Goal: Task Accomplishment & Management: Manage account settings

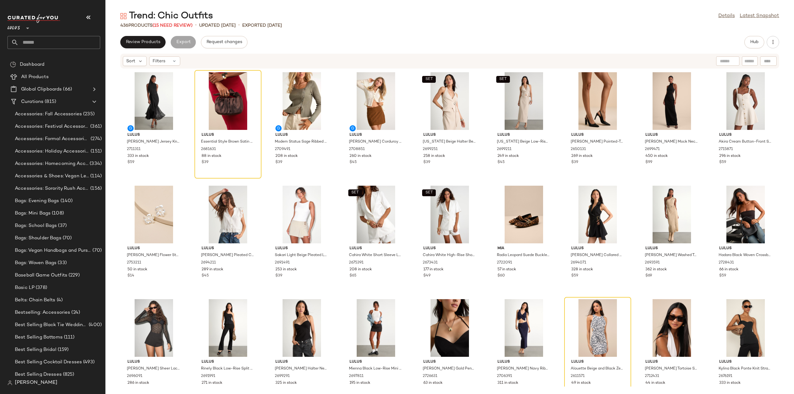
scroll to position [62, 0]
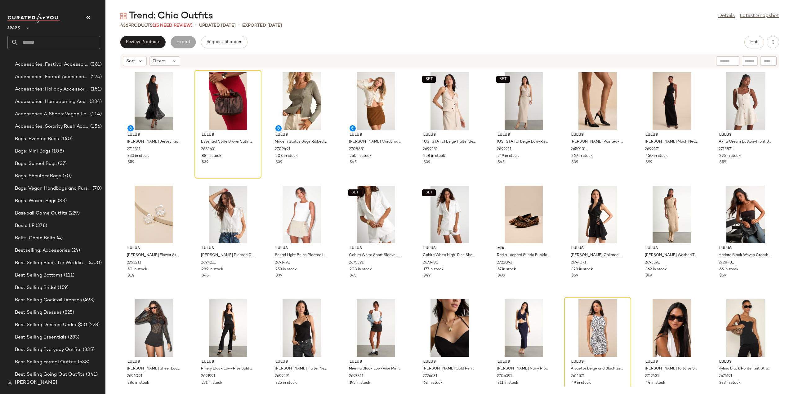
click at [67, 43] on input "text" at bounding box center [60, 42] width 82 height 13
type input "*****"
click at [60, 59] on b "Aspen" at bounding box center [60, 60] width 13 height 7
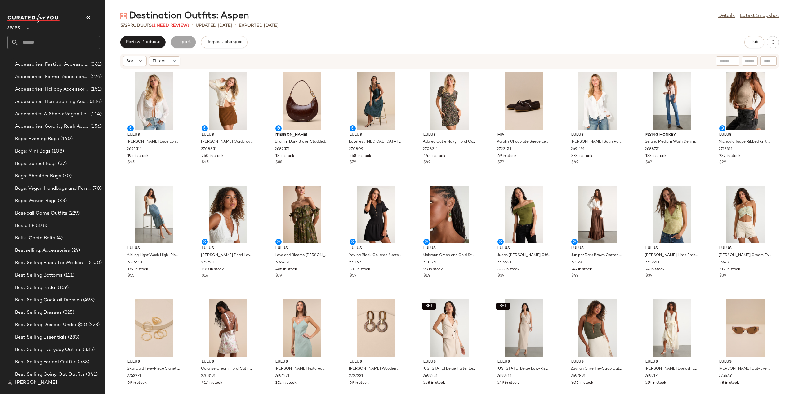
click at [38, 43] on input "text" at bounding box center [60, 42] width 82 height 13
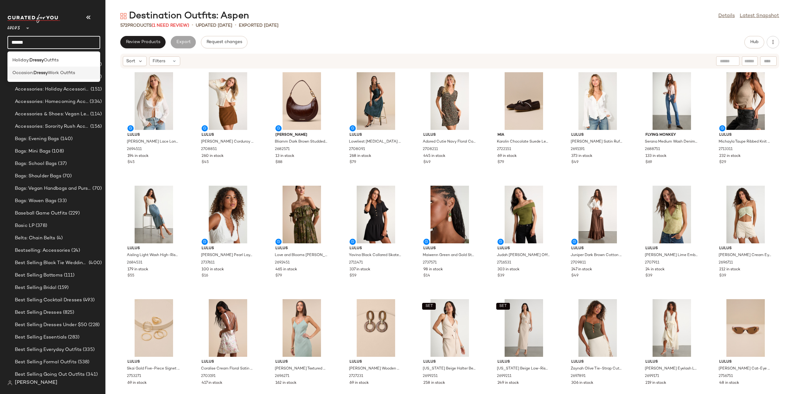
type input "******"
click at [21, 74] on span "Occasion:" at bounding box center [22, 73] width 21 height 7
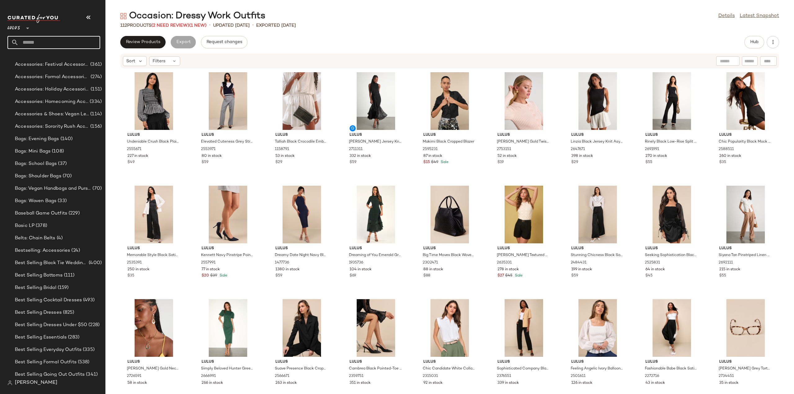
click at [41, 43] on input "text" at bounding box center [60, 42] width 82 height 13
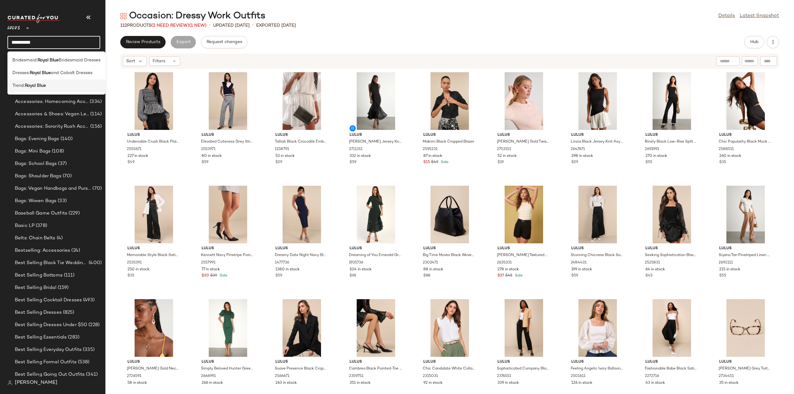
type input "**********"
click at [27, 87] on b "Royal Blue" at bounding box center [35, 86] width 21 height 7
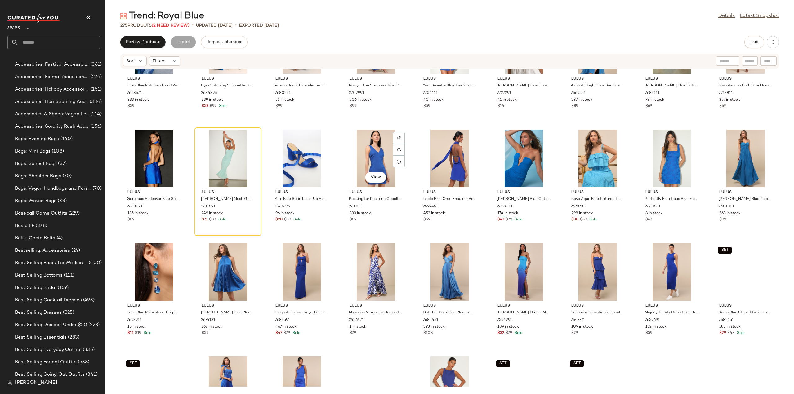
scroll to position [408, 0]
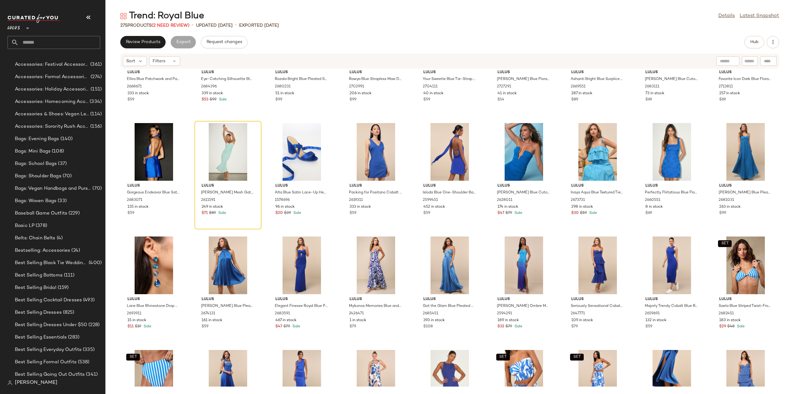
click at [267, 237] on div "Lulus Ellira Blue Patchwork and Paisley Print Halter Maxi Dress 2668671 333 in …" at bounding box center [449, 228] width 689 height 318
click at [244, 209] on div "249 in stock" at bounding box center [228, 207] width 53 height 6
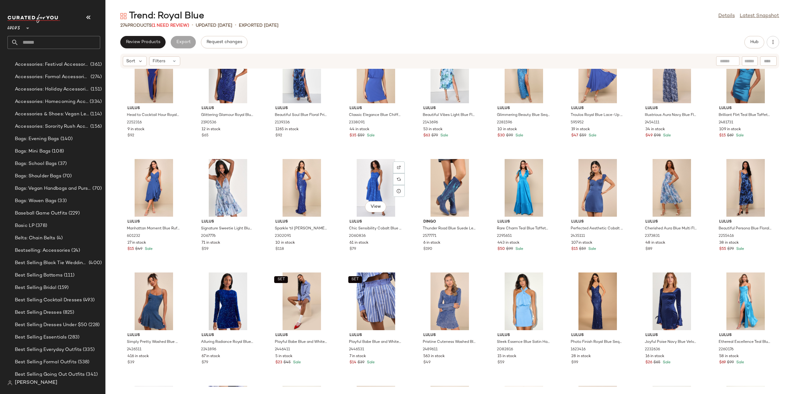
scroll to position [1807, 0]
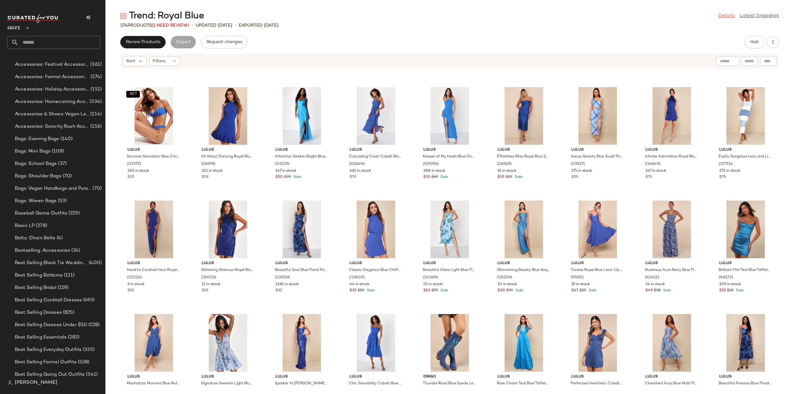
click at [725, 15] on link "Details" at bounding box center [727, 15] width 16 height 7
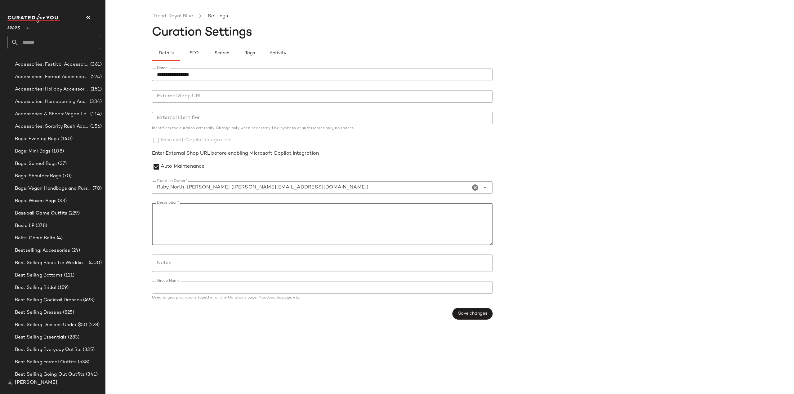
drag, startPoint x: 321, startPoint y: 211, endPoint x: 150, endPoint y: 216, distance: 171.9
click at [150, 216] on div "**********" at bounding box center [397, 202] width 794 height 384
click at [216, 210] on textarea "Description*" at bounding box center [322, 224] width 341 height 42
click at [213, 210] on textarea "Description*" at bounding box center [322, 224] width 341 height 42
click at [256, 227] on textarea "**********" at bounding box center [322, 224] width 341 height 42
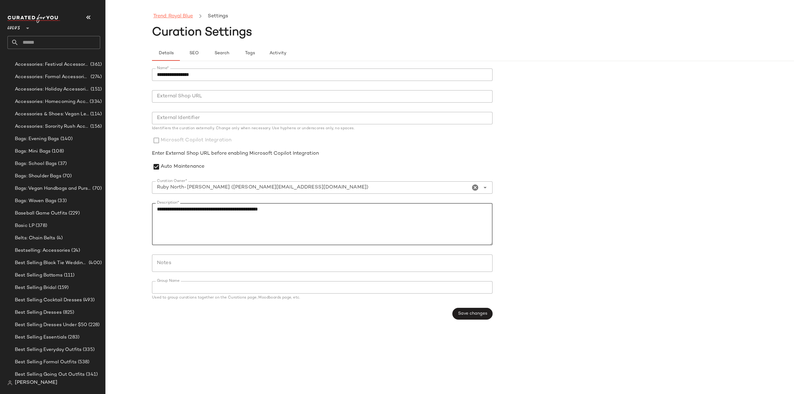
type textarea "**********"
click at [183, 15] on link "Trend: Royal Blue" at bounding box center [173, 16] width 40 height 8
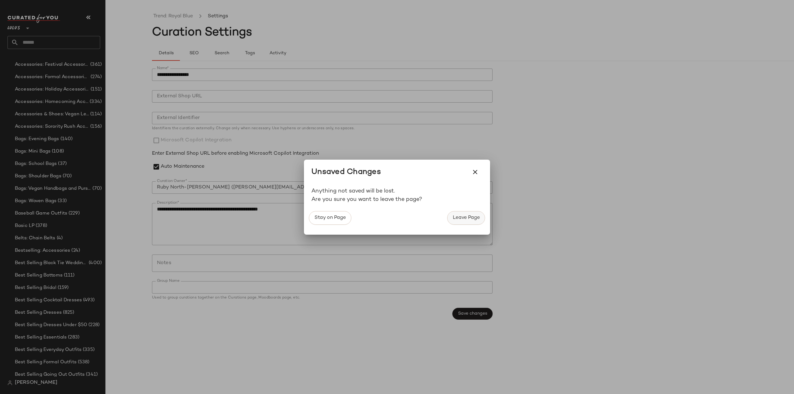
click at [469, 217] on span "Leave Page" at bounding box center [466, 218] width 27 height 6
click at [477, 173] on icon "button" at bounding box center [475, 171] width 7 height 7
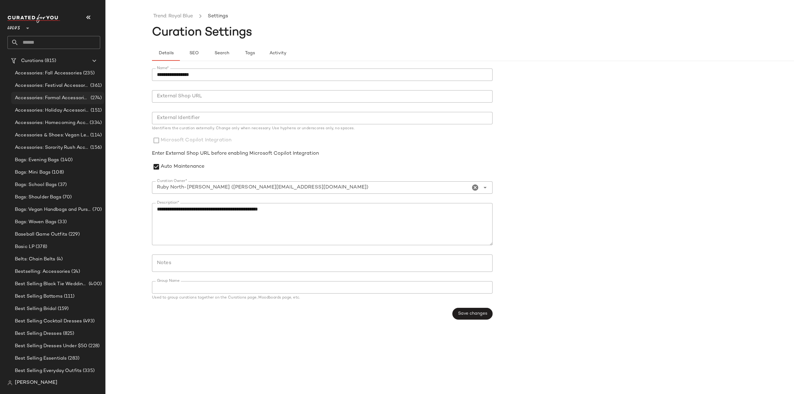
scroll to position [31, 0]
click at [29, 109] on span "Accessories: Formal Accessories" at bounding box center [52, 108] width 74 height 7
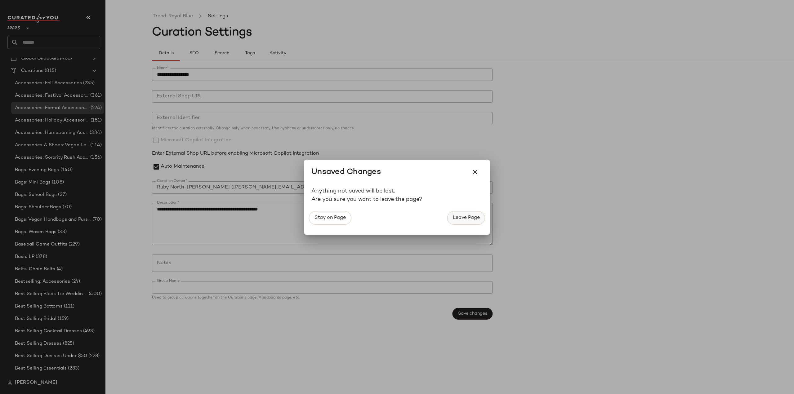
click at [472, 223] on button "Leave Page" at bounding box center [466, 218] width 38 height 14
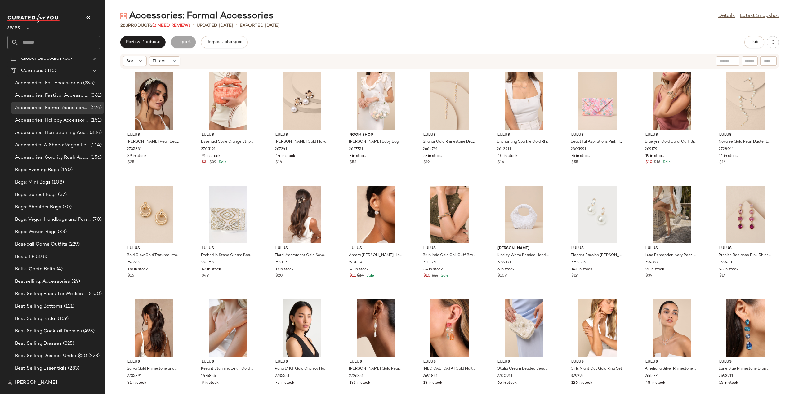
click at [67, 44] on input "text" at bounding box center [60, 42] width 82 height 13
click at [53, 44] on input "********" at bounding box center [53, 42] width 93 height 13
click at [52, 42] on input "********" at bounding box center [53, 42] width 93 height 13
type input "********"
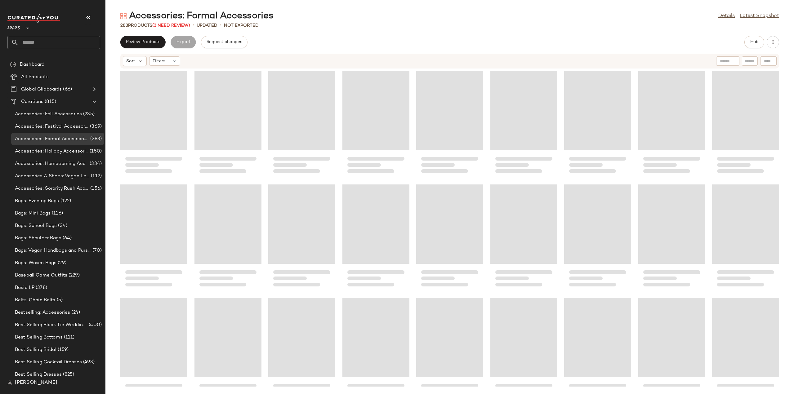
click at [48, 43] on input "text" at bounding box center [60, 42] width 82 height 13
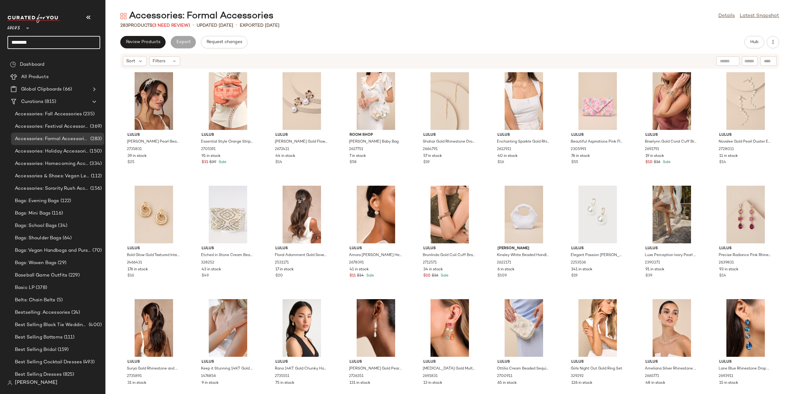
click at [48, 43] on input "********" at bounding box center [53, 42] width 93 height 13
click at [54, 44] on input "********" at bounding box center [53, 42] width 93 height 13
click at [52, 41] on input "********" at bounding box center [53, 42] width 93 height 13
drag, startPoint x: 7, startPoint y: 48, endPoint x: 2, endPoint y: 49, distance: 5.7
click at [0, 49] on nav "Lulus ** ******** Dashboard All Products Global Clipboards (66) Curations (815)…" at bounding box center [52, 197] width 105 height 394
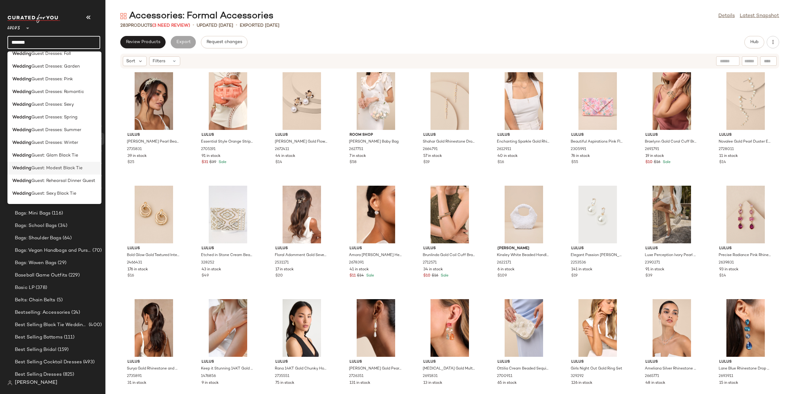
scroll to position [279, 0]
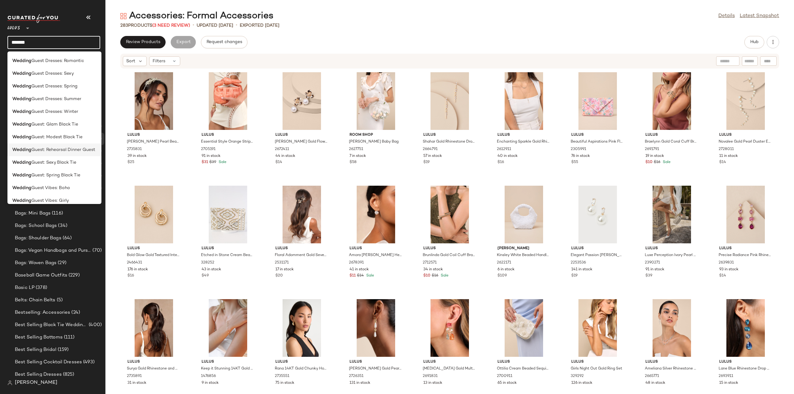
type input "*******"
click at [34, 151] on span "Guest: Rehearsal Dinner Guest" at bounding box center [63, 150] width 64 height 7
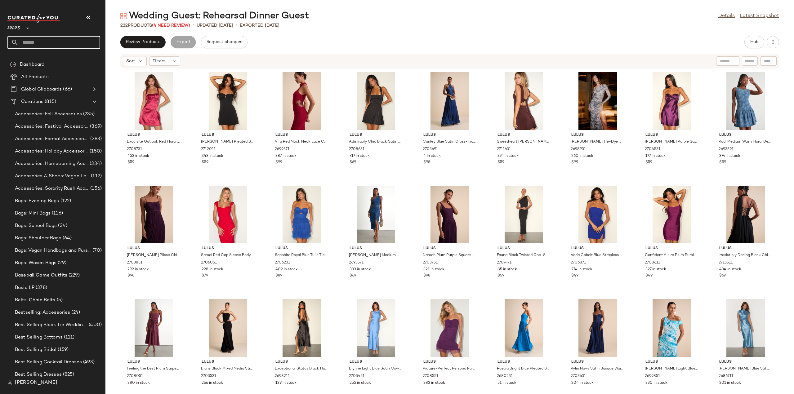
click at [63, 41] on input "text" at bounding box center [60, 42] width 82 height 13
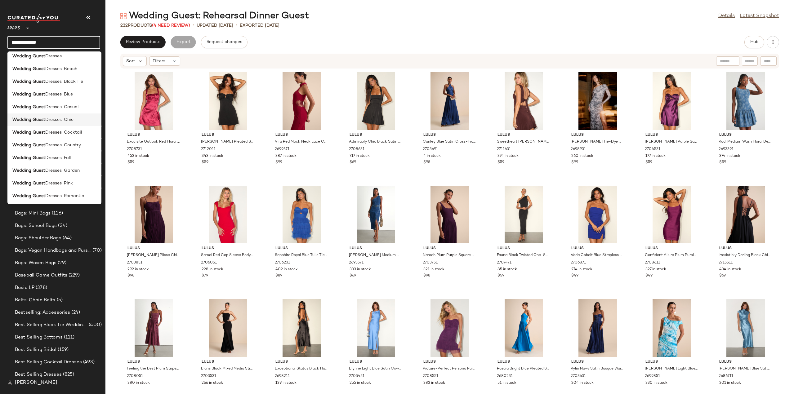
scroll to position [155, 0]
type input "**********"
click at [39, 150] on b "Wedding Guest" at bounding box center [28, 147] width 33 height 7
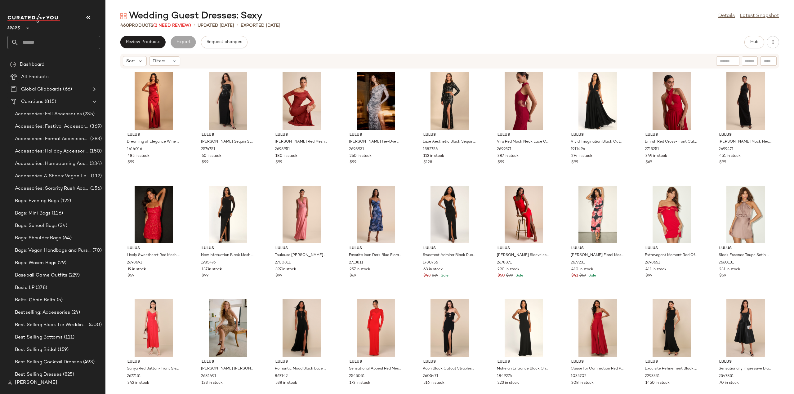
click at [52, 39] on input "text" at bounding box center [60, 42] width 82 height 13
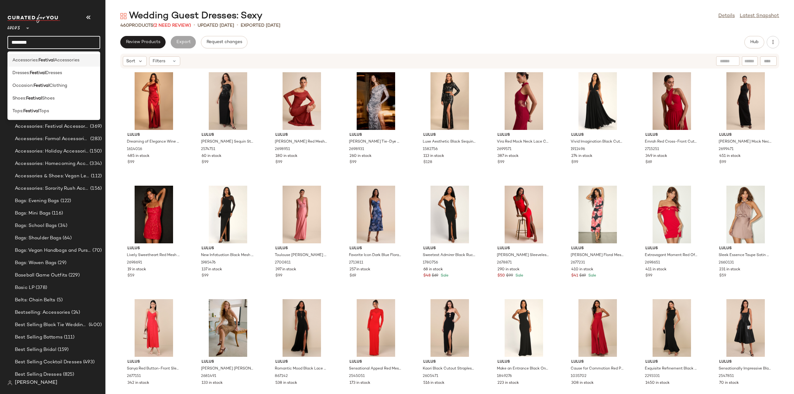
type input "********"
click at [49, 60] on b "Festival" at bounding box center [46, 60] width 16 height 7
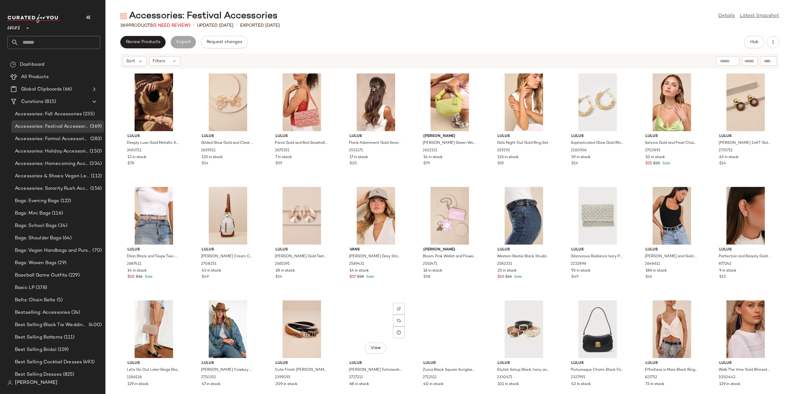
scroll to position [2363, 0]
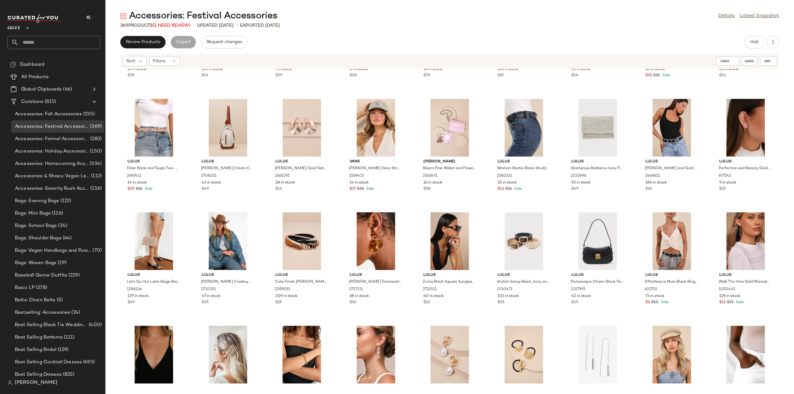
click at [38, 41] on input "text" at bounding box center [60, 42] width 82 height 13
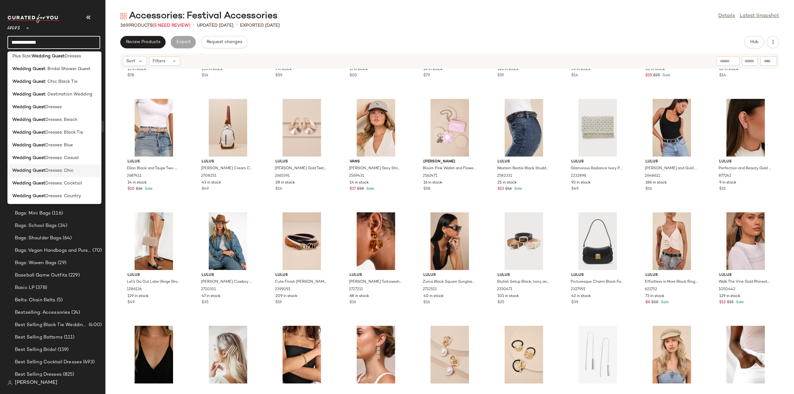
scroll to position [11, 0]
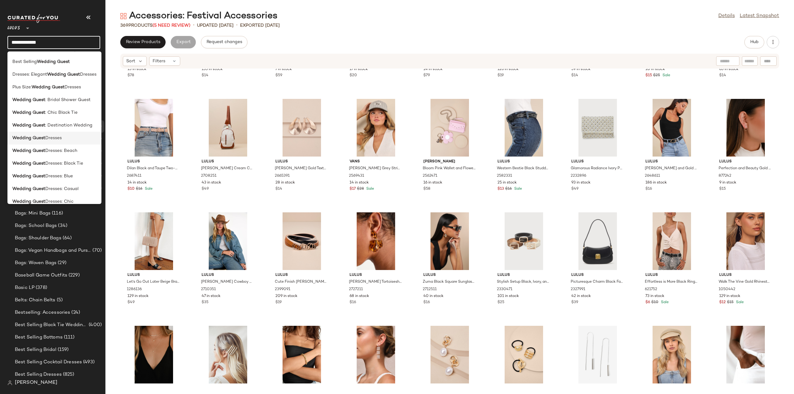
type input "**********"
click at [28, 139] on b "Wedding Guest" at bounding box center [28, 138] width 33 height 7
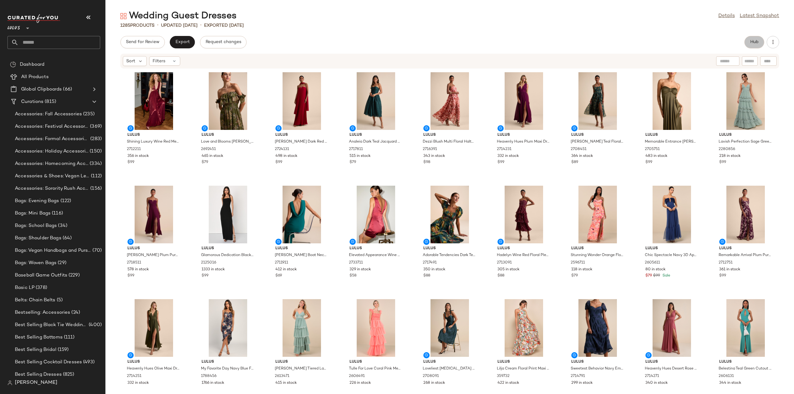
click at [753, 42] on span "Hub" at bounding box center [754, 42] width 9 height 5
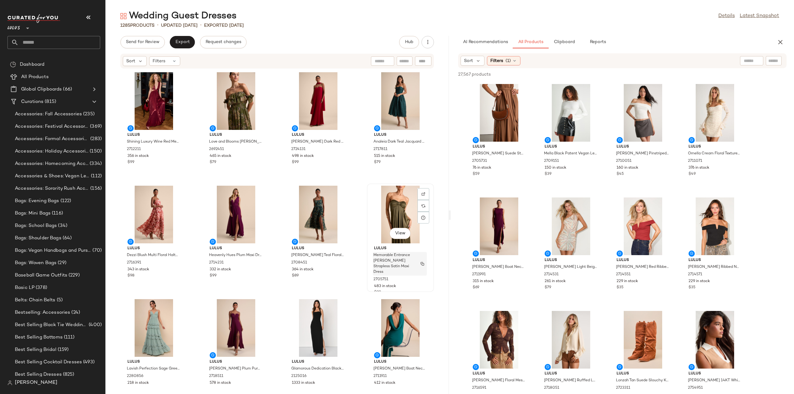
scroll to position [129, 0]
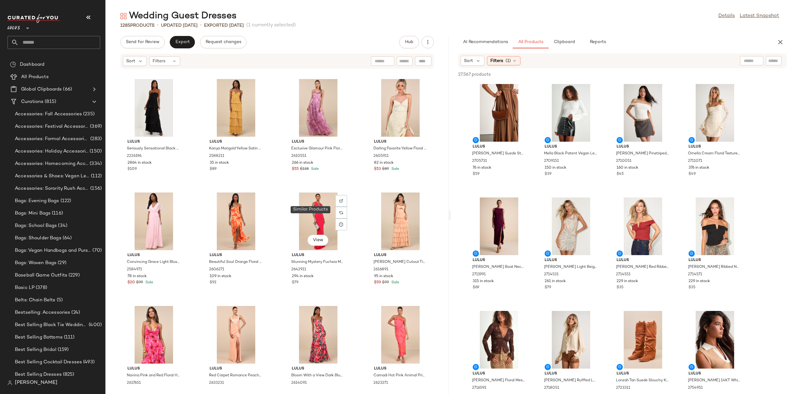
scroll to position [2084, 0]
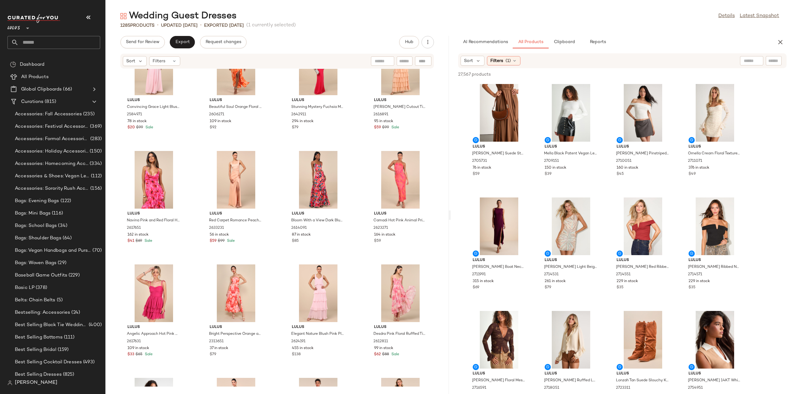
click at [56, 40] on input "text" at bounding box center [60, 42] width 82 height 13
type input "**********"
click at [56, 60] on span "Outfits" at bounding box center [56, 60] width 15 height 7
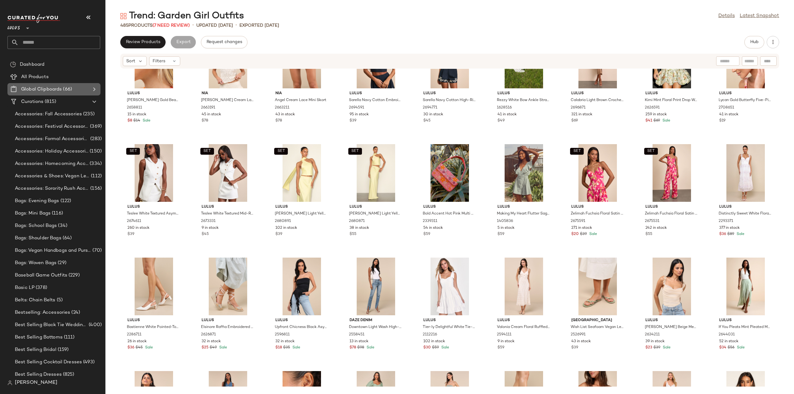
click at [94, 90] on icon at bounding box center [94, 89] width 7 height 7
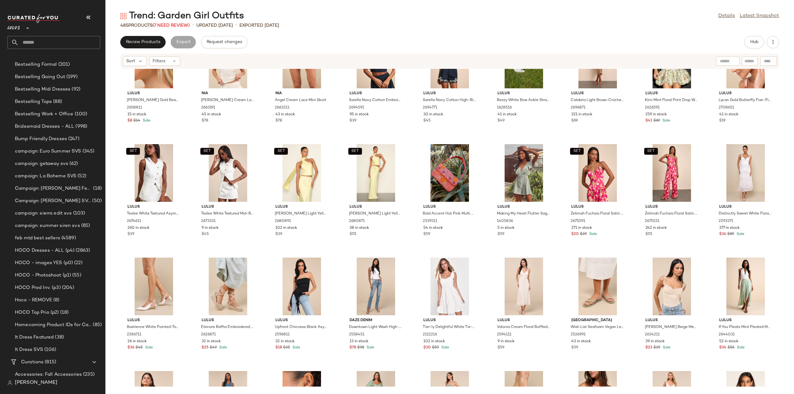
scroll to position [683, 0]
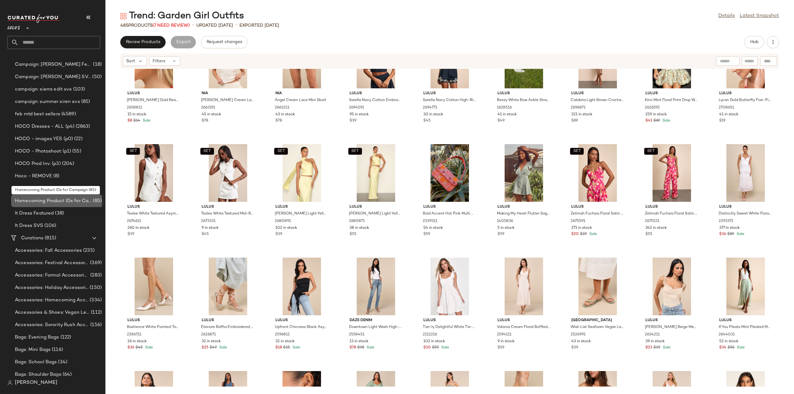
click at [34, 199] on span "Homecoming Product IDs for Campaign" at bounding box center [53, 201] width 77 height 7
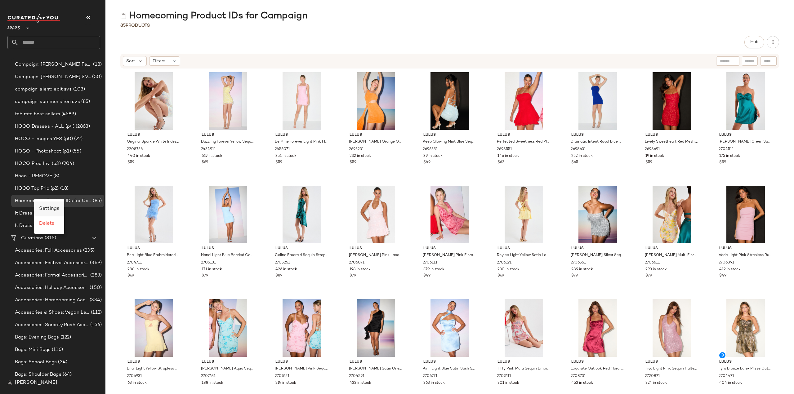
click at [49, 207] on span "Settings" at bounding box center [49, 208] width 20 height 5
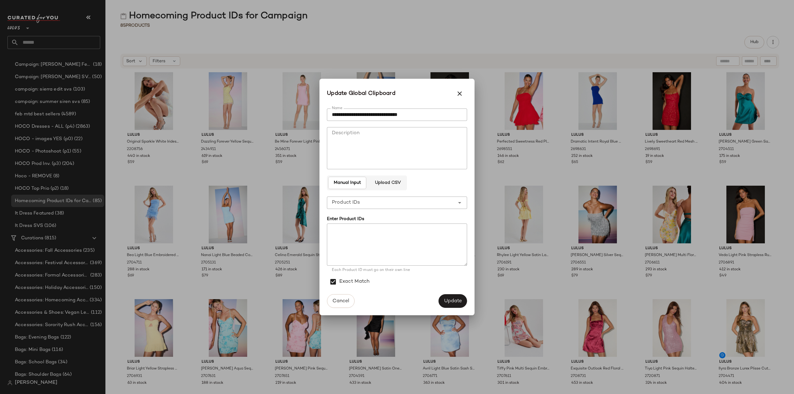
click at [338, 239] on textarea at bounding box center [397, 245] width 140 height 42
paste textarea "******* ******* ******* ******* ******* ******* ******* ******* ******* *******…"
type textarea "******* ******* ******* ******* ******* ******* ******* ******* ******* *******…"
click at [455, 301] on span "Update" at bounding box center [453, 301] width 18 height 6
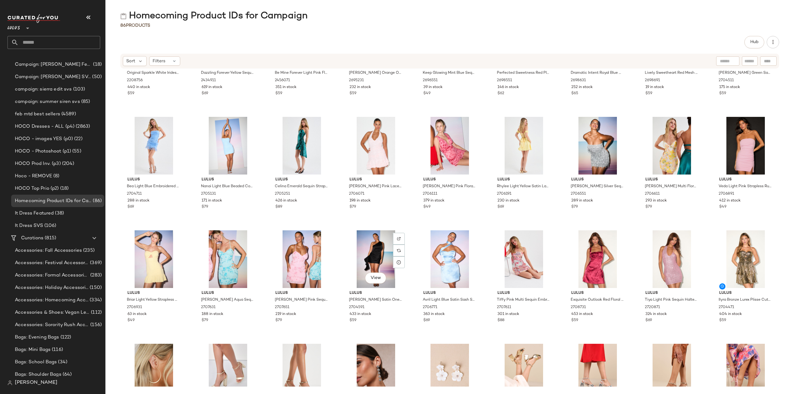
scroll to position [0, 0]
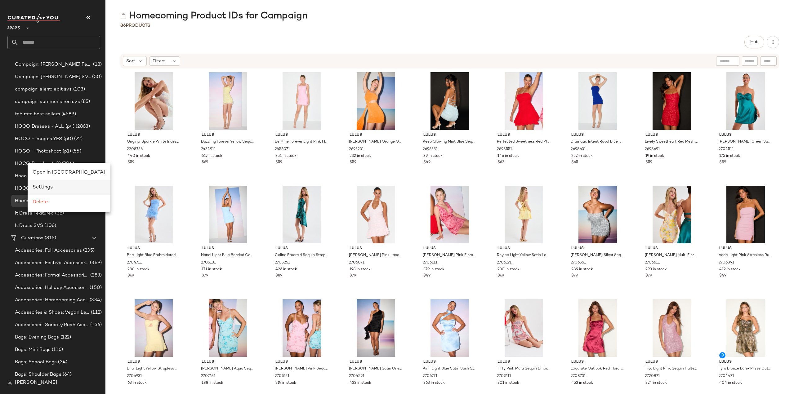
click at [42, 189] on span "Settings" at bounding box center [43, 187] width 20 height 5
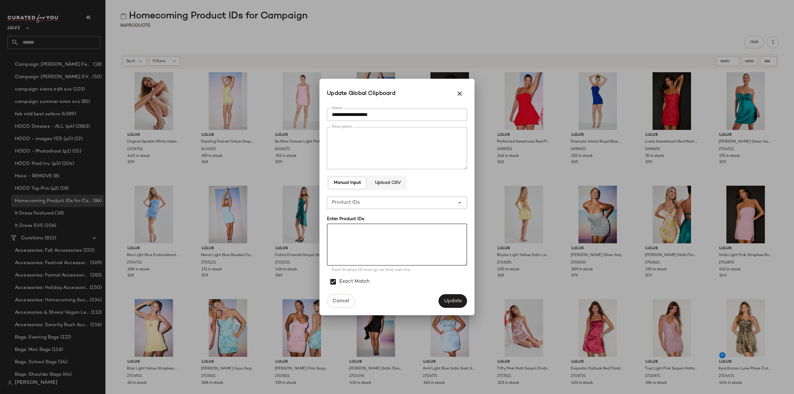
click at [346, 238] on textarea at bounding box center [397, 245] width 140 height 42
paste textarea "******* ******* ******* ******* ******* ****** ******* ******* ******* ******* …"
click at [331, 248] on textarea at bounding box center [397, 245] width 140 height 42
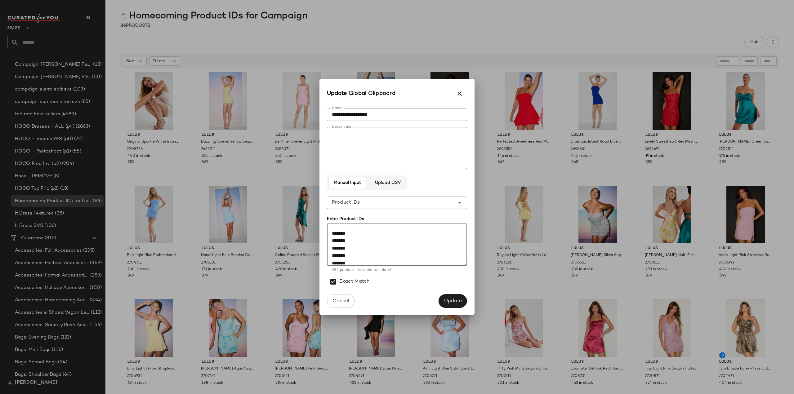
click at [332, 235] on textarea at bounding box center [397, 245] width 140 height 42
type textarea "******* ******* ******* ******* ******* ****** ******* ******* ******* ******* …"
click at [450, 302] on span "Update" at bounding box center [453, 301] width 18 height 6
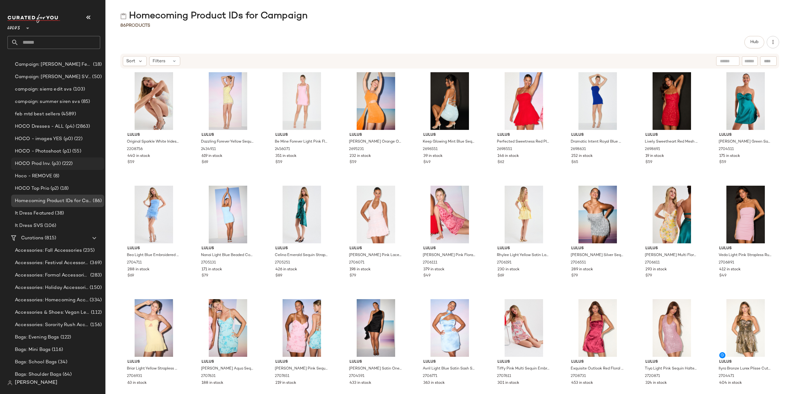
click at [32, 164] on span "HOCO Prod Inv. (p3)" at bounding box center [38, 163] width 46 height 7
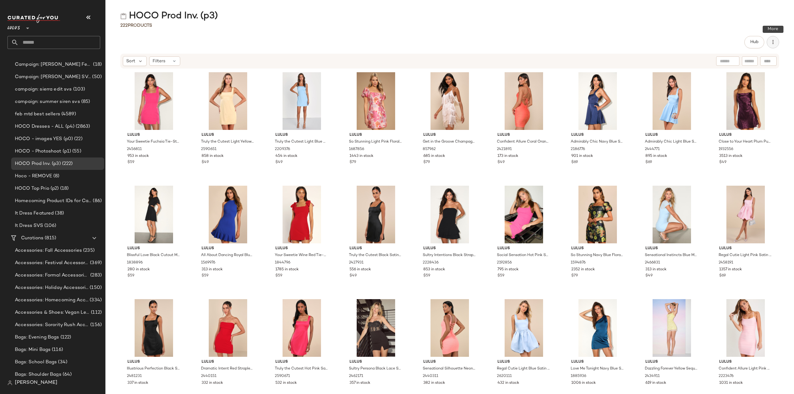
click at [773, 44] on icon "button" at bounding box center [773, 42] width 6 height 6
click at [629, 30] on div "HOCO Prod Inv. (p3) 222 Products Hub Sort Filters Lulus Your Sweetie Fuchsia Ti…" at bounding box center [449, 202] width 689 height 384
click at [138, 62] on icon at bounding box center [141, 61] width 6 height 6
click at [160, 62] on span "Filters" at bounding box center [159, 61] width 13 height 7
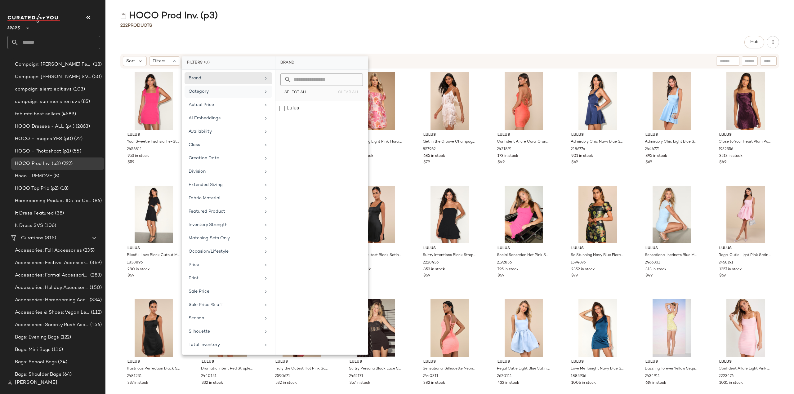
click at [207, 91] on div "Category" at bounding box center [225, 91] width 72 height 7
click at [234, 152] on div "Class" at bounding box center [229, 158] width 88 height 12
click at [233, 170] on div "Division" at bounding box center [225, 171] width 72 height 7
click at [227, 249] on div "Occasion/Lifestyle" at bounding box center [225, 252] width 72 height 7
click at [210, 236] on div "Matching Sets Only" at bounding box center [225, 238] width 72 height 7
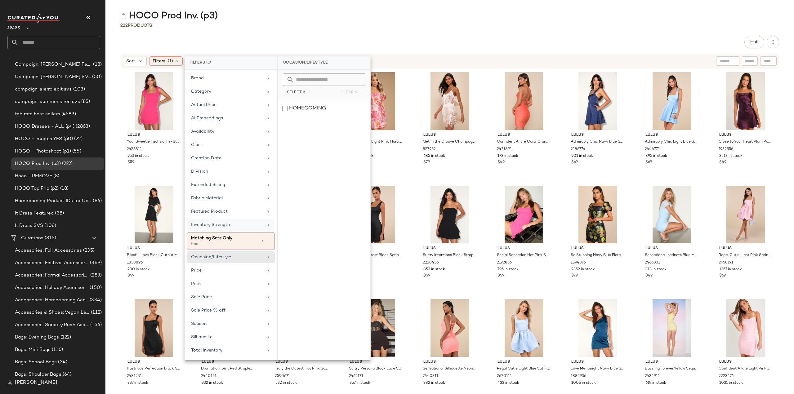
click at [211, 232] on div "Inventory Strength" at bounding box center [231, 241] width 88 height 18
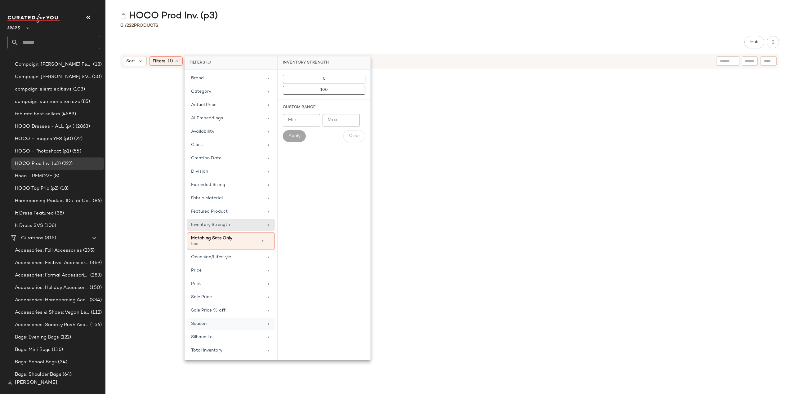
click at [203, 321] on div "Season" at bounding box center [227, 324] width 72 height 7
click at [199, 345] on div "Silhouette" at bounding box center [231, 351] width 88 height 12
click at [193, 198] on div "Fabric Material" at bounding box center [227, 198] width 72 height 7
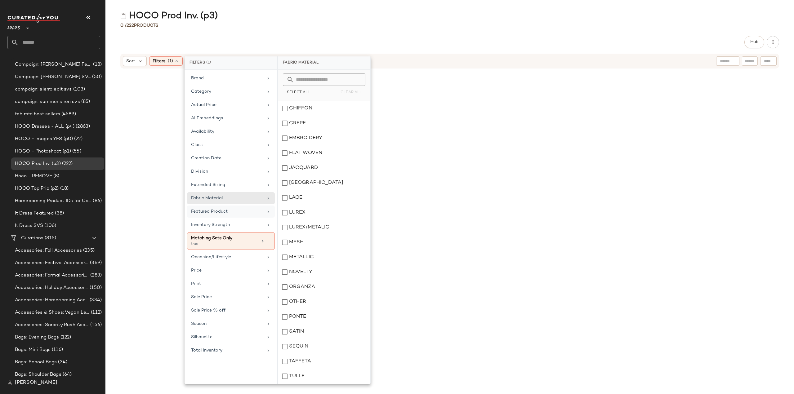
drag, startPoint x: 206, startPoint y: 212, endPoint x: 208, endPoint y: 206, distance: 6.2
click at [207, 212] on div "Featured Product" at bounding box center [227, 211] width 72 height 7
click at [268, 213] on icon at bounding box center [268, 215] width 4 height 4
click at [270, 239] on icon at bounding box center [268, 241] width 4 height 4
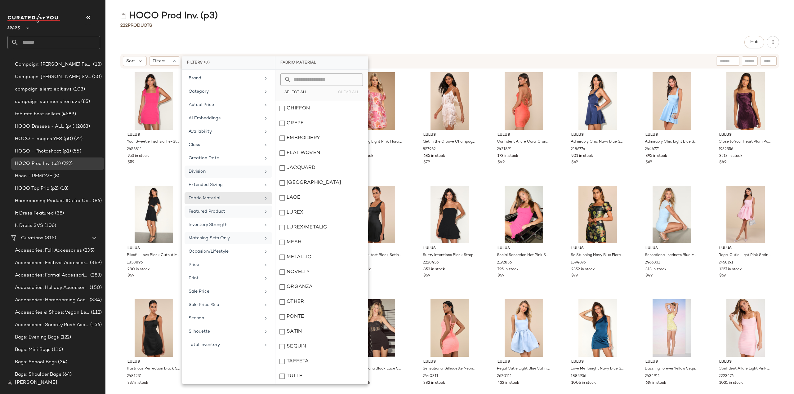
click at [252, 169] on div "Division" at bounding box center [225, 171] width 72 height 7
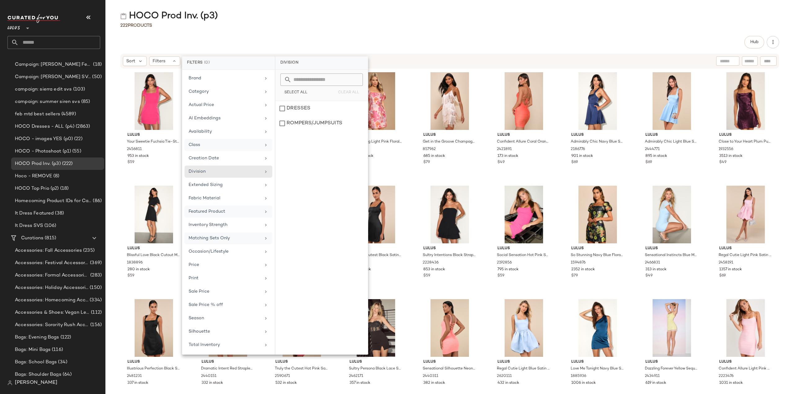
click at [268, 144] on icon at bounding box center [265, 145] width 5 height 5
click at [266, 130] on icon at bounding box center [265, 131] width 5 height 5
click at [268, 126] on div "AI Embeddings" at bounding box center [229, 132] width 88 height 12
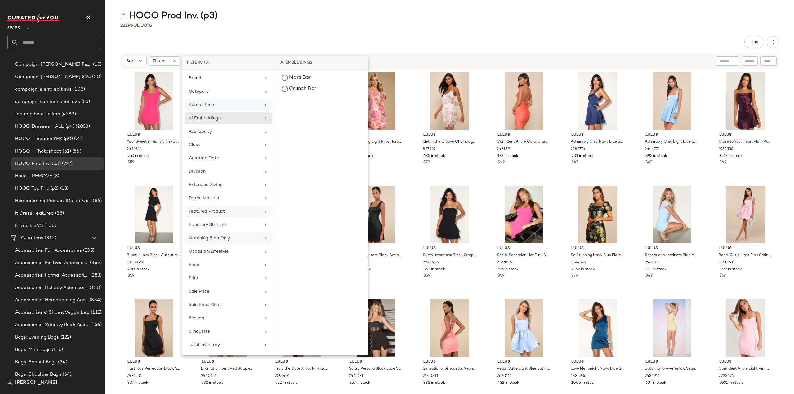
click at [266, 103] on icon at bounding box center [265, 105] width 5 height 5
click at [266, 99] on div "Category" at bounding box center [229, 105] width 88 height 12
click at [265, 78] on icon at bounding box center [265, 78] width 5 height 5
click at [109, 110] on div "Lulus Your Sweetie Fuchsia Tie-Strap Mini Dress 2456811 953 in stock $59 Lulus …" at bounding box center [449, 228] width 689 height 318
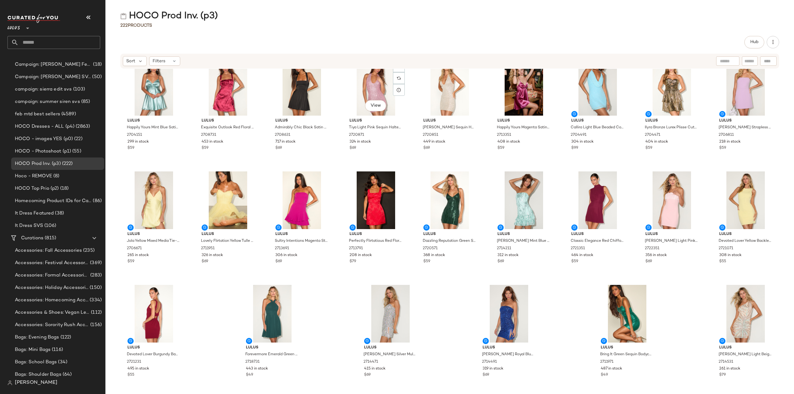
scroll to position [2522, 0]
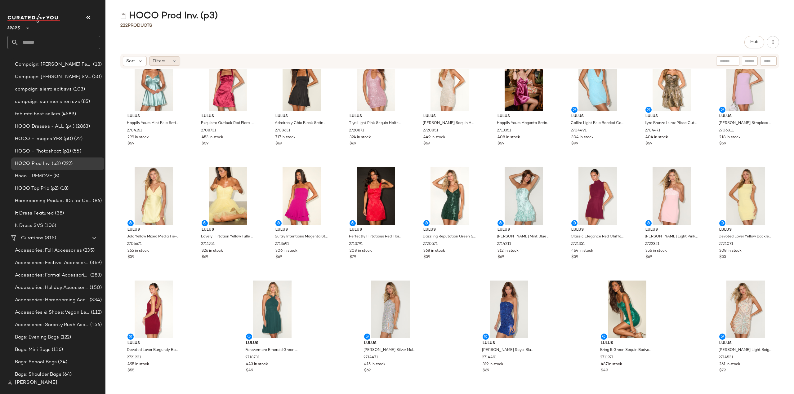
click at [155, 59] on span "Filters" at bounding box center [159, 61] width 13 height 7
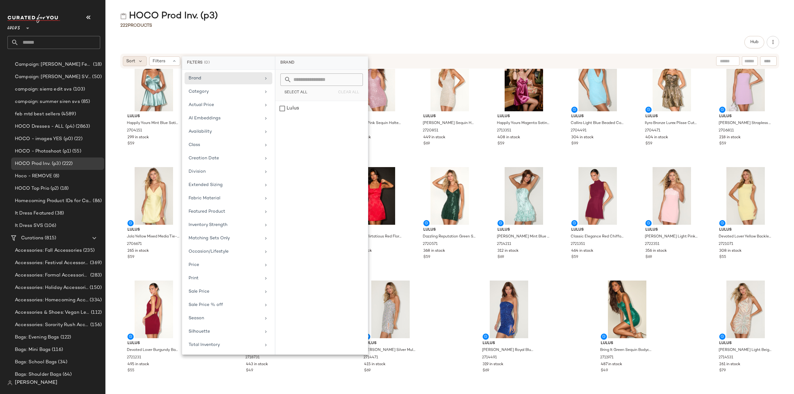
click at [132, 63] on span "Sort" at bounding box center [130, 61] width 9 height 7
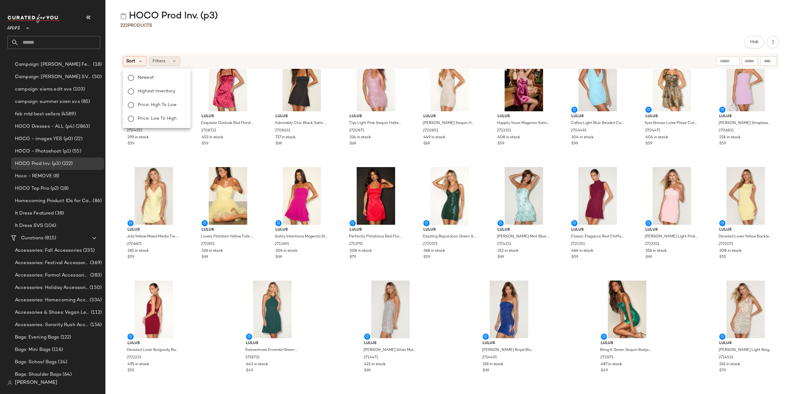
click at [170, 62] on div "Filters" at bounding box center [164, 60] width 31 height 9
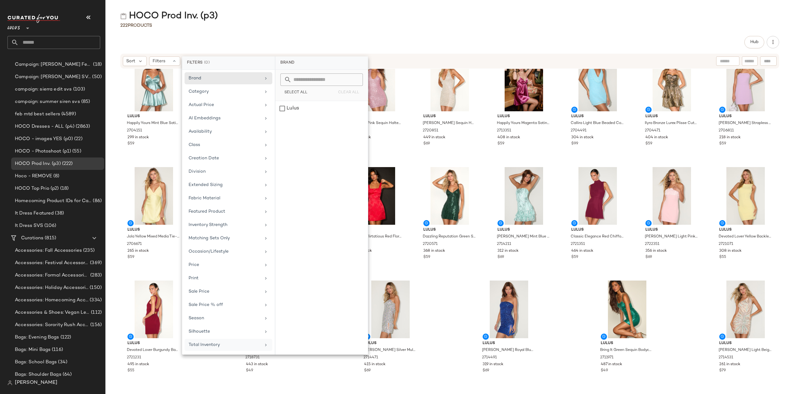
click at [214, 344] on div "Total Inventory" at bounding box center [229, 345] width 88 height 12
click at [289, 86] on button "For 0" at bounding box center [321, 90] width 83 height 9
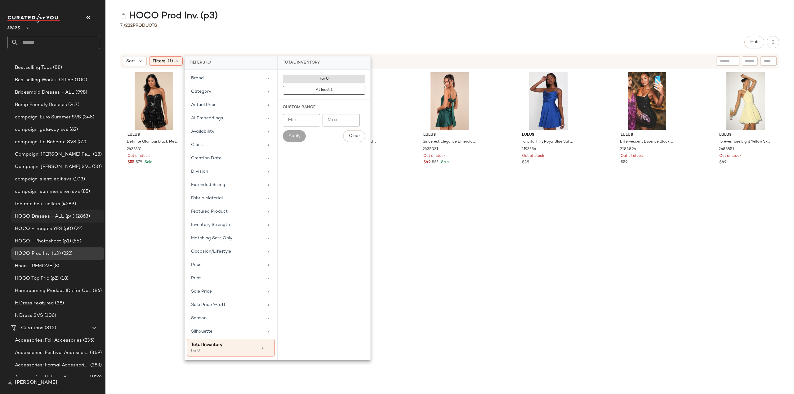
scroll to position [589, 0]
click at [38, 219] on span "HOCO Dresses - ALL (p4)" at bounding box center [45, 219] width 60 height 7
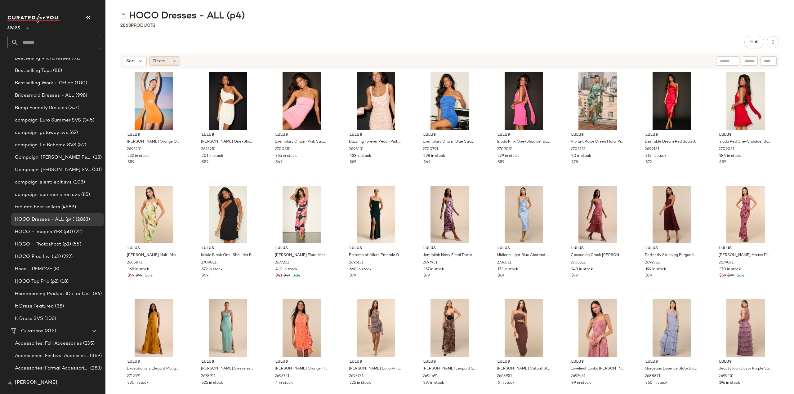
click at [167, 65] on div "Filters" at bounding box center [164, 60] width 31 height 9
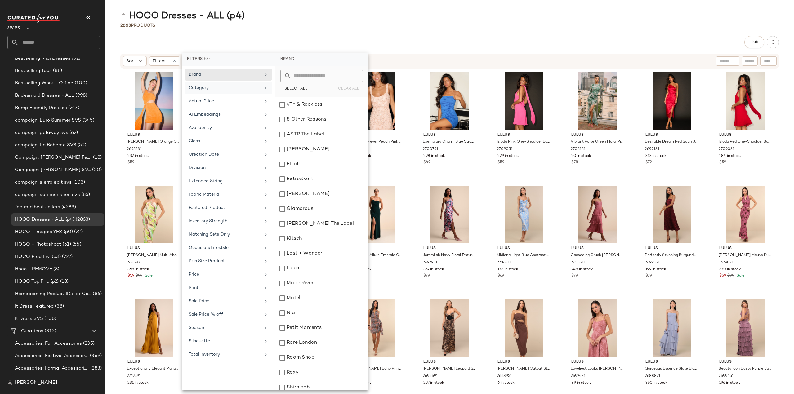
click at [265, 87] on icon at bounding box center [265, 88] width 5 height 5
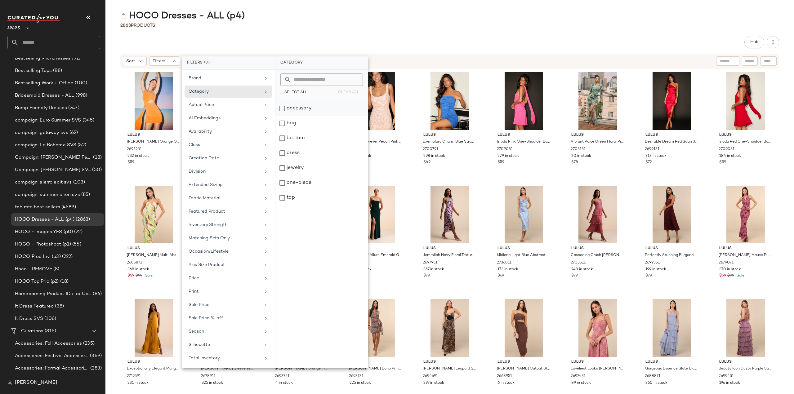
click at [285, 116] on div "accessory" at bounding box center [321, 123] width 92 height 15
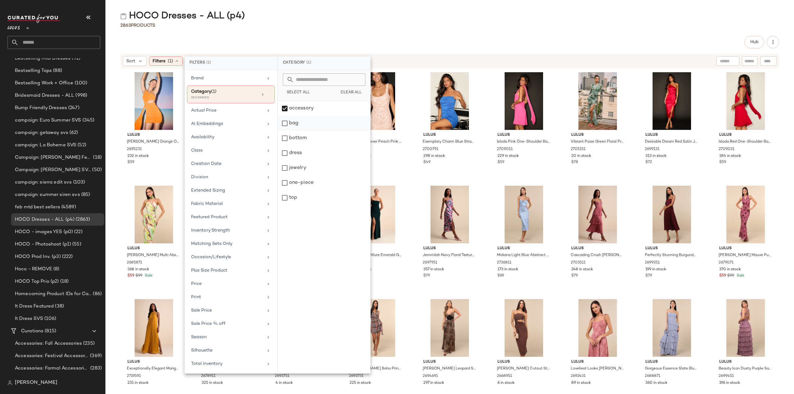
click at [285, 131] on div "bag" at bounding box center [324, 138] width 92 height 15
click at [284, 146] on div "bottom" at bounding box center [324, 153] width 92 height 15
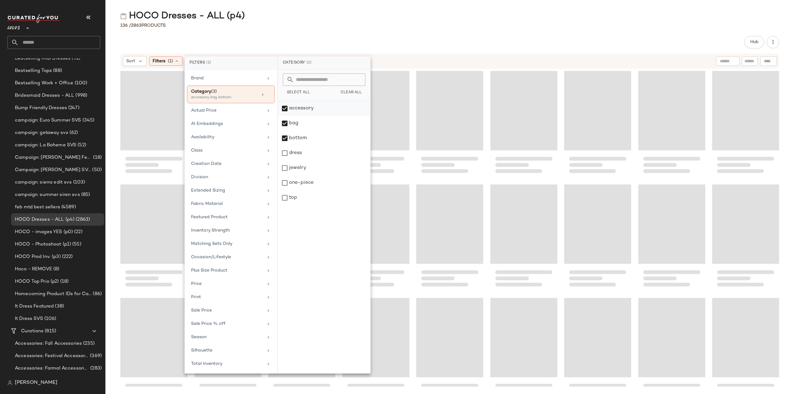
click at [285, 116] on div "accessory" at bounding box center [324, 123] width 92 height 15
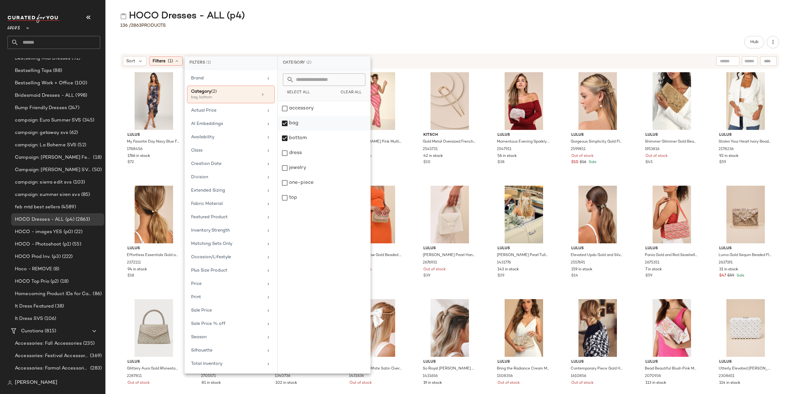
click at [284, 131] on div "bag" at bounding box center [324, 138] width 92 height 15
click at [284, 146] on div "bottom" at bounding box center [324, 153] width 92 height 15
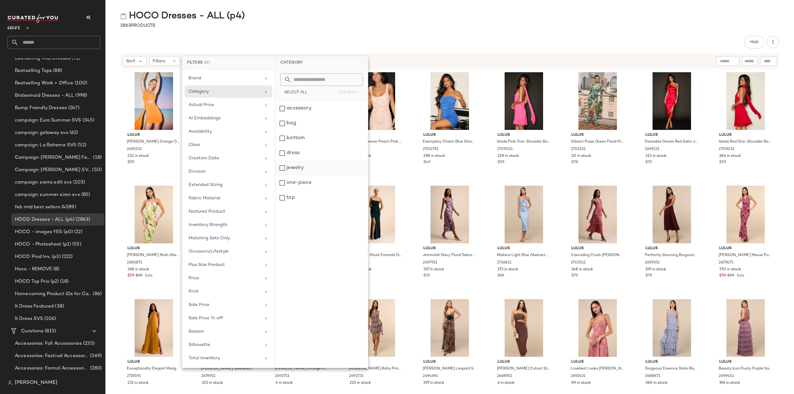
click at [282, 176] on div "jewelry" at bounding box center [321, 183] width 92 height 15
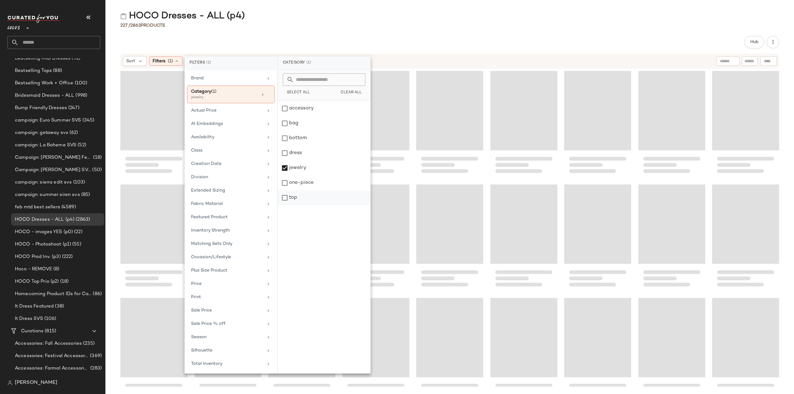
click at [286, 197] on div "top" at bounding box center [324, 197] width 92 height 15
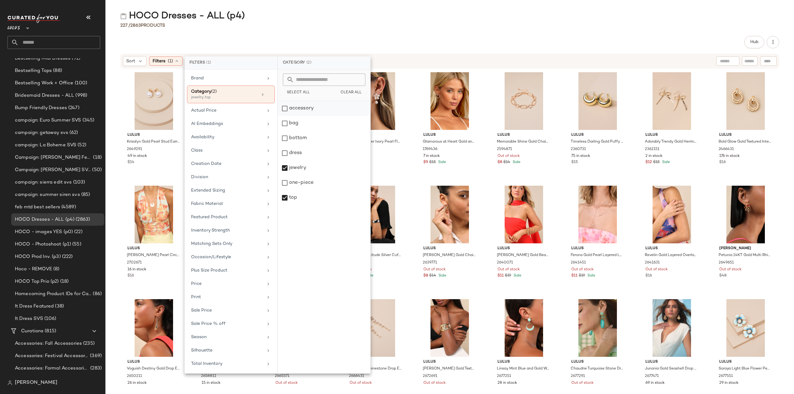
click at [285, 116] on div "accessory" at bounding box center [324, 123] width 92 height 15
click at [286, 131] on div "bag" at bounding box center [324, 138] width 92 height 15
click at [285, 146] on div "bottom" at bounding box center [324, 153] width 92 height 15
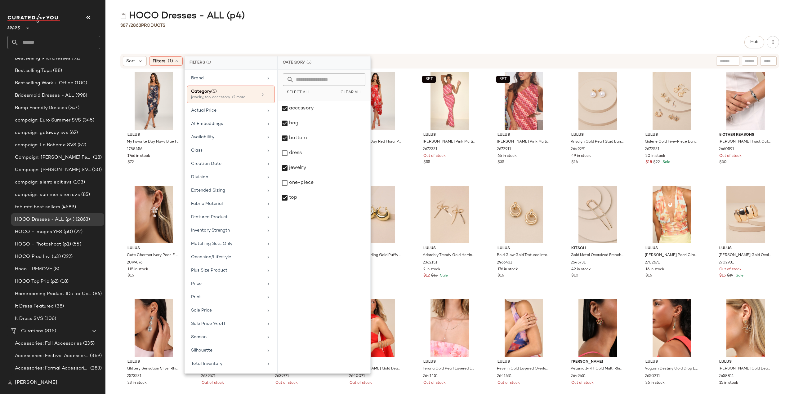
click at [109, 207] on div "Lulus My Favorite Day Navy Blue Floral Print Tulip Skirt Midi Dress 1788456 176…" at bounding box center [449, 228] width 689 height 318
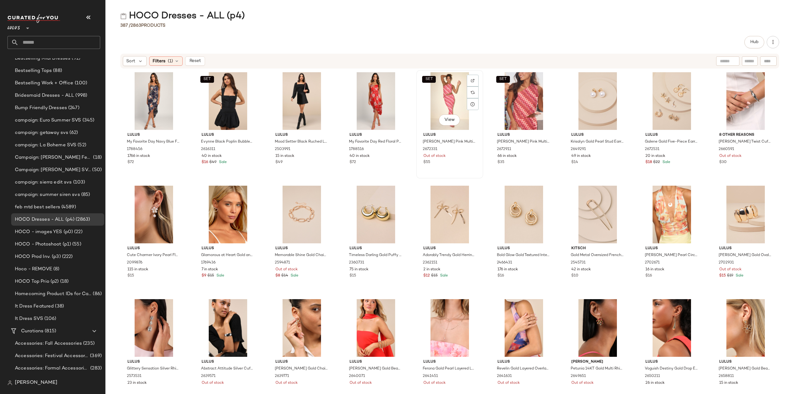
click at [468, 166] on div "SET View Lulus [PERSON_NAME] Pink Multi Crochet Chevron Mermaid Maxi Skirt 2672…" at bounding box center [450, 124] width 66 height 107
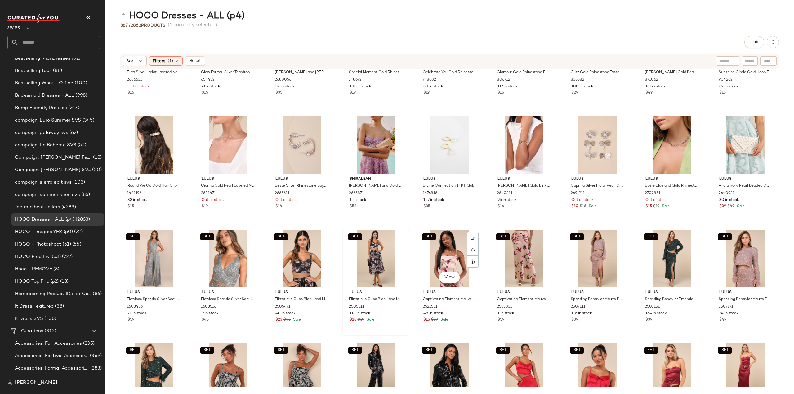
scroll to position [4193, 0]
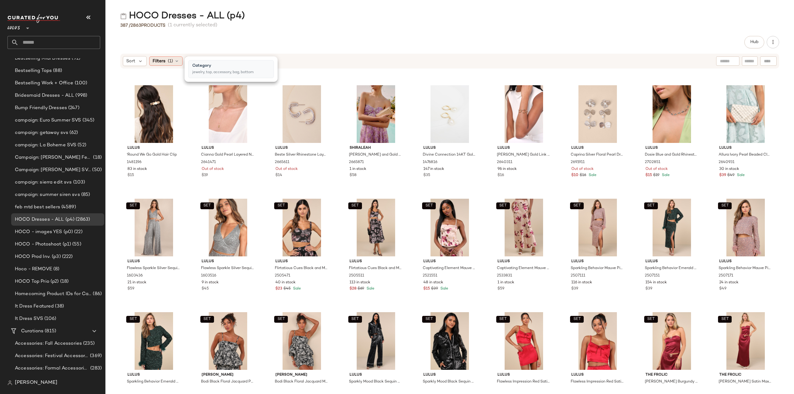
click at [162, 60] on span "Filters" at bounding box center [159, 61] width 13 height 7
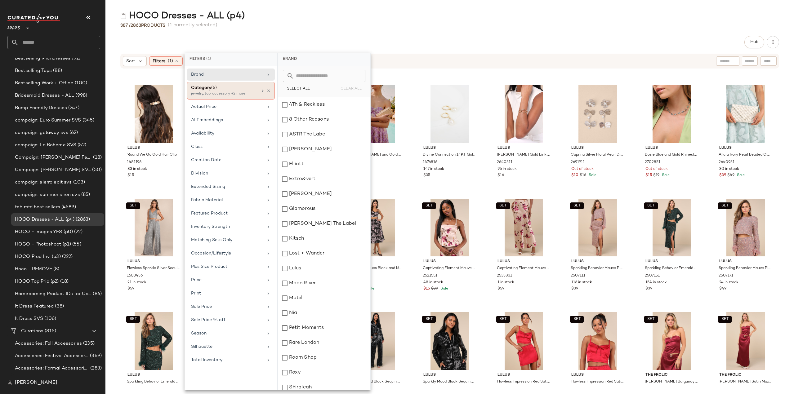
click at [264, 90] on icon at bounding box center [262, 90] width 5 height 5
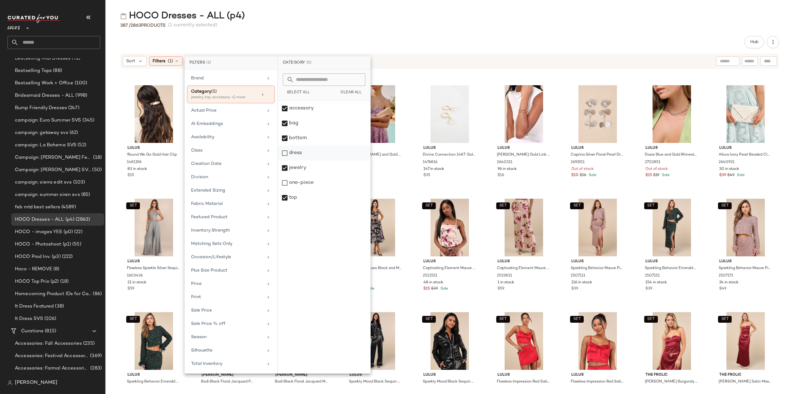
drag, startPoint x: 286, startPoint y: 136, endPoint x: 283, endPoint y: 155, distance: 18.9
click at [286, 146] on div "bottom" at bounding box center [324, 153] width 92 height 15
click at [285, 196] on div "top" at bounding box center [324, 197] width 92 height 15
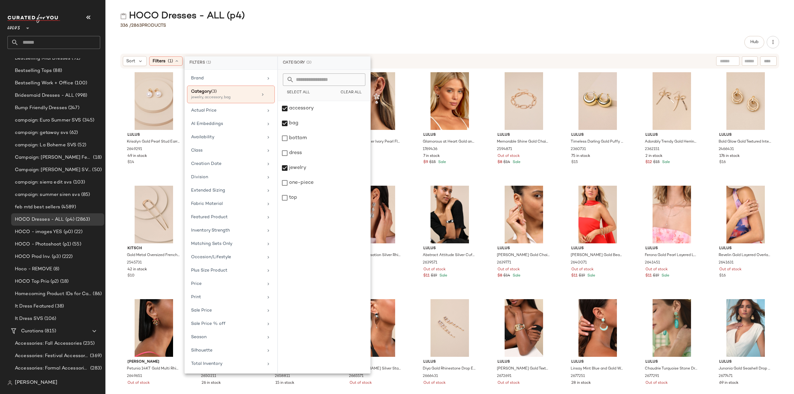
click at [114, 186] on div "[PERSON_NAME] Gold Pearl Stud Earrings 2649291 49 in stock $14 Lulus Galene Gol…" at bounding box center [449, 228] width 689 height 318
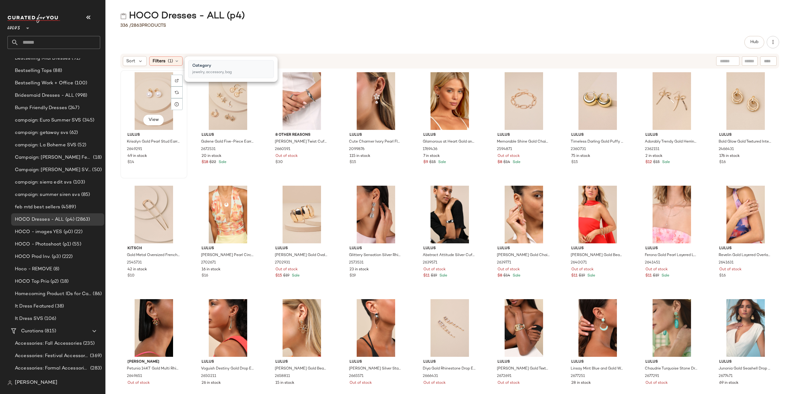
click at [153, 172] on div "View [PERSON_NAME] Gold Pearl Stud Earrings 2649291 49 in stock $14" at bounding box center [154, 124] width 66 height 107
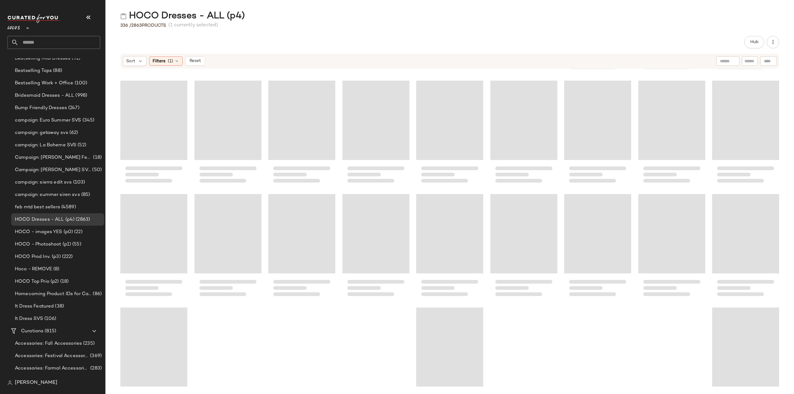
scroll to position [3998, 0]
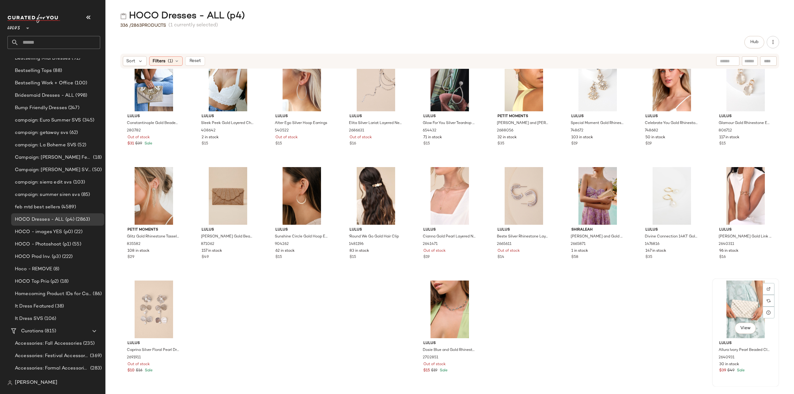
click at [741, 312] on div "View" at bounding box center [745, 310] width 63 height 58
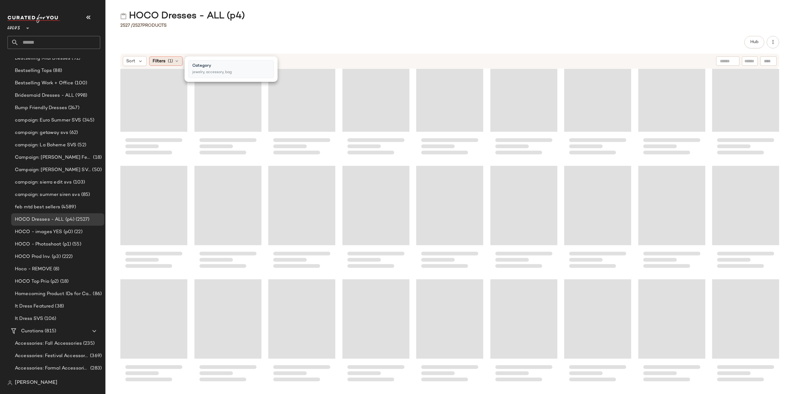
click at [177, 60] on icon at bounding box center [176, 61] width 5 height 5
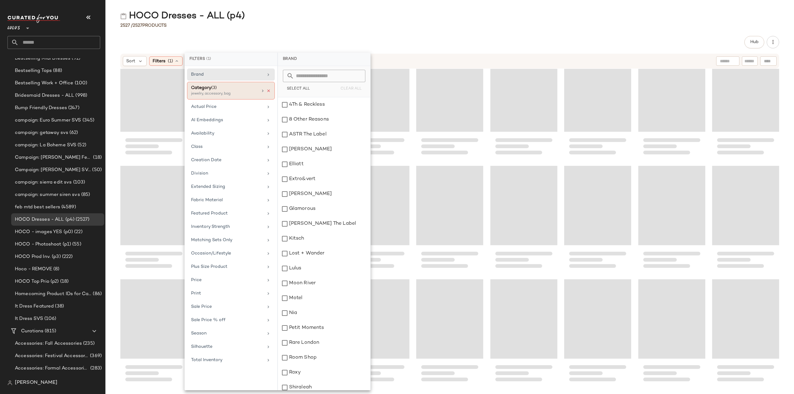
click at [267, 90] on icon at bounding box center [268, 91] width 4 height 4
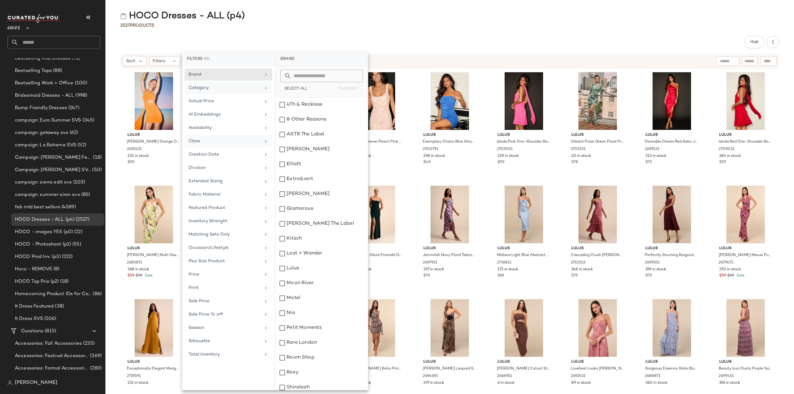
click at [264, 141] on icon at bounding box center [265, 141] width 5 height 5
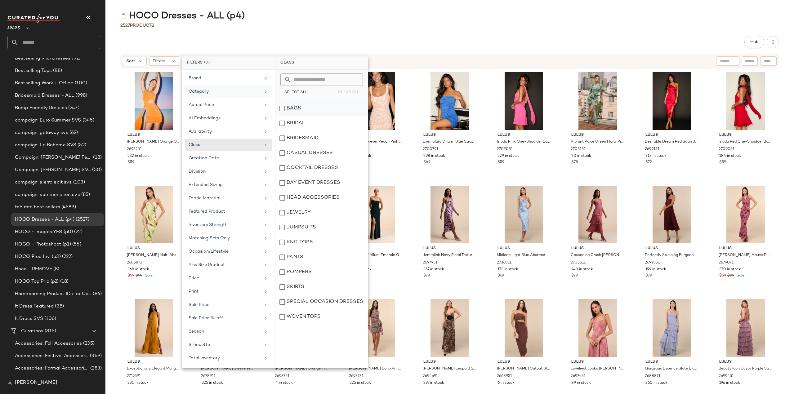
click at [283, 116] on div "BAGS" at bounding box center [321, 123] width 92 height 15
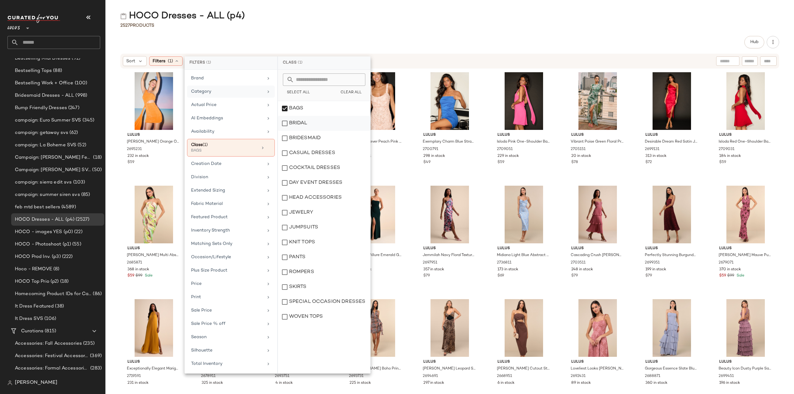
click at [284, 131] on div "BRIDAL" at bounding box center [324, 138] width 92 height 15
click at [285, 146] on div "BRIDESMAID" at bounding box center [324, 153] width 92 height 15
click at [286, 161] on div "CASUAL DRESSES" at bounding box center [324, 168] width 92 height 15
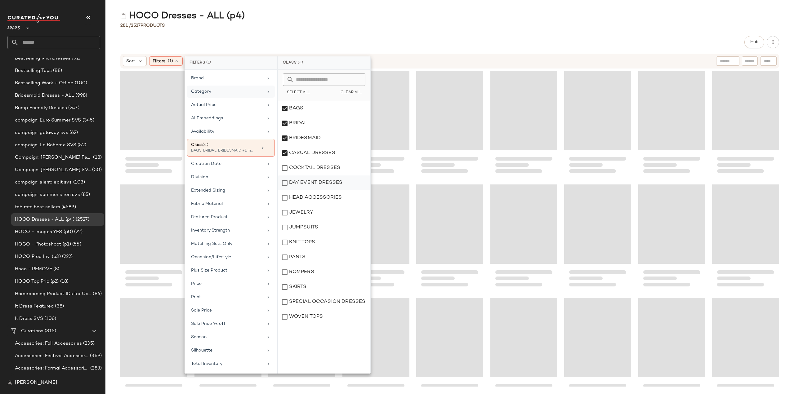
click at [284, 190] on div "DAY EVENT DRESSES" at bounding box center [324, 197] width 92 height 15
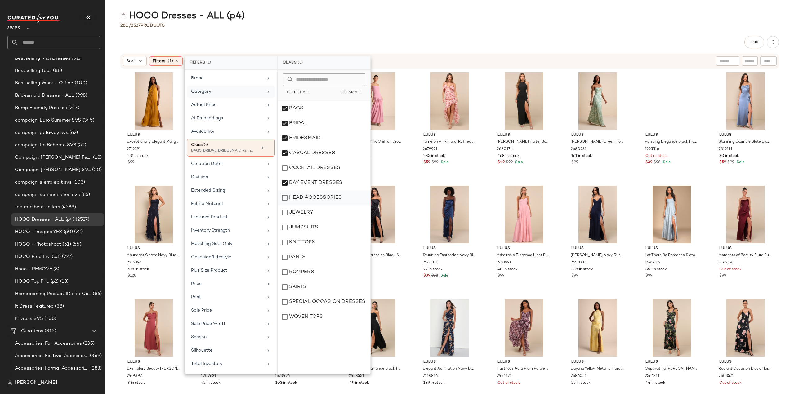
click at [284, 205] on div "HEAD ACCESSORIES" at bounding box center [324, 212] width 92 height 15
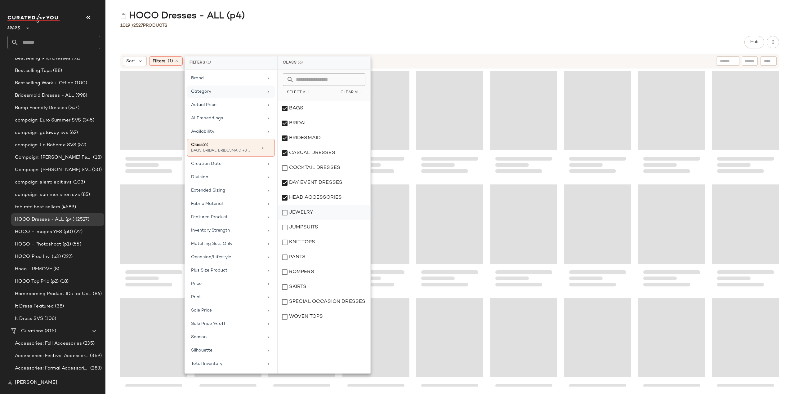
click at [285, 220] on div "JEWELRY" at bounding box center [324, 227] width 92 height 15
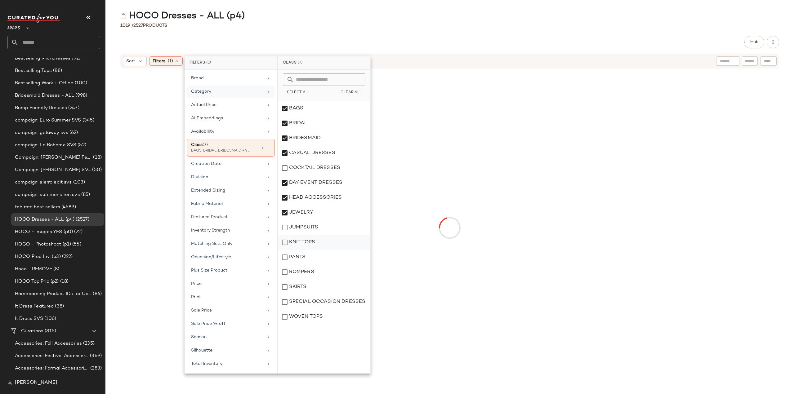
click at [282, 250] on div "KNIT TOPS" at bounding box center [324, 257] width 92 height 15
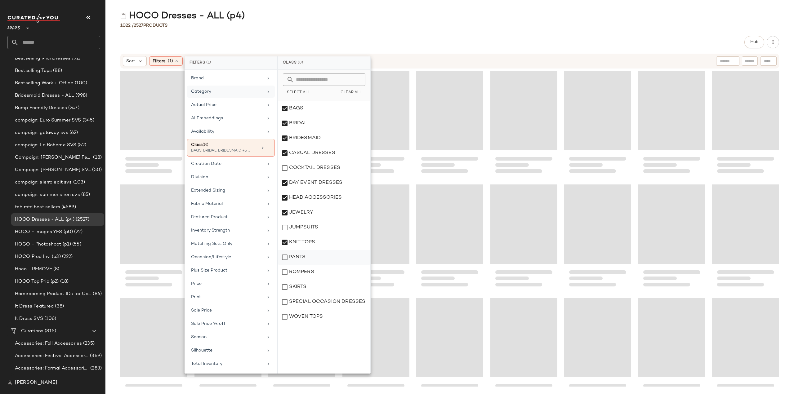
click at [284, 265] on div "PANTS" at bounding box center [324, 272] width 92 height 15
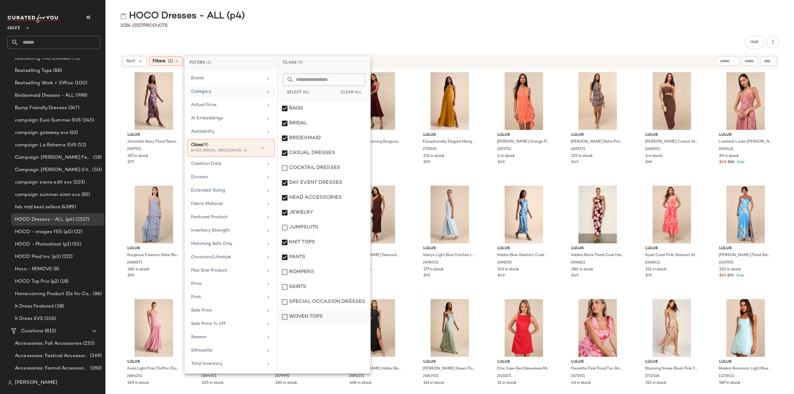
click at [286, 316] on div "WOVEN TOPS" at bounding box center [324, 317] width 92 height 15
click at [115, 172] on div "Lulus Jemmilah Navy Floral Textured One-Shoulder Midi Dress 2697951 357 in stoc…" at bounding box center [449, 228] width 689 height 318
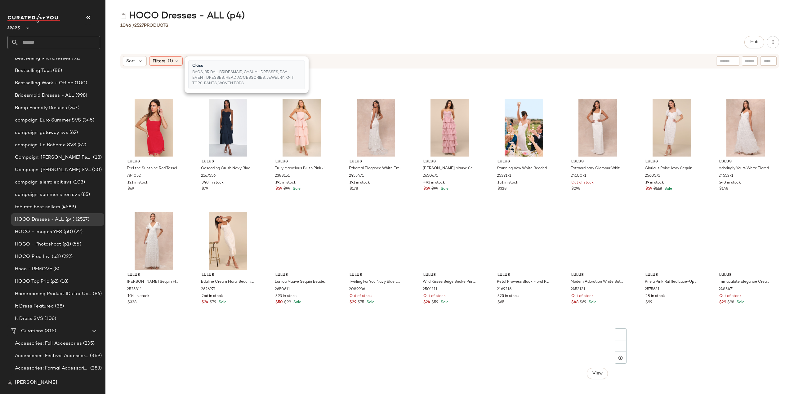
scroll to position [2487, 0]
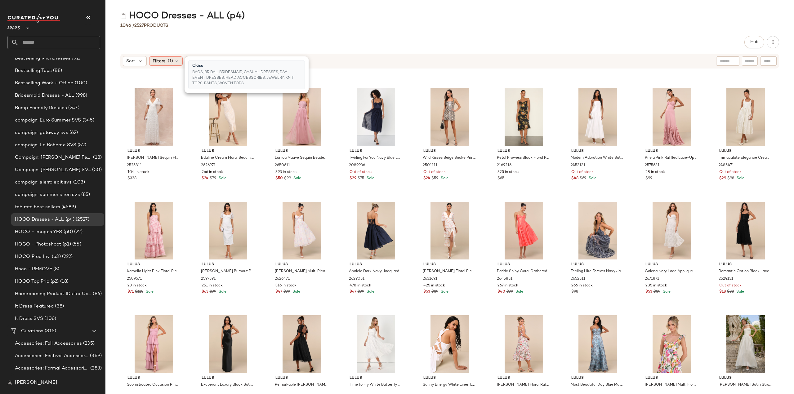
click at [177, 61] on icon at bounding box center [176, 61] width 5 height 5
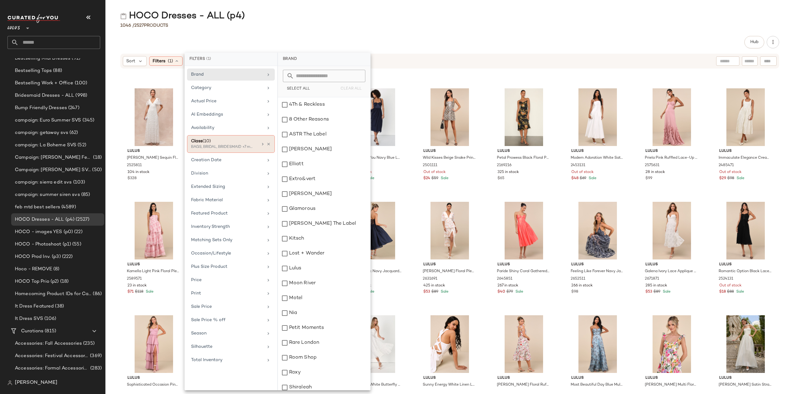
click at [262, 142] on icon at bounding box center [262, 144] width 5 height 5
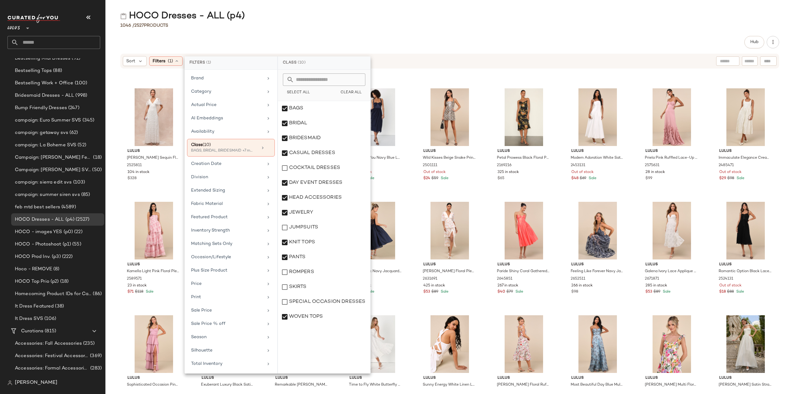
click at [114, 164] on div "Lulus Feel the Sunshine Red Tassel Mini Dress 784052 121 in stock $69 Lulus Cas…" at bounding box center [449, 228] width 689 height 318
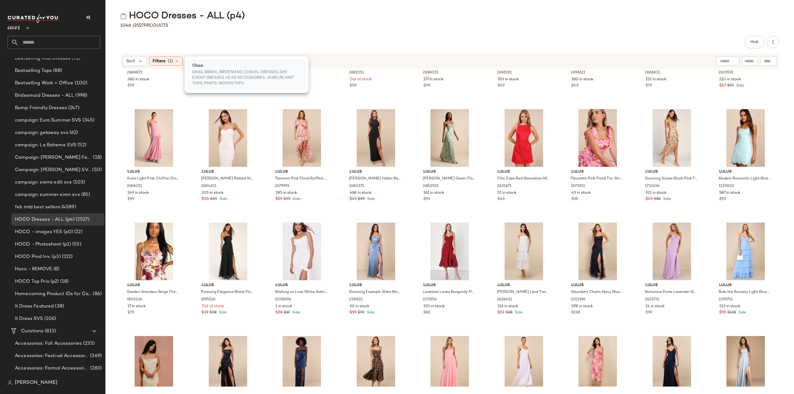
scroll to position [0, 0]
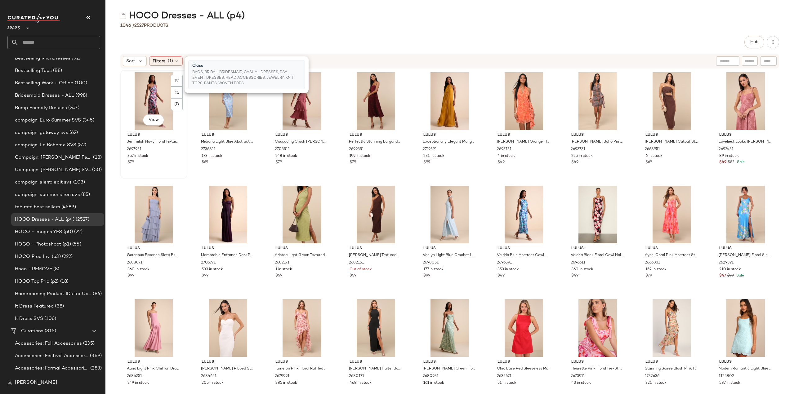
click at [156, 163] on div "$79" at bounding box center [154, 163] width 53 height 6
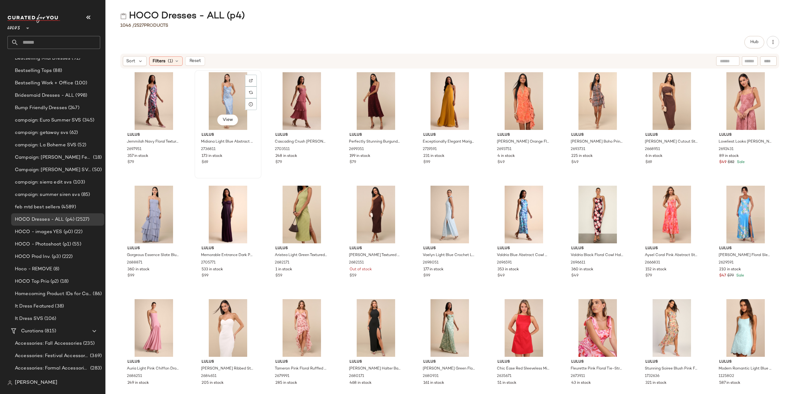
click at [238, 170] on div "View Lulus Midiana Light Blue Abstract Floral Tie-Back Midi Dress 2736811 173 i…" at bounding box center [228, 124] width 66 height 107
click at [322, 167] on div "View Lulus Cascading Crush [PERSON_NAME] Tiered Bustier Midi Dress 2703511 248 …" at bounding box center [302, 124] width 66 height 107
click at [298, 163] on div "$79" at bounding box center [301, 163] width 53 height 6
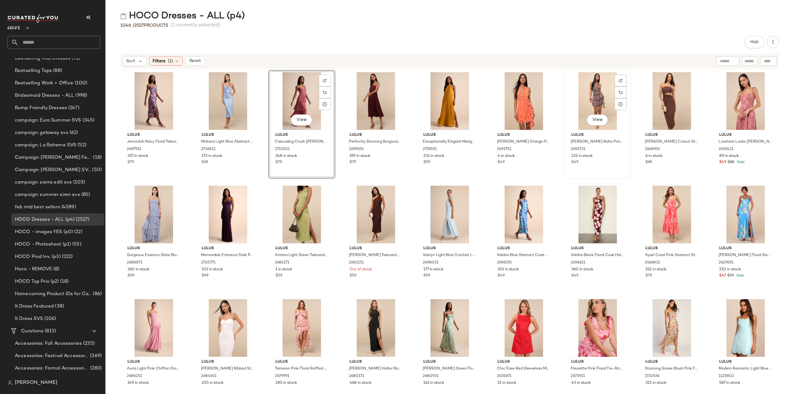
click at [598, 160] on div "$49" at bounding box center [597, 163] width 53 height 6
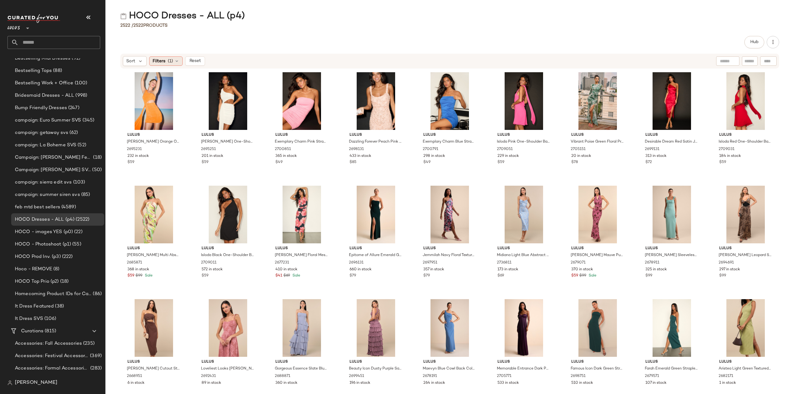
click at [158, 59] on span "Filters" at bounding box center [159, 61] width 13 height 7
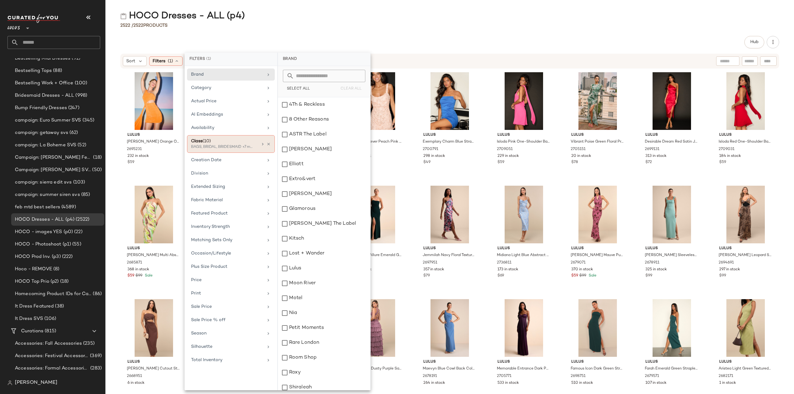
click at [261, 143] on icon at bounding box center [262, 144] width 5 height 5
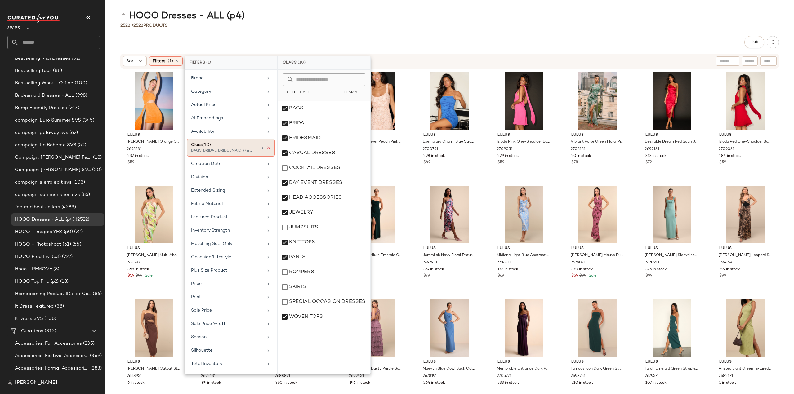
click at [269, 147] on icon at bounding box center [268, 148] width 4 height 4
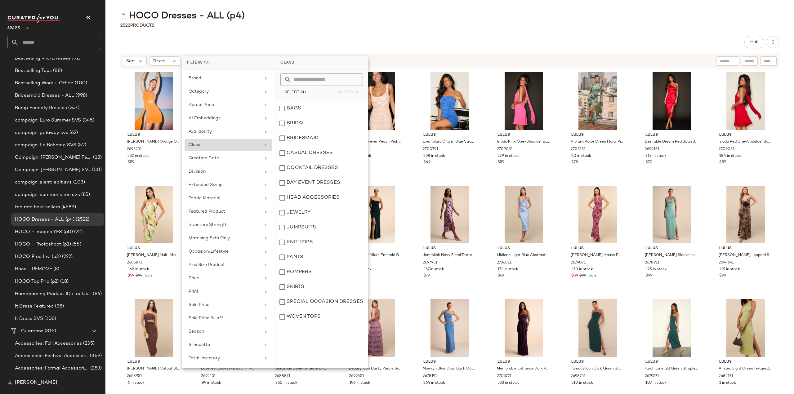
click at [267, 143] on icon at bounding box center [265, 145] width 5 height 5
click at [280, 116] on div "BAGS" at bounding box center [321, 123] width 92 height 15
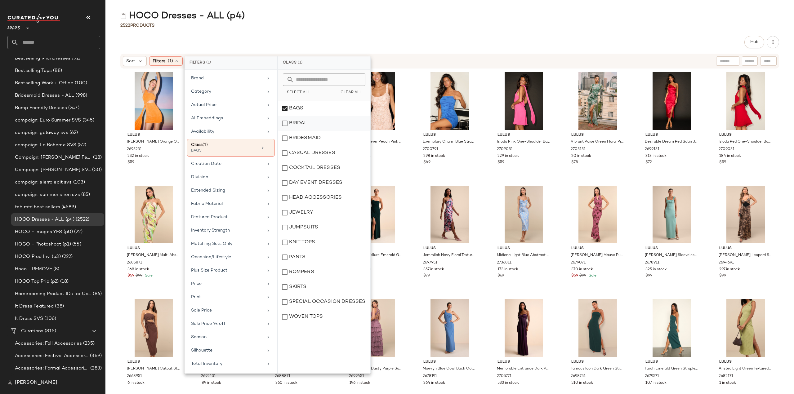
click at [284, 131] on div "BRIDAL" at bounding box center [324, 138] width 92 height 15
click at [285, 146] on div "BRIDESMAID" at bounding box center [324, 153] width 92 height 15
click at [285, 161] on div "CASUAL DRESSES" at bounding box center [324, 168] width 92 height 15
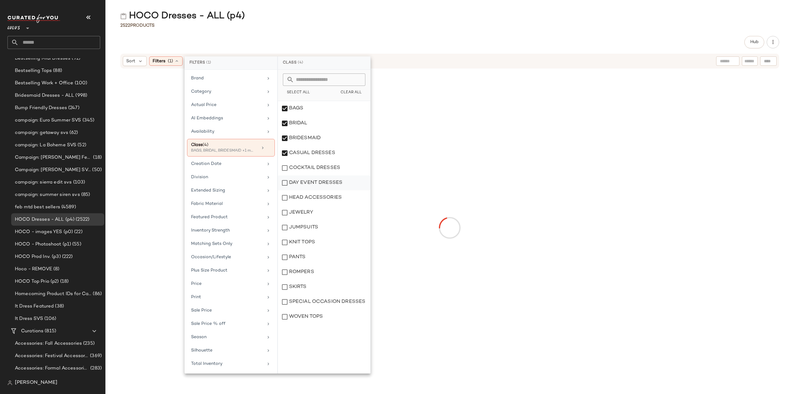
click at [285, 190] on div "DAY EVENT DRESSES" at bounding box center [324, 197] width 92 height 15
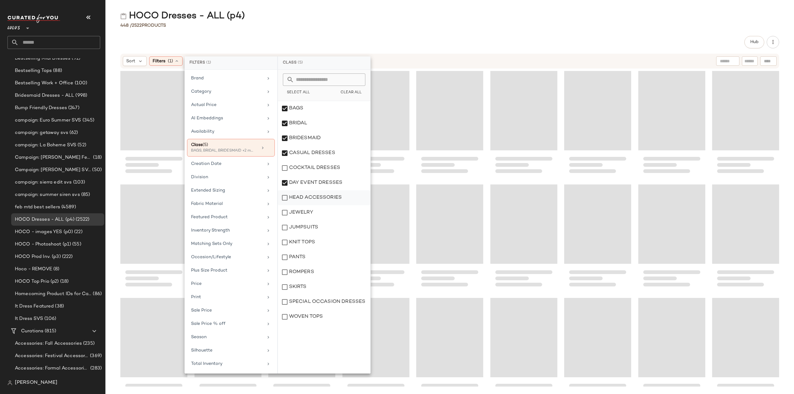
click at [284, 205] on div "HEAD ACCESSORIES" at bounding box center [324, 212] width 92 height 15
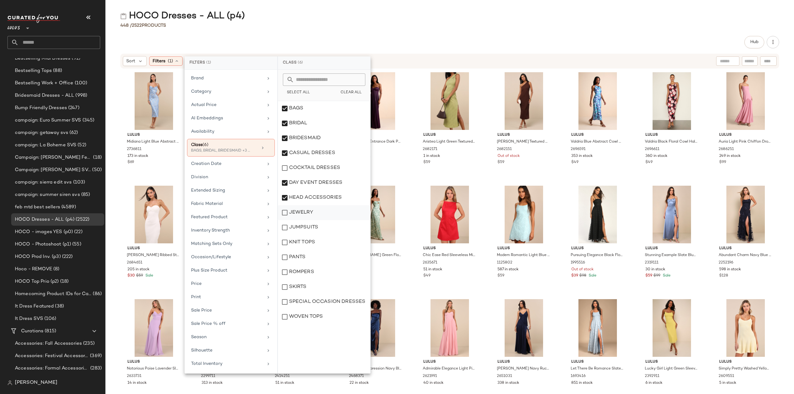
click at [284, 220] on div "JEWELRY" at bounding box center [324, 227] width 92 height 15
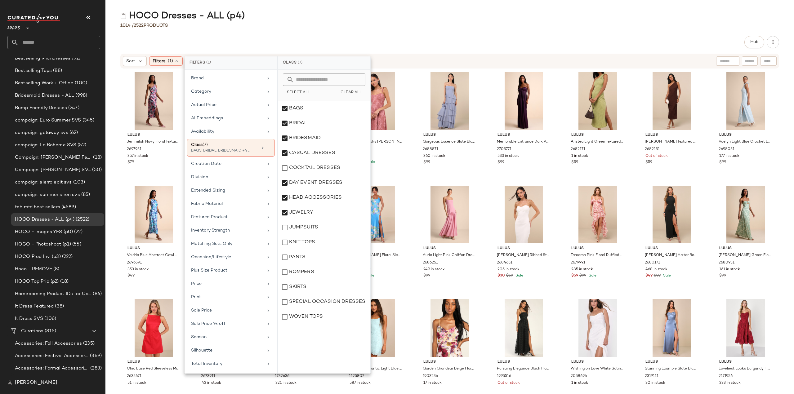
click at [115, 182] on div "Lulus Jemmilah Navy Floral Textured One-Shoulder Midi Dress 2697951 357 in stoc…" at bounding box center [449, 228] width 689 height 318
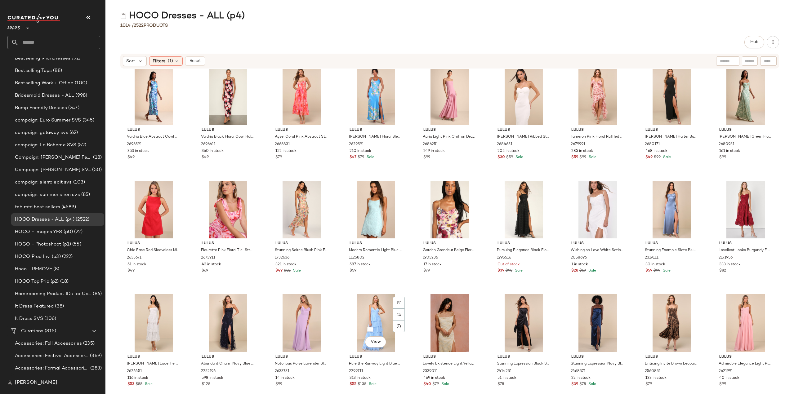
scroll to position [93, 0]
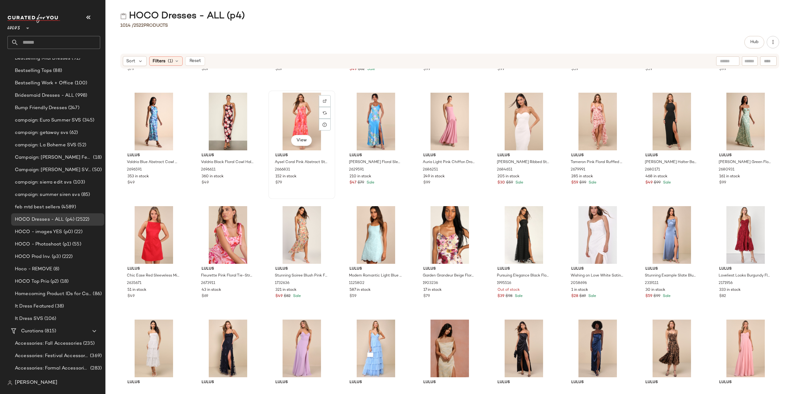
click at [308, 190] on div "View Lulus Aysel Coral Pink Abstract Strapless Bustier Midi Dress 2666831 152 i…" at bounding box center [302, 144] width 66 height 107
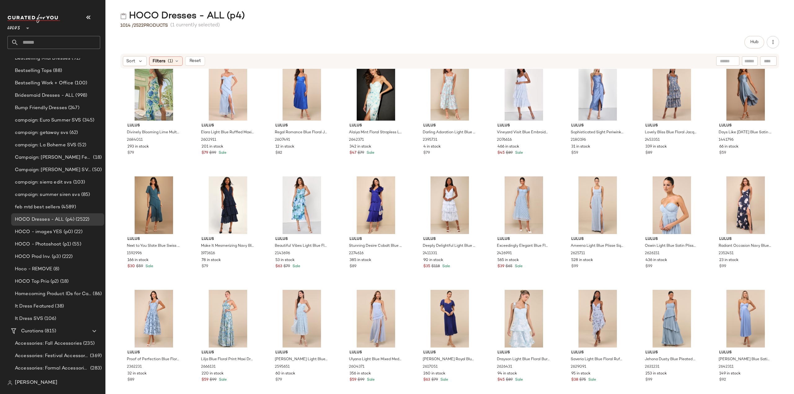
scroll to position [5310, 0]
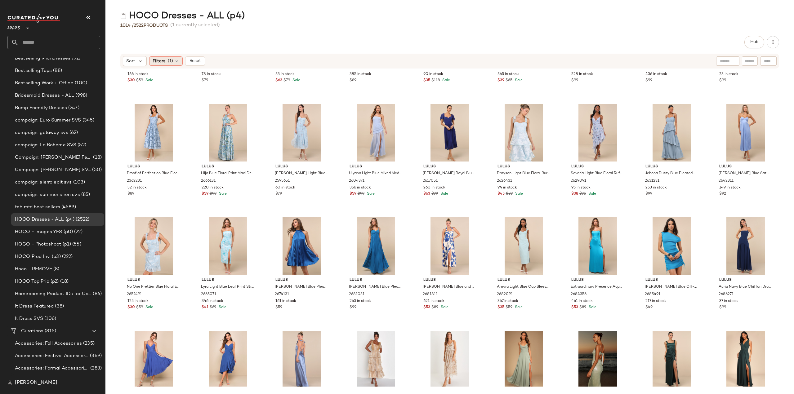
click at [178, 62] on icon at bounding box center [176, 61] width 5 height 5
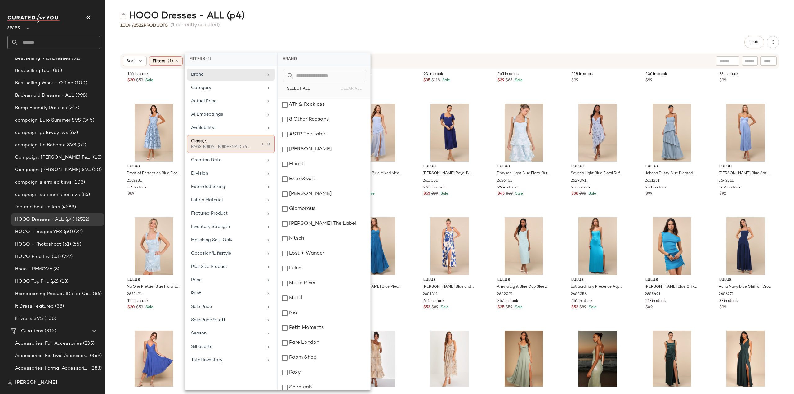
click at [262, 143] on icon at bounding box center [262, 144] width 5 height 5
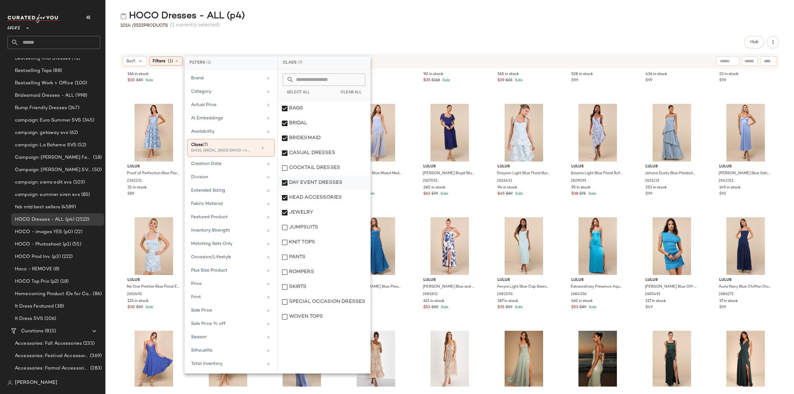
click at [285, 190] on div "DAY EVENT DRESSES" at bounding box center [324, 197] width 92 height 15
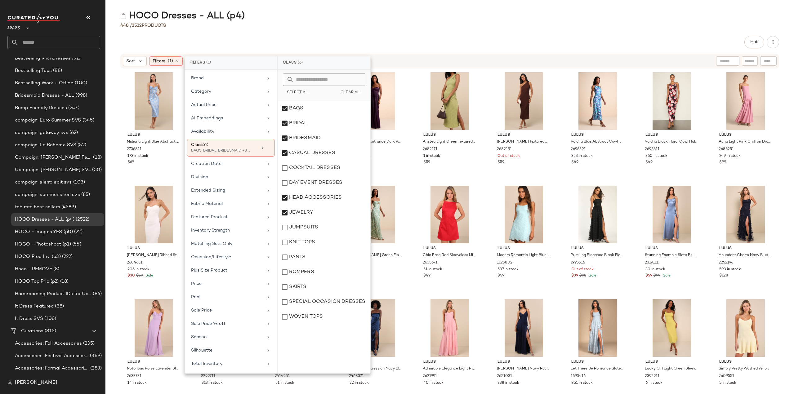
click at [115, 229] on div "Lulus Midiana Light Blue Abstract Floral Tie-Back Midi Dress 2736811 173 in sto…" at bounding box center [449, 228] width 689 height 318
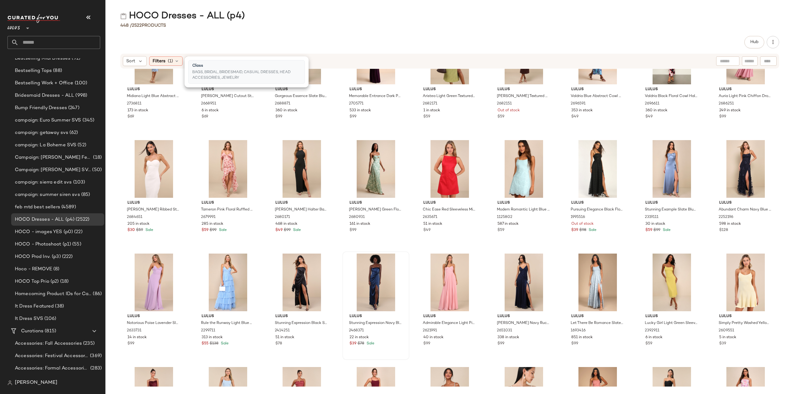
scroll to position [93, 0]
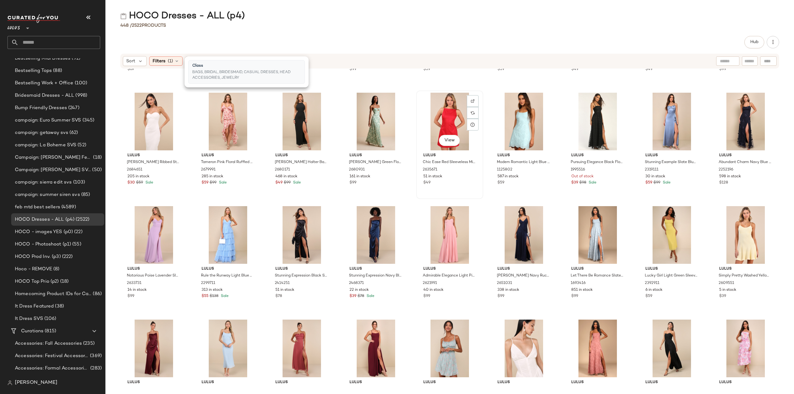
click at [467, 183] on div "$49" at bounding box center [449, 183] width 53 height 6
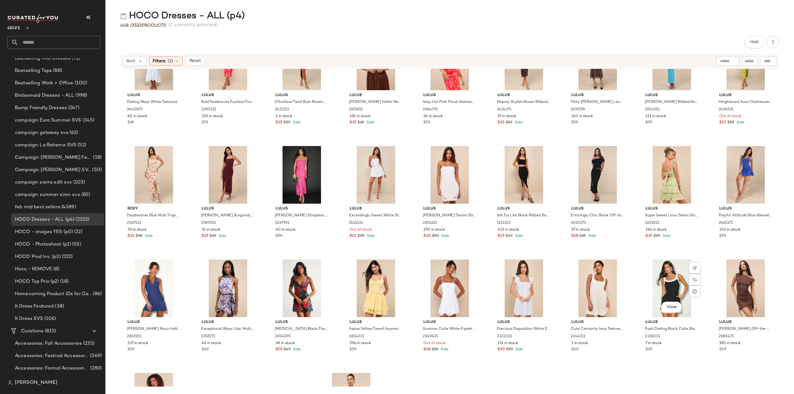
scroll to position [5360, 0]
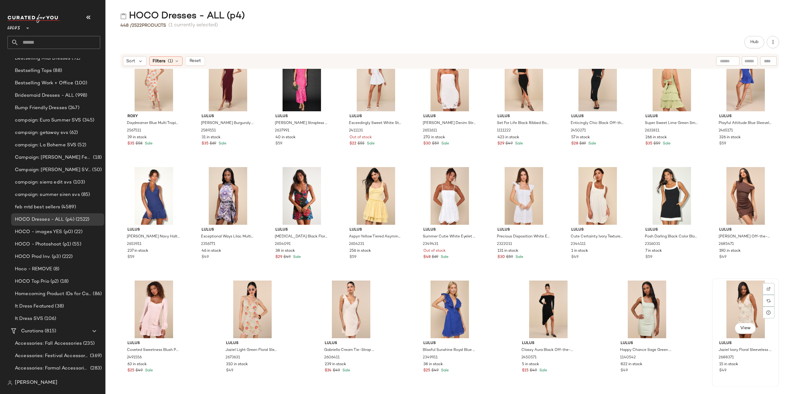
click at [742, 313] on div "View" at bounding box center [745, 310] width 63 height 58
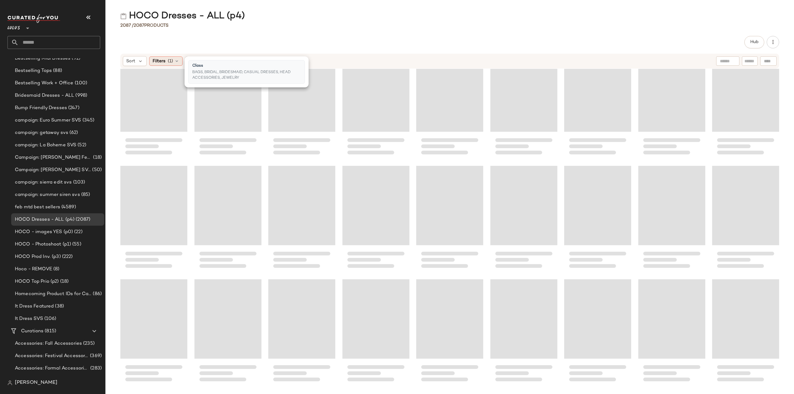
click at [176, 62] on icon at bounding box center [176, 61] width 5 height 5
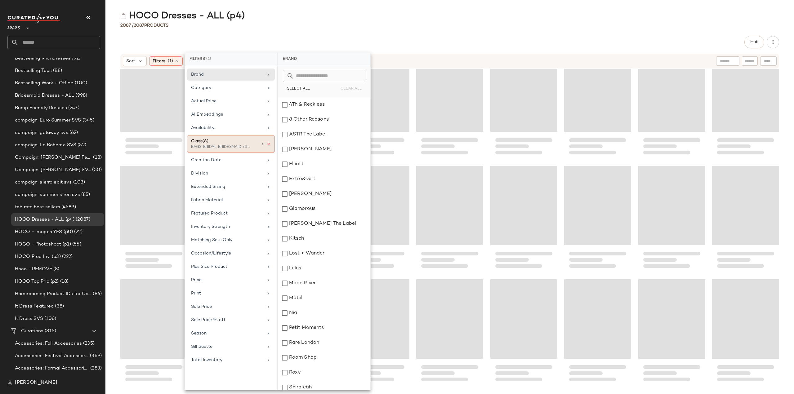
click at [269, 142] on icon at bounding box center [268, 144] width 4 height 4
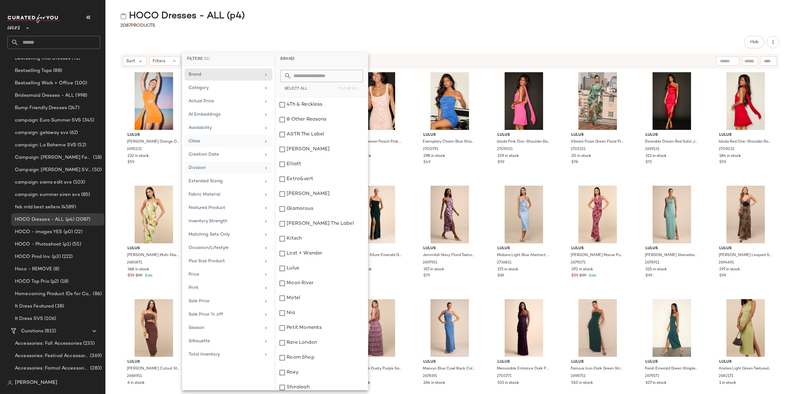
click at [267, 167] on icon at bounding box center [265, 168] width 5 height 5
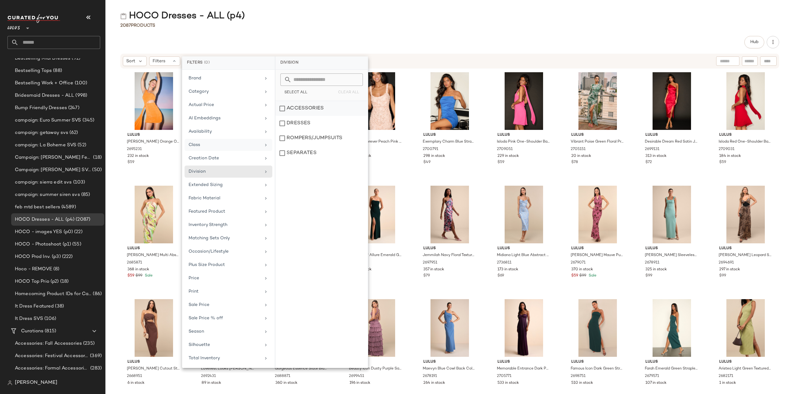
click at [282, 116] on div "ACCESSORIES" at bounding box center [321, 123] width 92 height 15
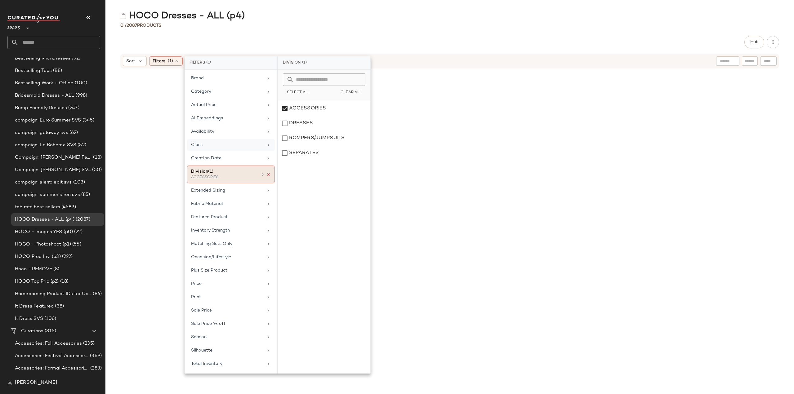
click at [268, 172] on icon at bounding box center [268, 174] width 4 height 4
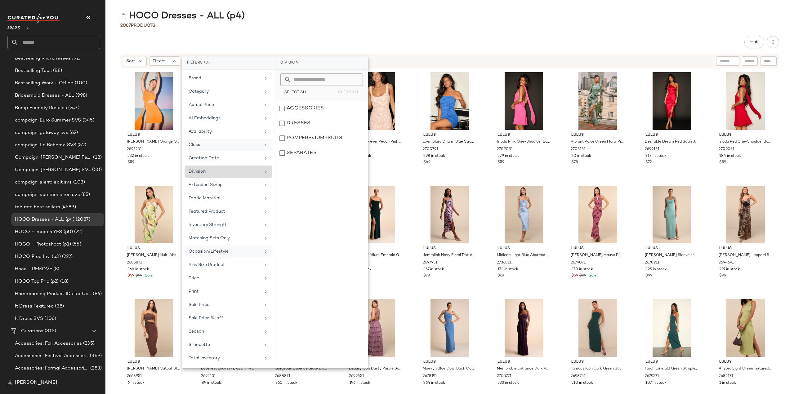
click at [265, 249] on icon at bounding box center [265, 251] width 5 height 5
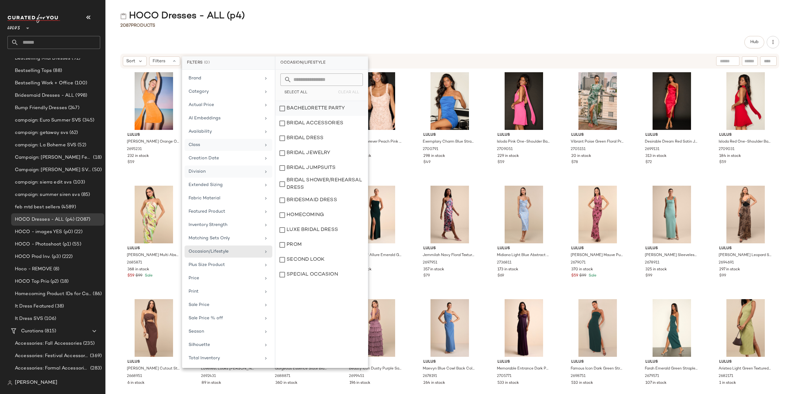
click at [283, 116] on div "BACHELORETTE PARTY" at bounding box center [321, 123] width 92 height 15
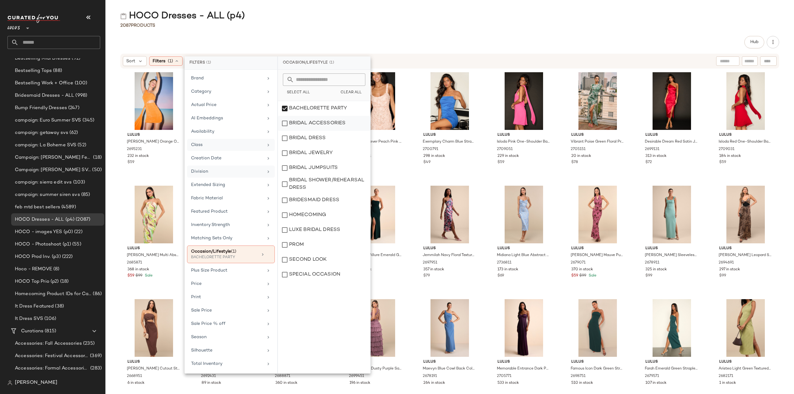
click at [283, 131] on div "BRIDAL ACCESSORIES" at bounding box center [324, 138] width 92 height 15
click at [284, 146] on div "BRIDAL DRESS" at bounding box center [324, 153] width 92 height 15
click at [284, 161] on div "BRIDAL JEWELRY" at bounding box center [324, 168] width 92 height 15
click at [283, 176] on div "BRIDAL JUMPSUITS" at bounding box center [324, 184] width 92 height 17
click at [282, 193] on div "BRIDAL SHOWER/REHEARSAL DRESS" at bounding box center [324, 200] width 92 height 15
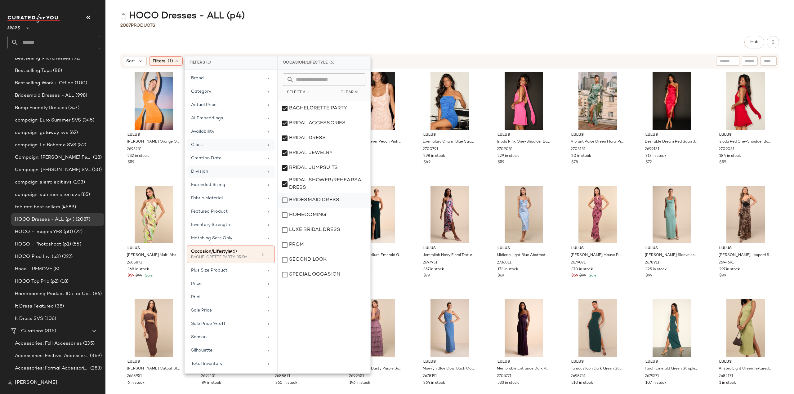
click at [285, 208] on div "BRIDESMAID DRESS" at bounding box center [324, 215] width 92 height 15
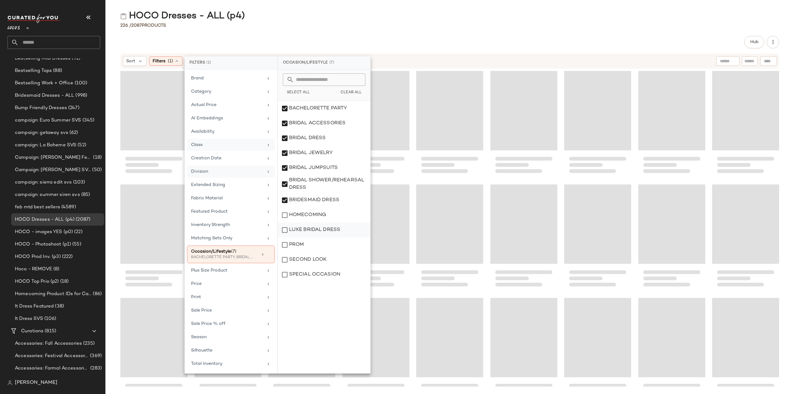
click at [285, 238] on div "LUXE BRIDAL DRESS" at bounding box center [324, 245] width 92 height 15
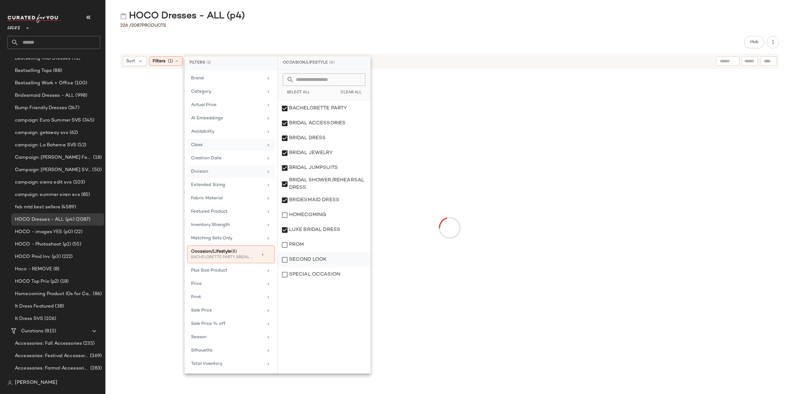
click at [286, 267] on div "SECOND LOOK" at bounding box center [324, 274] width 92 height 15
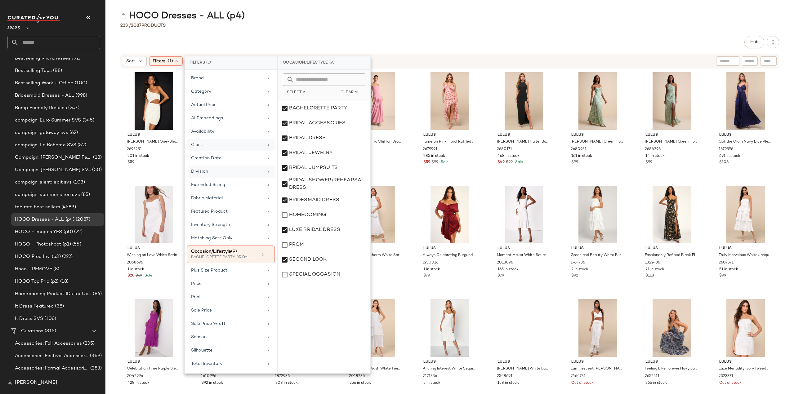
click at [114, 177] on div "Lulus [PERSON_NAME] One-Shoulder Cutout Sash Mini Dress 2695251 201 in stock $5…" at bounding box center [449, 228] width 689 height 318
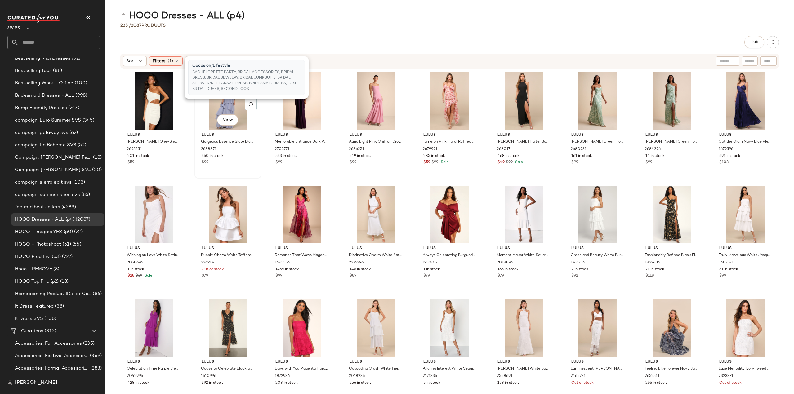
click at [236, 165] on div "$99" at bounding box center [228, 163] width 53 height 6
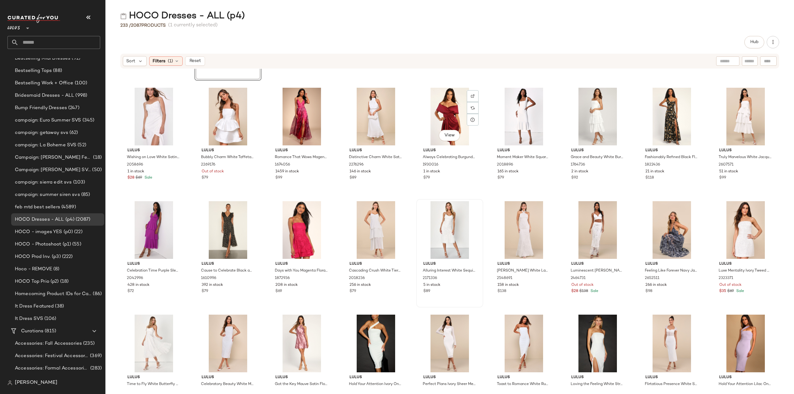
scroll to position [0, 0]
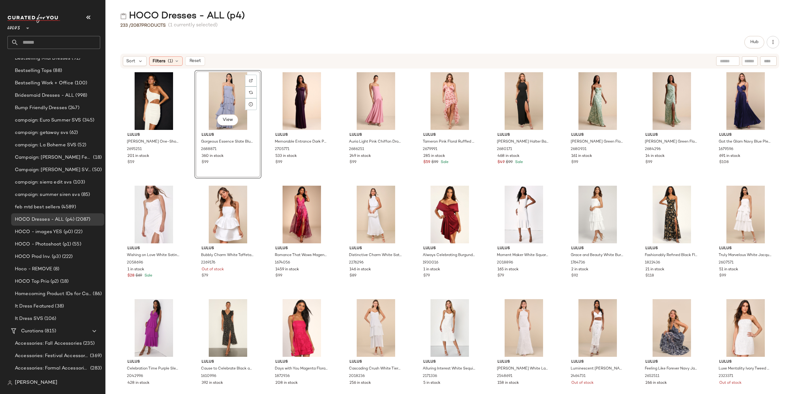
click at [118, 225] on div "Lulus [PERSON_NAME] One-Shoulder Cutout Sash Mini Dress 2695251 201 in stock $5…" at bounding box center [449, 228] width 689 height 318
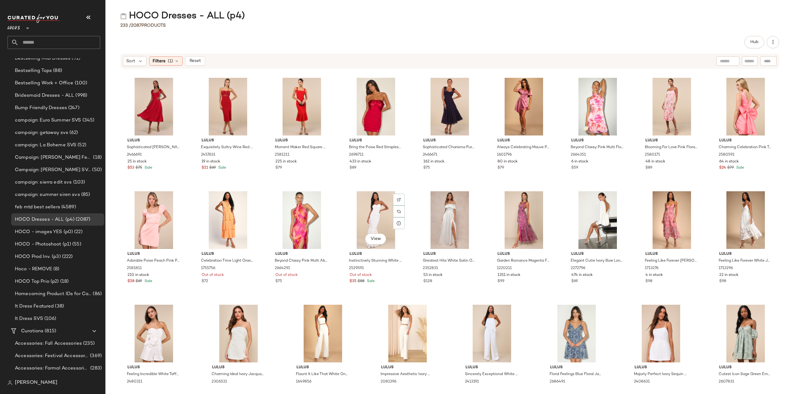
scroll to position [2635, 0]
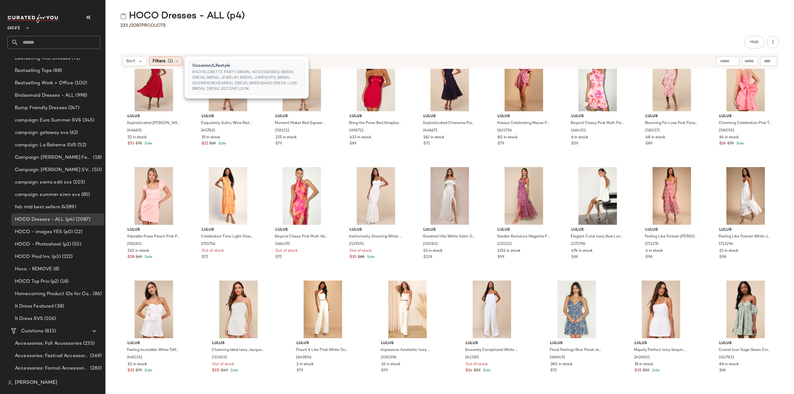
click at [176, 60] on icon at bounding box center [176, 61] width 5 height 5
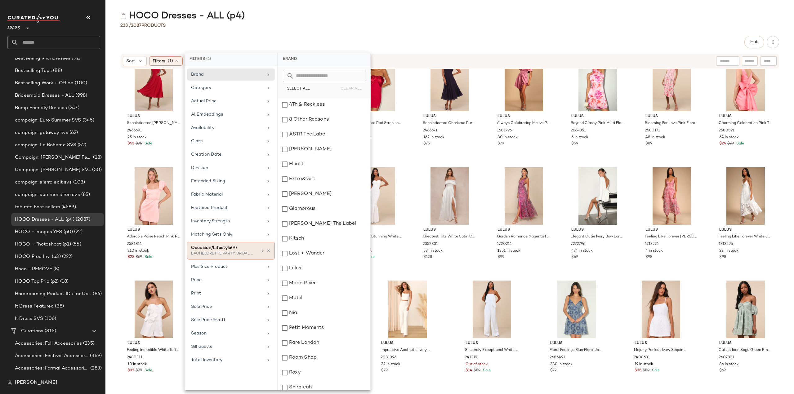
click at [262, 249] on icon at bounding box center [262, 251] width 5 height 5
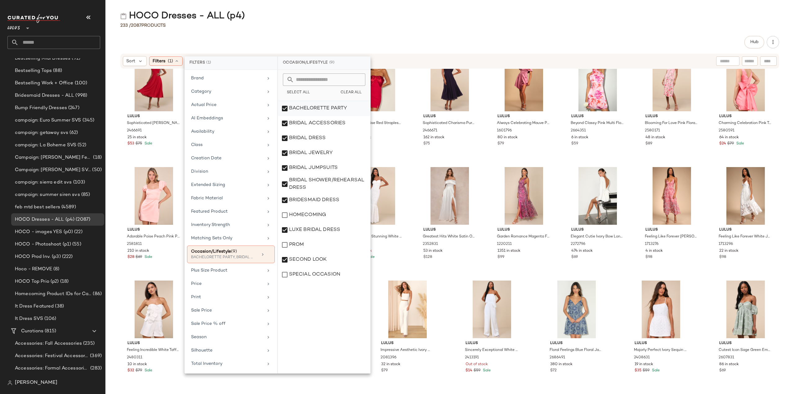
click at [284, 116] on div "BACHELORETTE PARTY" at bounding box center [324, 123] width 92 height 15
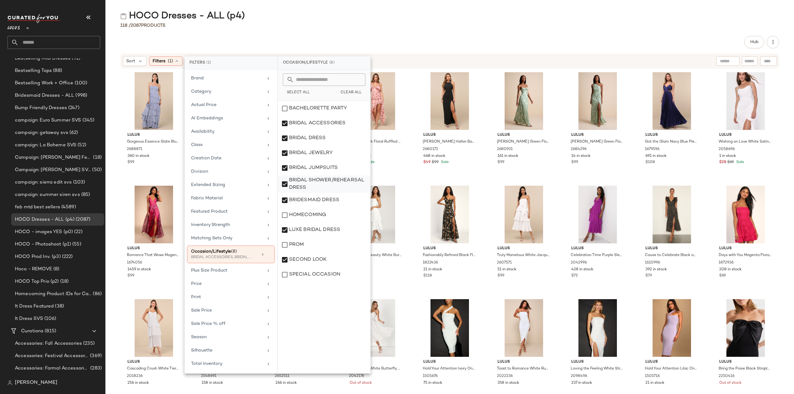
drag, startPoint x: 285, startPoint y: 185, endPoint x: 282, endPoint y: 191, distance: 7.1
click at [285, 193] on div "BRIDAL SHOWER/REHEARSAL DRESS" at bounding box center [324, 200] width 92 height 15
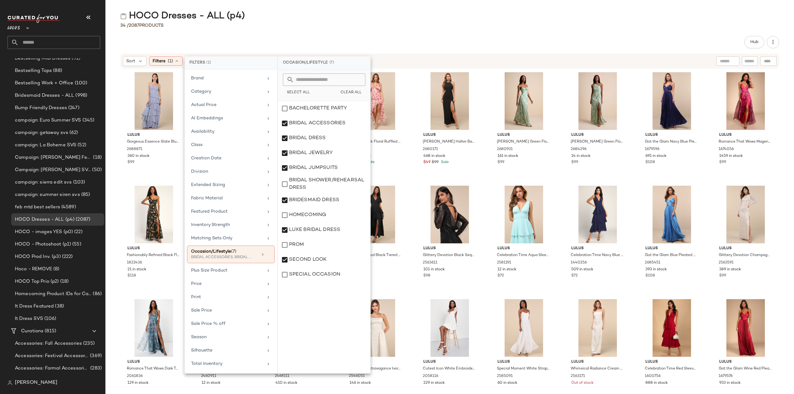
click at [113, 224] on div "Lulus Gorgeous Essence Slate Blue Strapless Tiered Maxi Dress 2688871 360 in st…" at bounding box center [449, 228] width 689 height 318
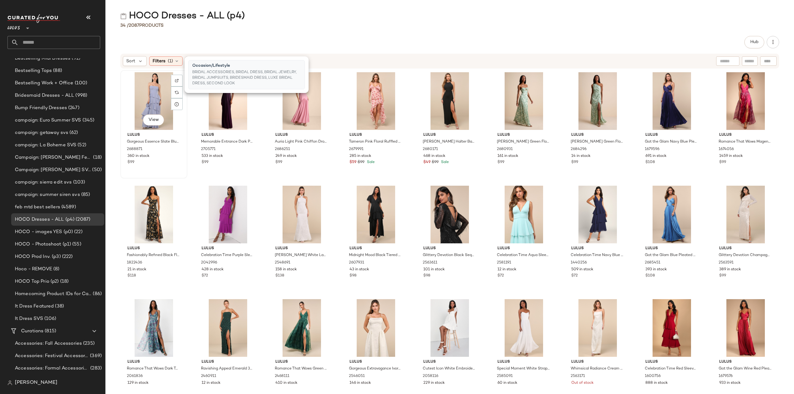
click at [164, 165] on div "$99" at bounding box center [154, 163] width 53 height 6
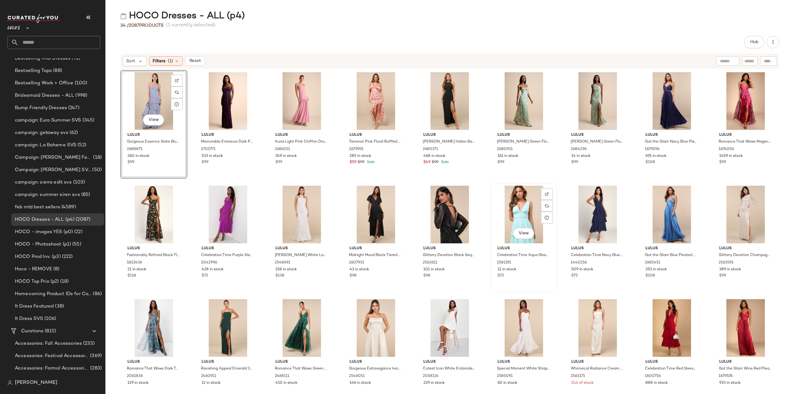
scroll to position [137, 0]
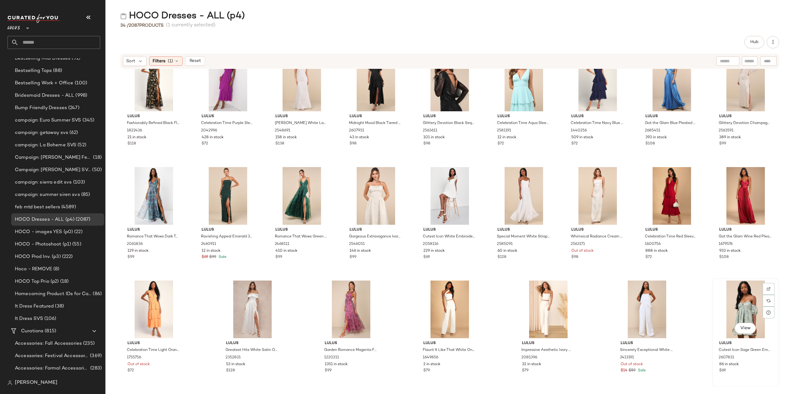
click at [742, 311] on div "View" at bounding box center [745, 310] width 63 height 58
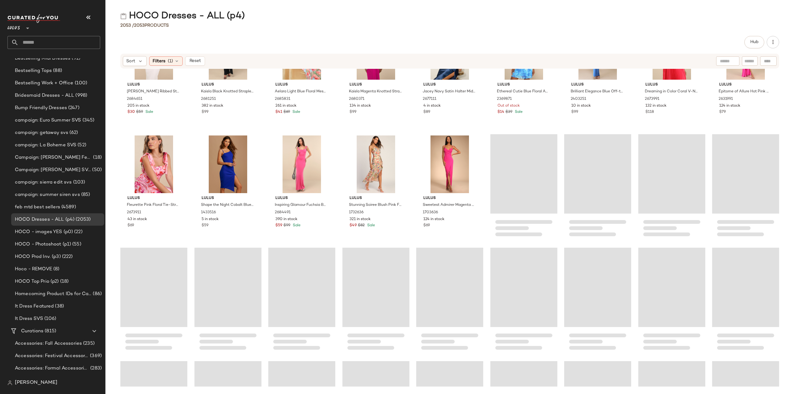
scroll to position [696, 0]
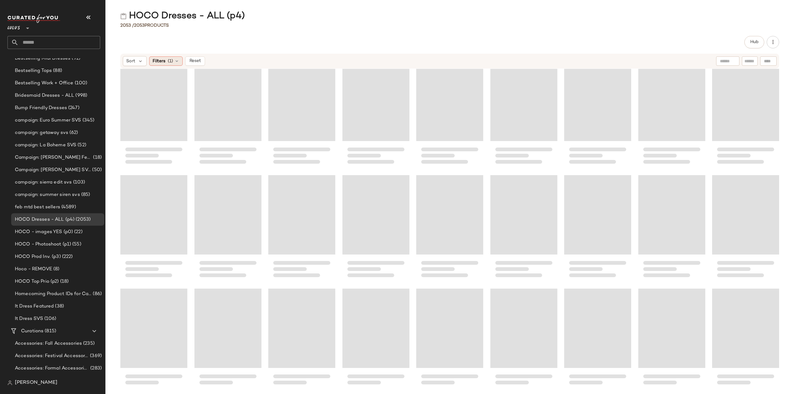
click at [177, 59] on icon at bounding box center [176, 61] width 5 height 5
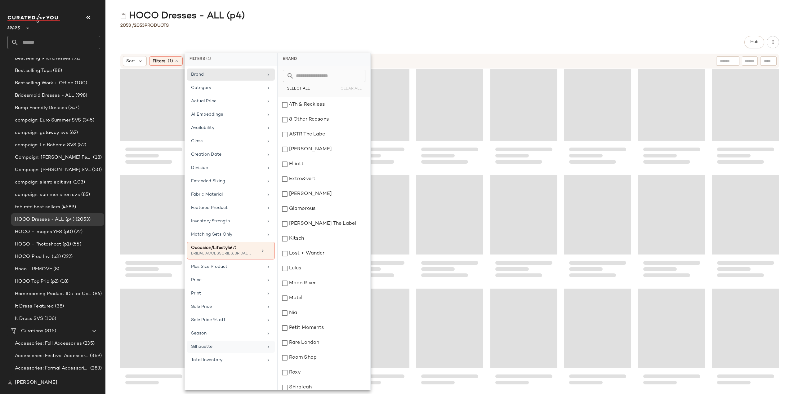
click at [267, 345] on icon at bounding box center [268, 347] width 5 height 5
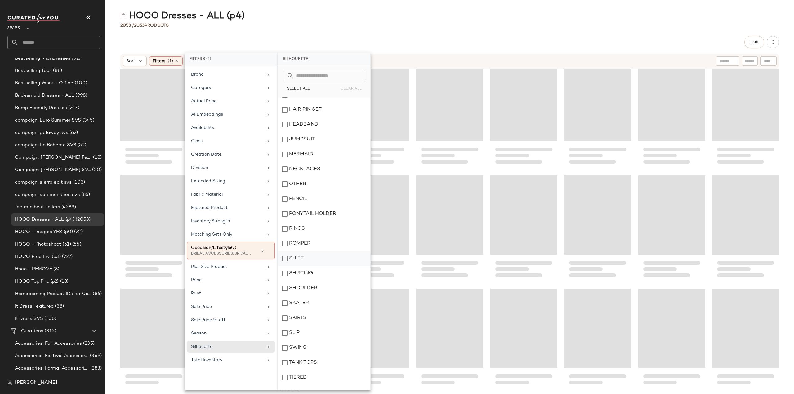
scroll to position [332, 0]
click at [116, 105] on div "Lulus Fleurette Pink Floral Tie-Strap Midi Dress 2673911 43 in stock $69 Lulus …" at bounding box center [449, 228] width 689 height 318
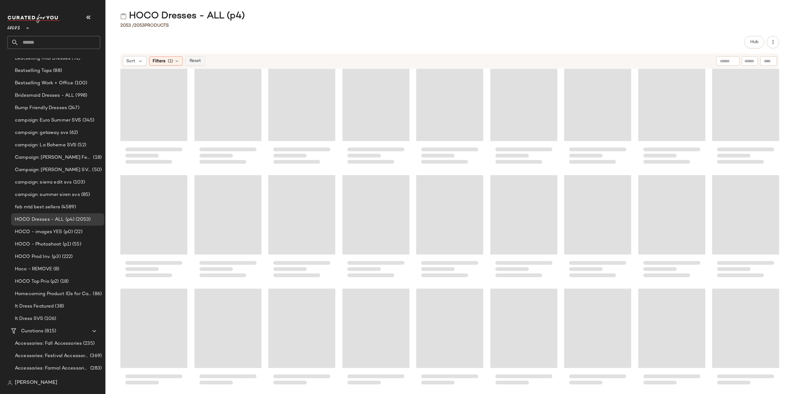
click at [197, 62] on span "Reset" at bounding box center [195, 61] width 12 height 5
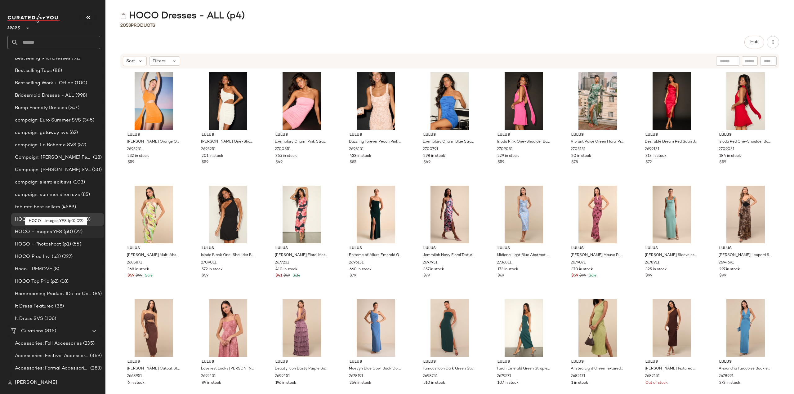
click at [53, 232] on span "HOCO - images YES (p0)" at bounding box center [44, 232] width 58 height 7
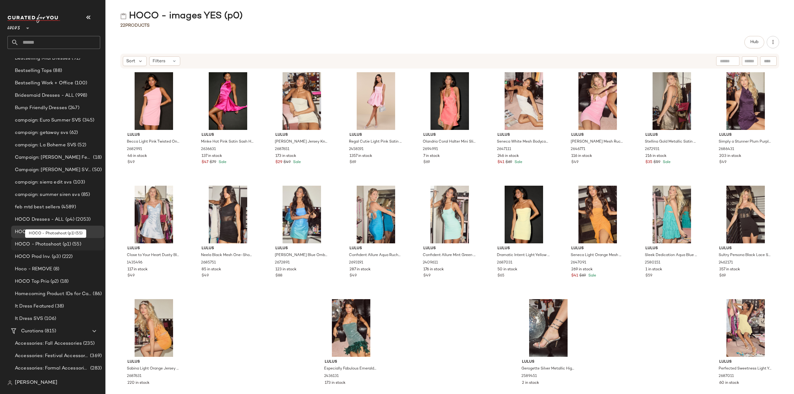
click at [42, 245] on span "HOCO - Photoshoot (p1)" at bounding box center [43, 244] width 56 height 7
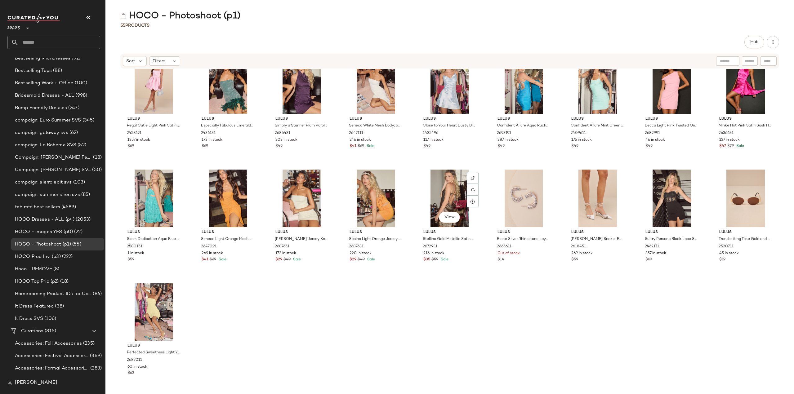
scroll to position [478, 0]
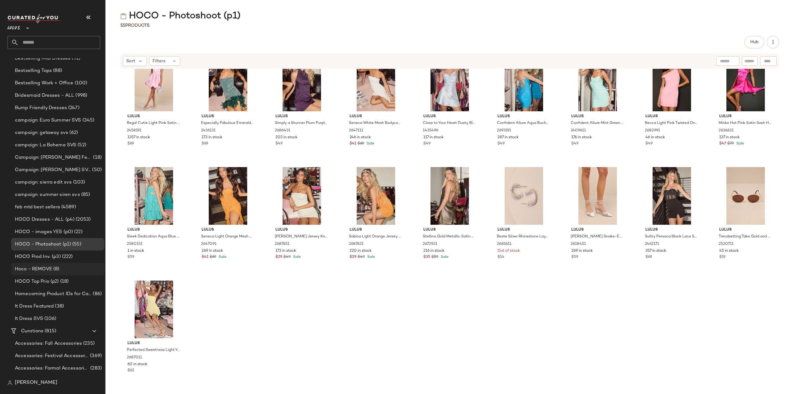
click at [30, 269] on span "Hoco - REMOVE" at bounding box center [33, 269] width 37 height 7
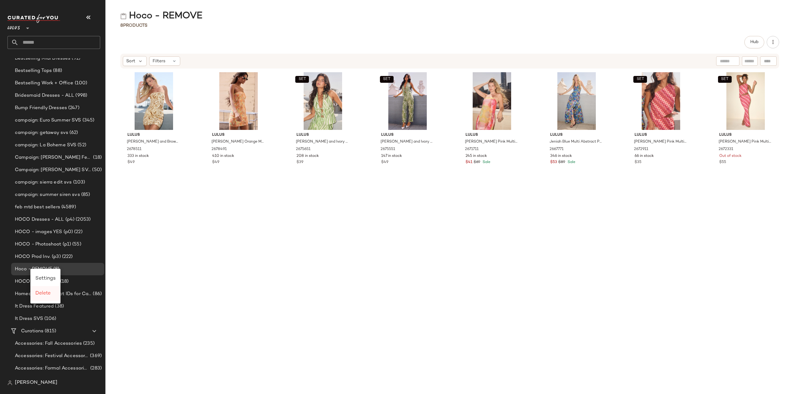
click at [44, 293] on span "Delete" at bounding box center [42, 293] width 15 height 5
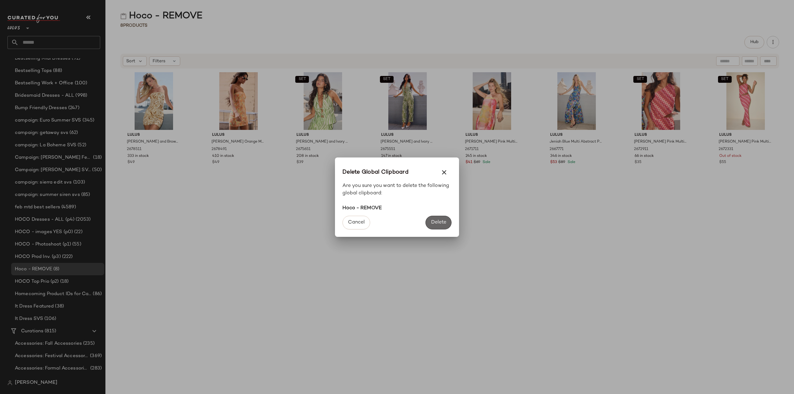
click at [439, 223] on span "Delete" at bounding box center [439, 223] width 16 height 6
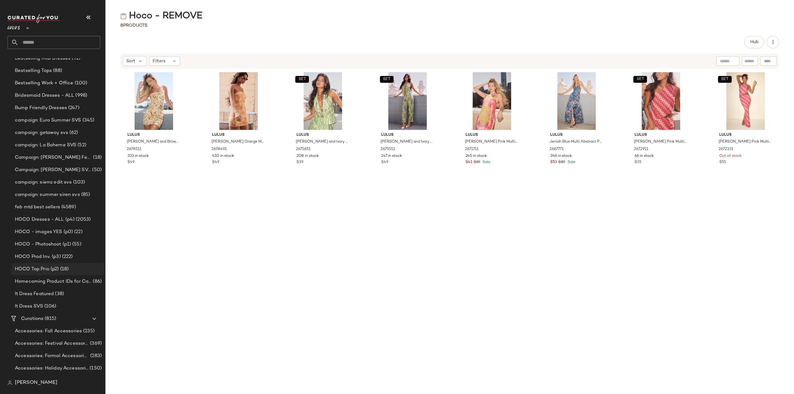
click at [31, 270] on span "HOCO Top Prio (p2)" at bounding box center [37, 269] width 44 height 7
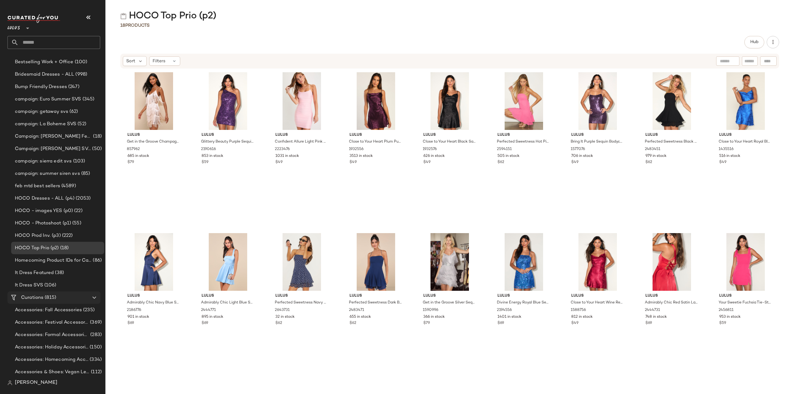
scroll to position [620, 0]
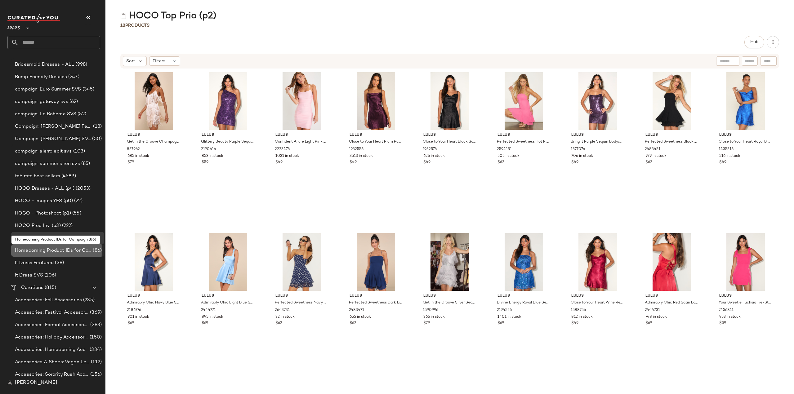
click at [53, 251] on span "Homecoming Product IDs for Campaign" at bounding box center [53, 250] width 77 height 7
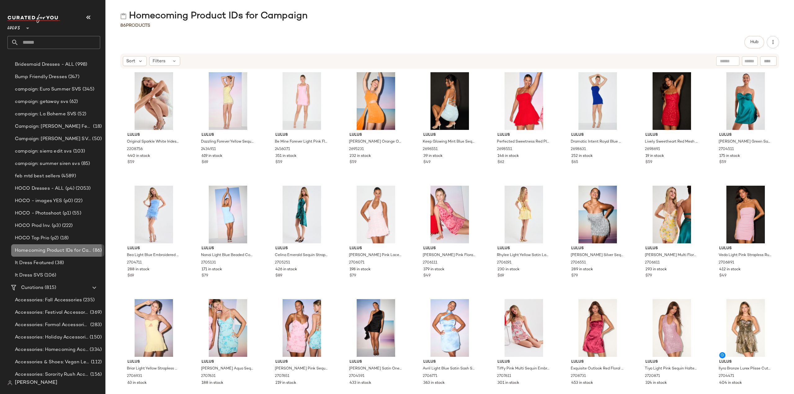
click at [38, 250] on span "Homecoming Product IDs for Campaign" at bounding box center [53, 250] width 77 height 7
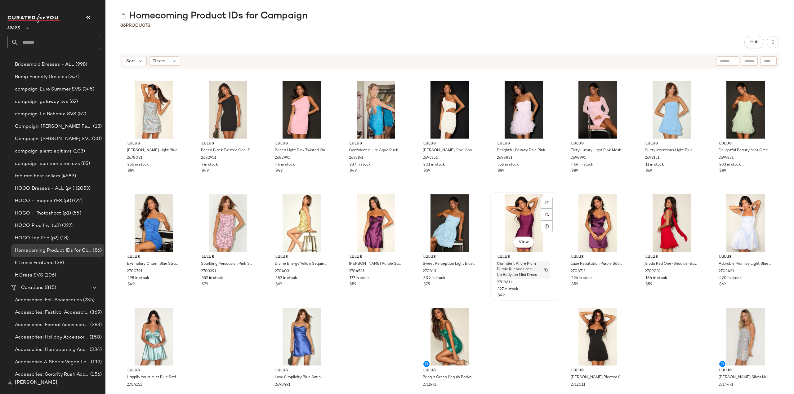
scroll to position [818, 0]
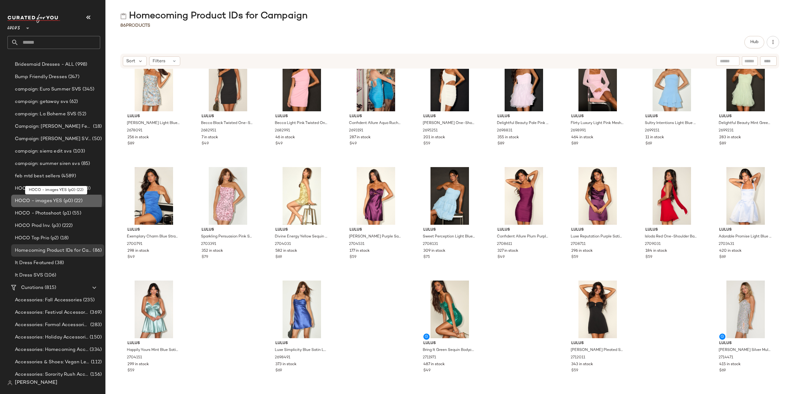
click at [37, 200] on span "HOCO - images YES (p0)" at bounding box center [44, 201] width 58 height 7
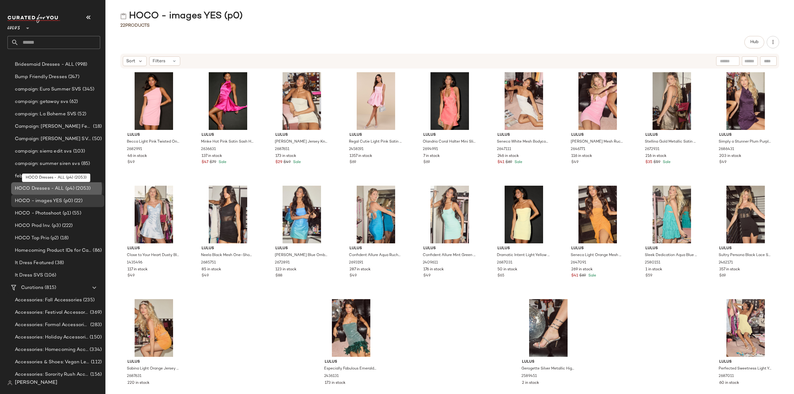
click at [29, 187] on span "HOCO Dresses - ALL (p4)" at bounding box center [45, 188] width 60 height 7
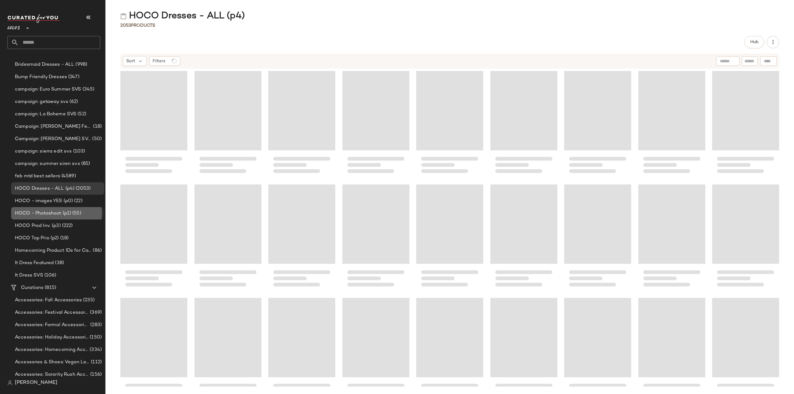
click at [33, 212] on span "HOCO - Photoshoot (p1)" at bounding box center [43, 213] width 56 height 7
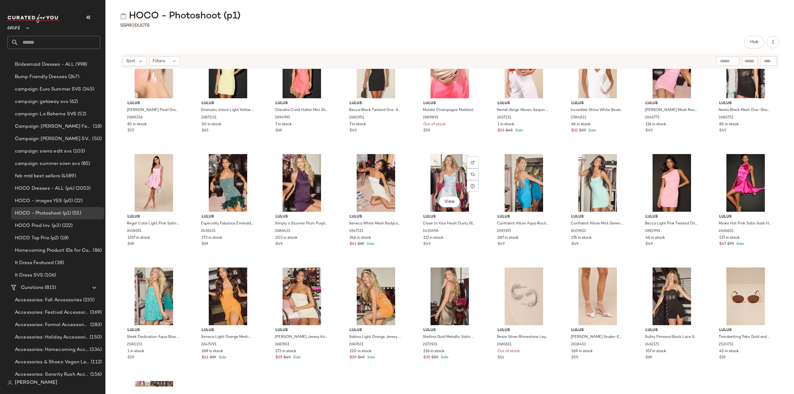
scroll to position [478, 0]
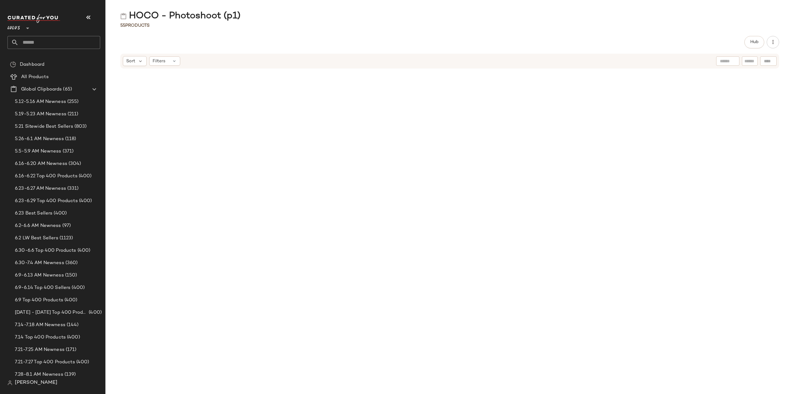
scroll to position [478, 0]
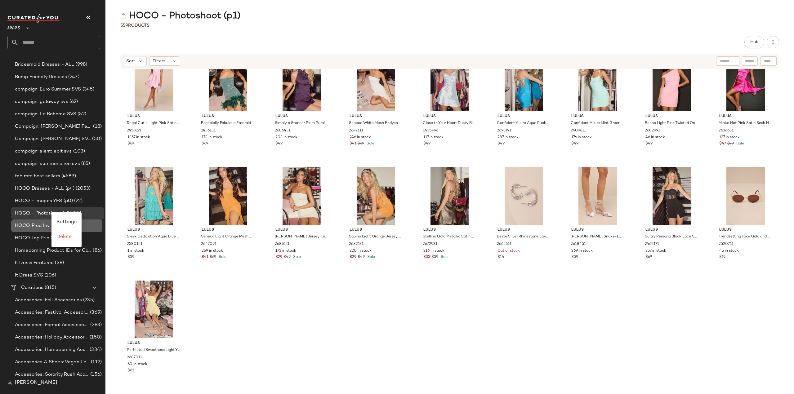
click at [35, 225] on span "HOCO Prod Inv. (p3)" at bounding box center [38, 225] width 46 height 7
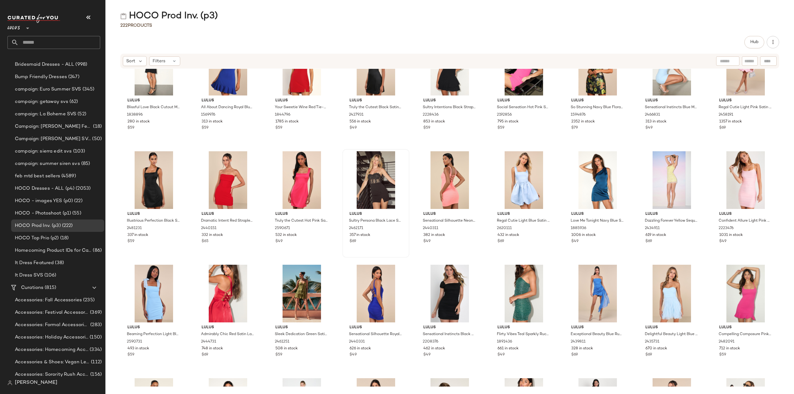
scroll to position [160, 0]
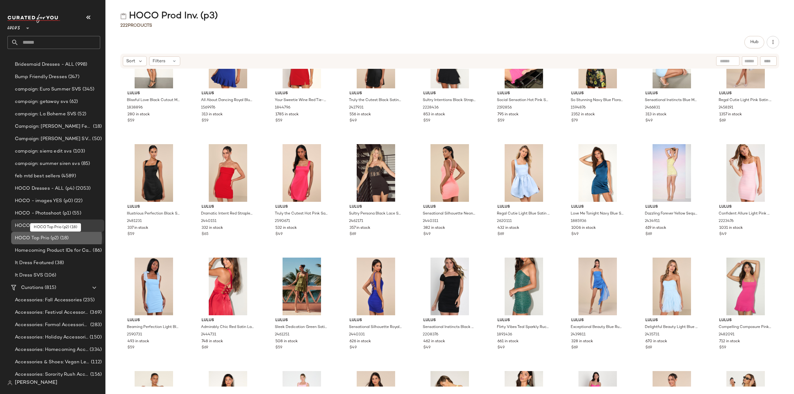
click at [27, 238] on span "HOCO Top Prio (p2)" at bounding box center [37, 238] width 44 height 7
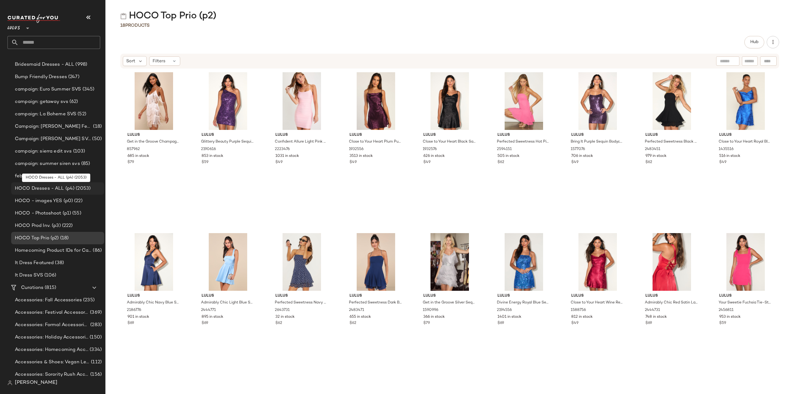
click at [31, 189] on span "HOCO Dresses - ALL (p4)" at bounding box center [45, 188] width 60 height 7
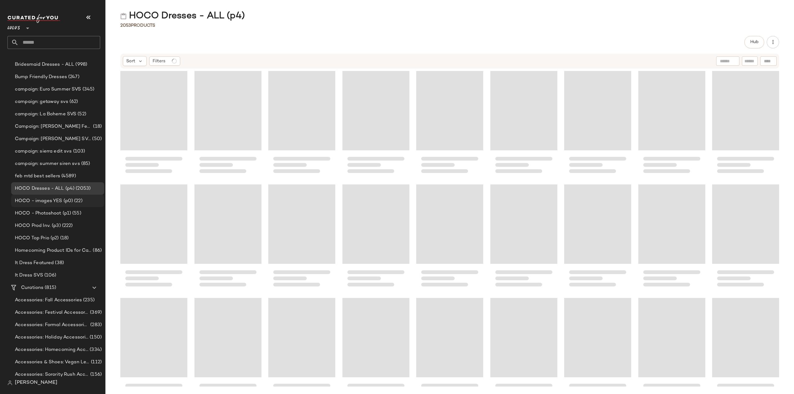
click at [34, 202] on span "HOCO - images YES (p0)" at bounding box center [44, 201] width 58 height 7
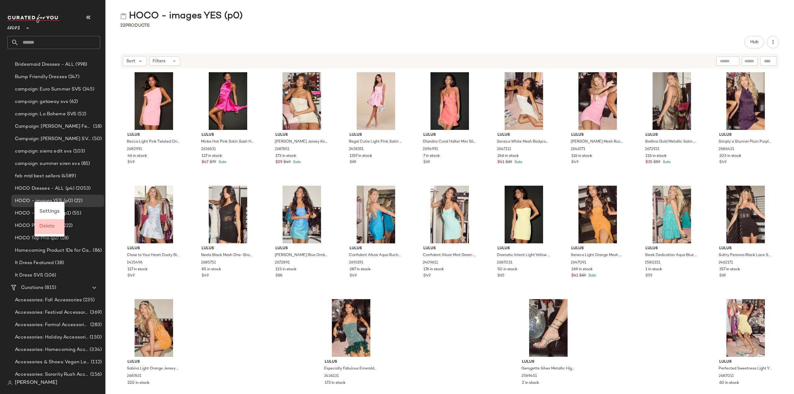
click at [48, 229] on span "Delete" at bounding box center [46, 226] width 15 height 5
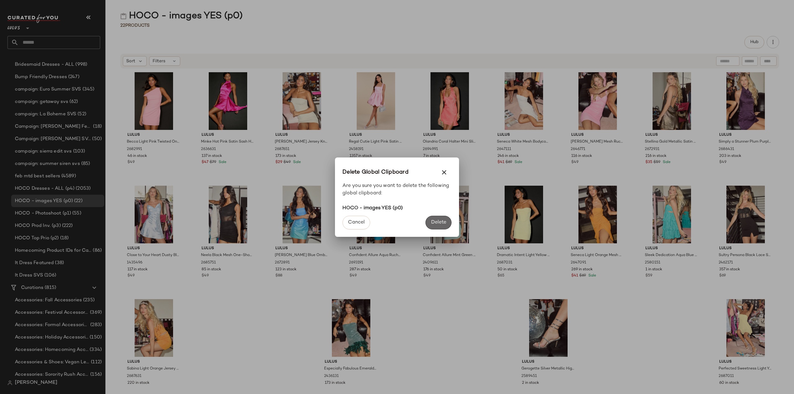
click at [432, 220] on span "Delete" at bounding box center [439, 223] width 16 height 6
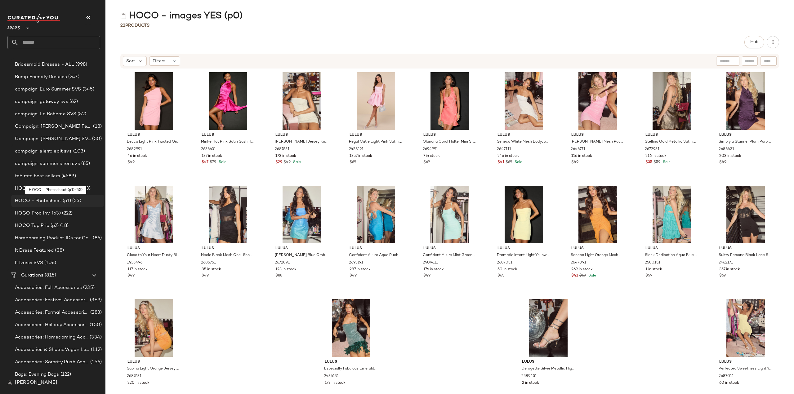
click at [37, 199] on span "HOCO - Photoshoot (p1)" at bounding box center [43, 201] width 56 height 7
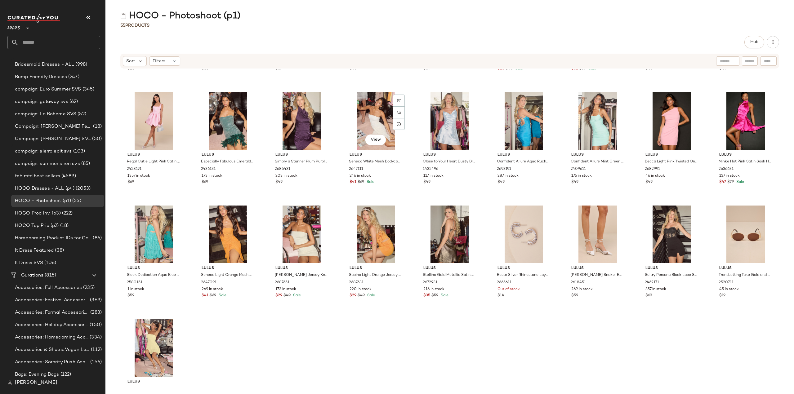
scroll to position [478, 0]
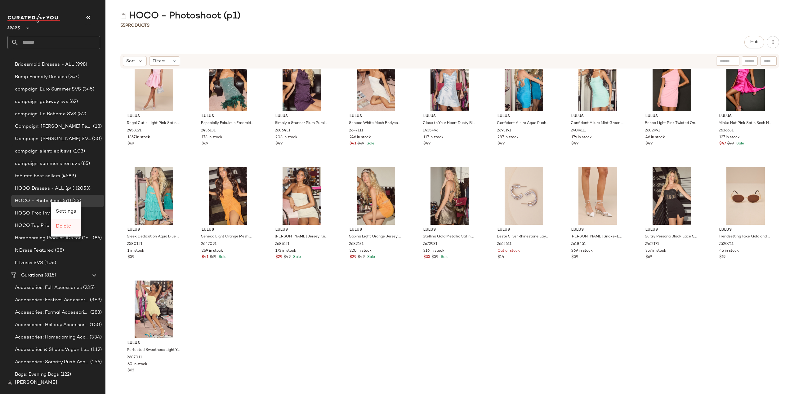
click at [62, 226] on span "Delete" at bounding box center [63, 226] width 15 height 5
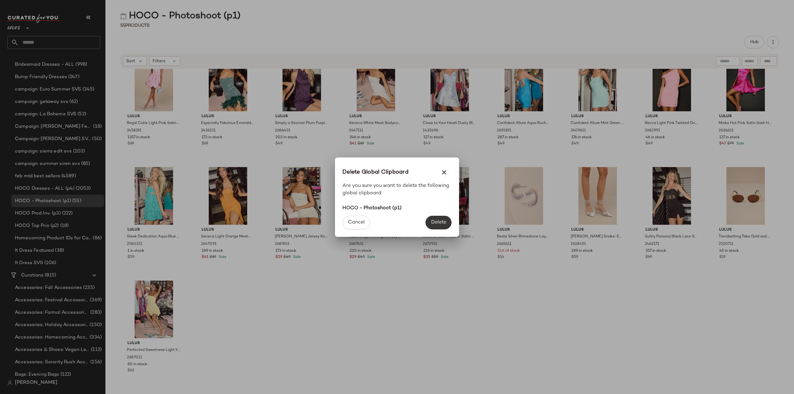
click at [436, 223] on span "Delete" at bounding box center [439, 223] width 16 height 6
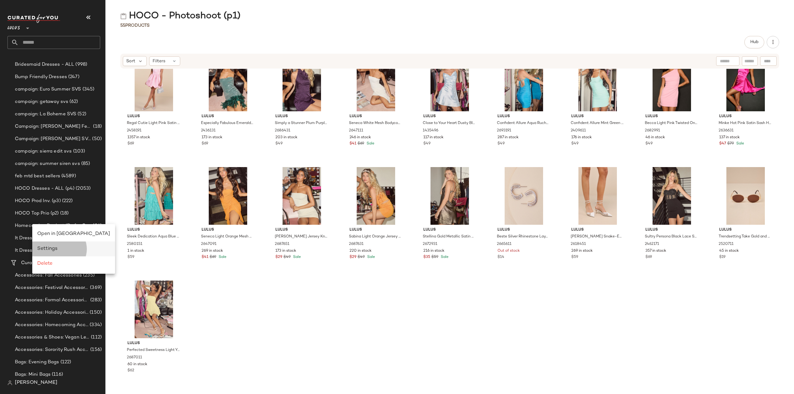
click at [46, 249] on span "Settings" at bounding box center [47, 248] width 20 height 5
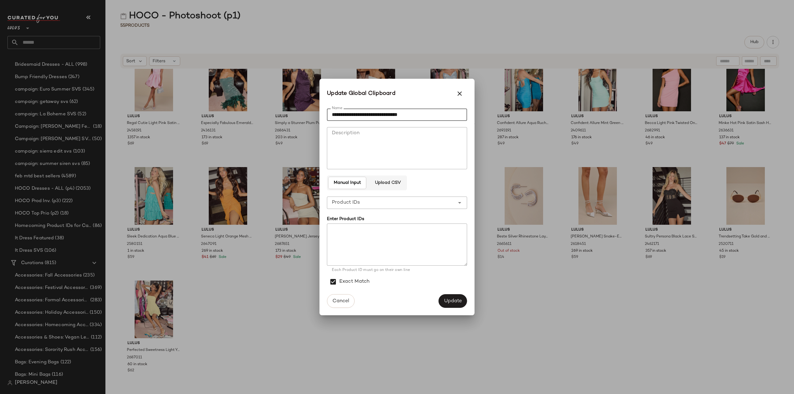
drag, startPoint x: 362, startPoint y: 117, endPoint x: 336, endPoint y: 122, distance: 26.6
click at [336, 122] on div "**********" at bounding box center [397, 197] width 140 height 187
click at [431, 115] on input "**********" at bounding box center [397, 115] width 140 height 12
drag, startPoint x: 349, startPoint y: 115, endPoint x: 365, endPoint y: 114, distance: 16.8
click at [367, 114] on input "**********" at bounding box center [397, 115] width 140 height 12
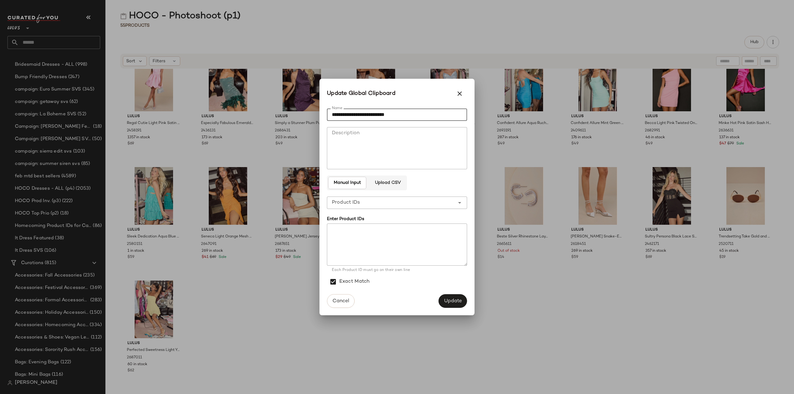
click at [352, 114] on input "**********" at bounding box center [397, 115] width 140 height 12
type input "**********"
click at [454, 301] on span "Update" at bounding box center [453, 301] width 18 height 6
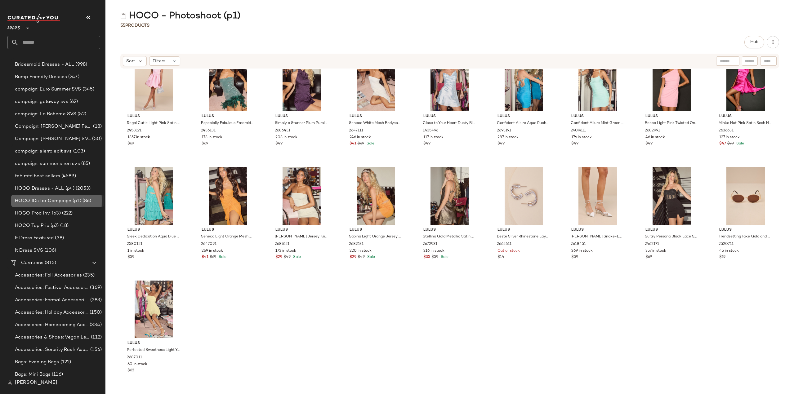
click at [51, 202] on span "HOCO IDs for Campaign (p1)" at bounding box center [48, 201] width 66 height 7
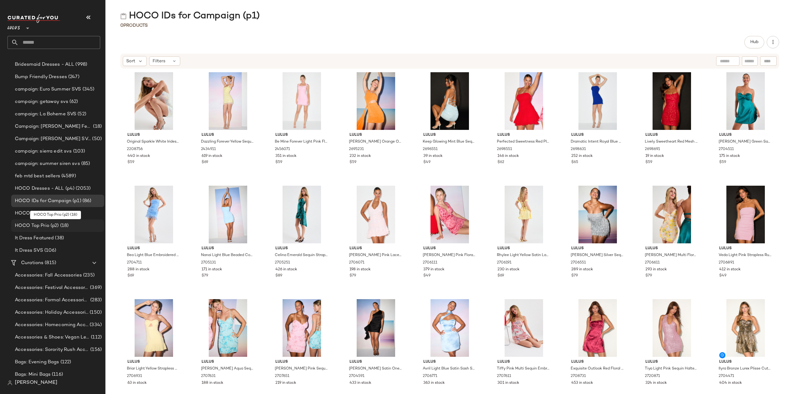
click at [27, 226] on span "HOCO Top Prio (p2)" at bounding box center [37, 225] width 44 height 7
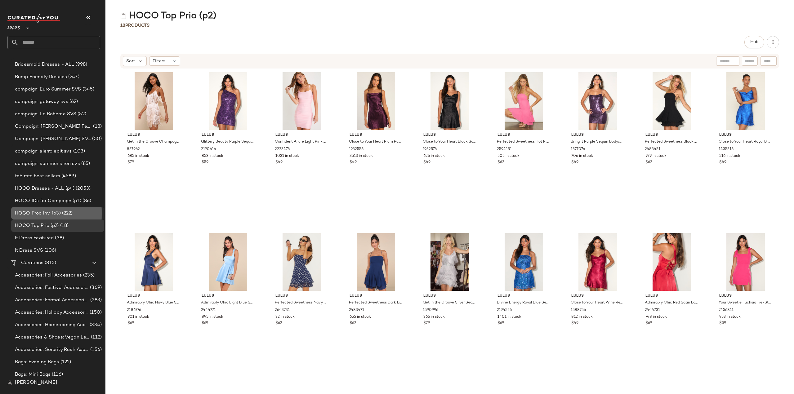
click at [34, 214] on span "HOCO Prod Inv. (p3)" at bounding box center [38, 213] width 46 height 7
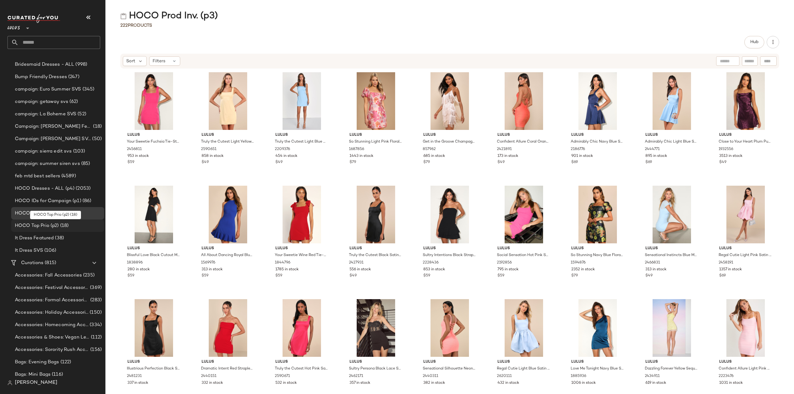
click at [39, 227] on span "HOCO Top Prio (p2)" at bounding box center [37, 225] width 44 height 7
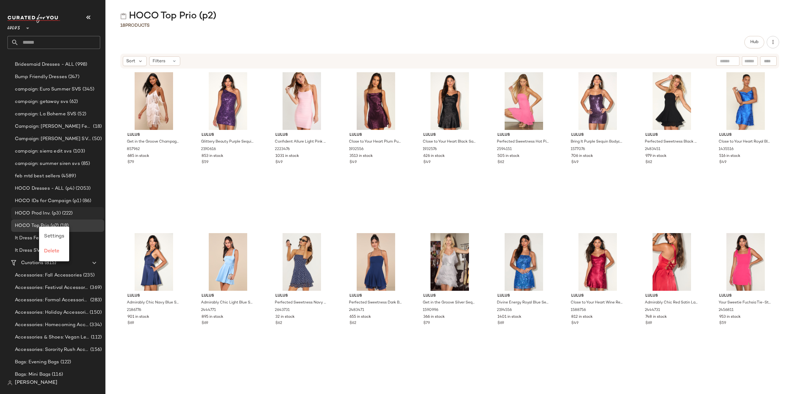
click at [34, 213] on span "HOCO Prod Inv. (p3)" at bounding box center [38, 213] width 46 height 7
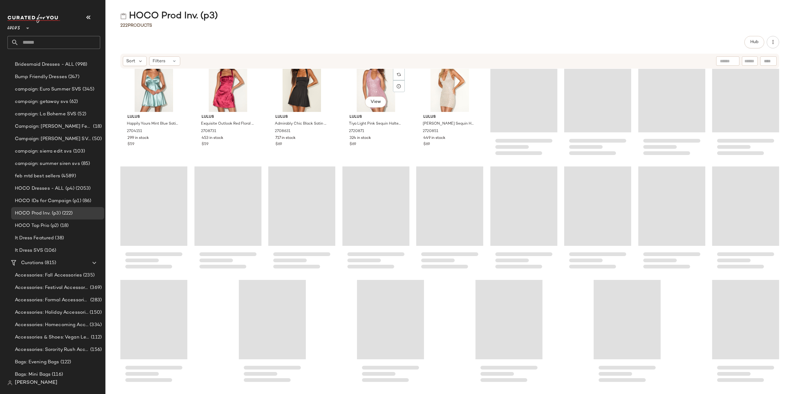
scroll to position [2522, 0]
click at [26, 227] on span "HOCO Top Prio (p2)" at bounding box center [37, 225] width 44 height 7
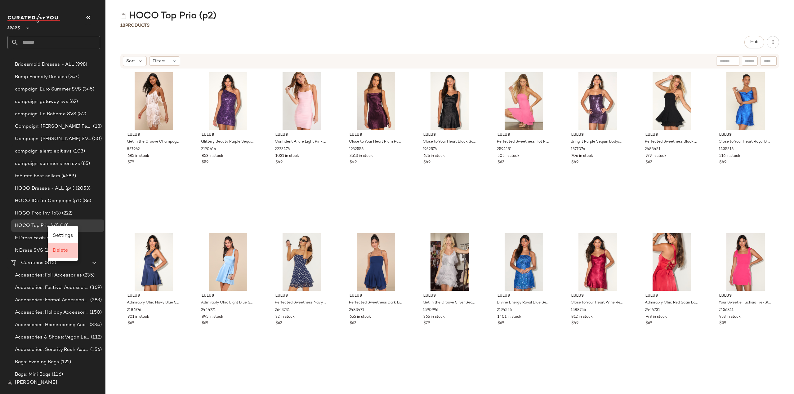
click at [58, 251] on span "Delete" at bounding box center [60, 250] width 15 height 5
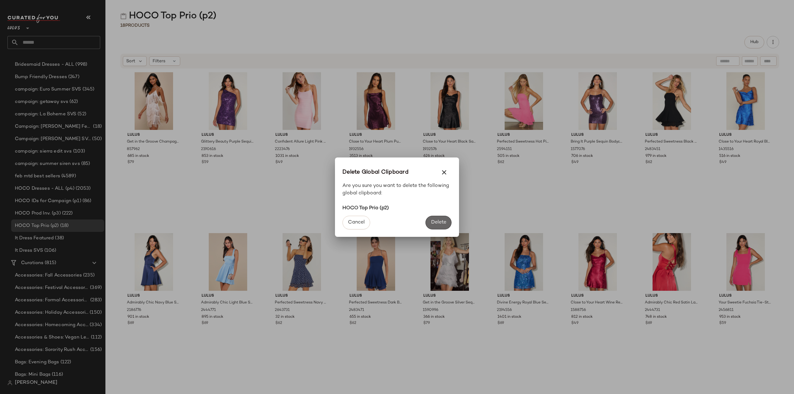
click at [438, 224] on span "Delete" at bounding box center [439, 223] width 16 height 6
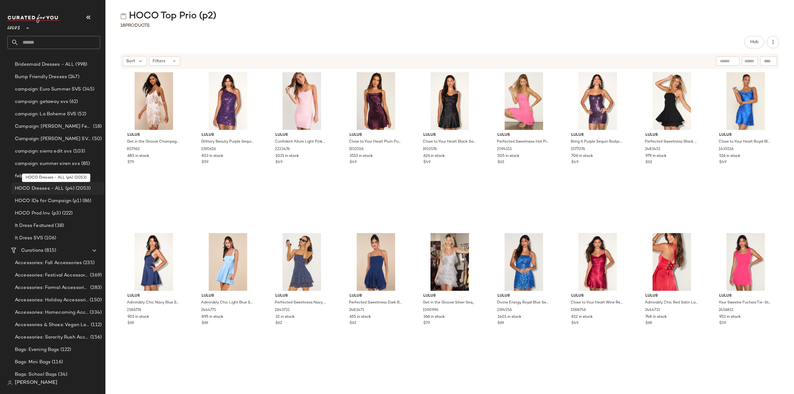
click at [52, 187] on span "HOCO Dresses - ALL (p4)" at bounding box center [45, 188] width 60 height 7
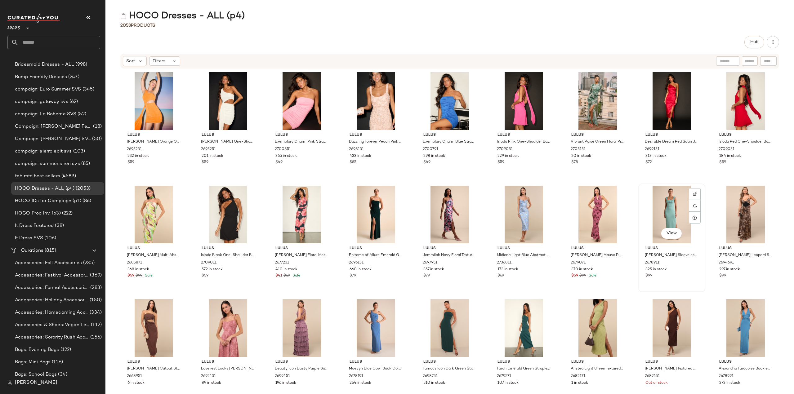
click at [674, 282] on div "View Lulus Tayla Sage Sleeveless Ruched Column Maxi Dress 2678911 325 in stock …" at bounding box center [672, 237] width 66 height 107
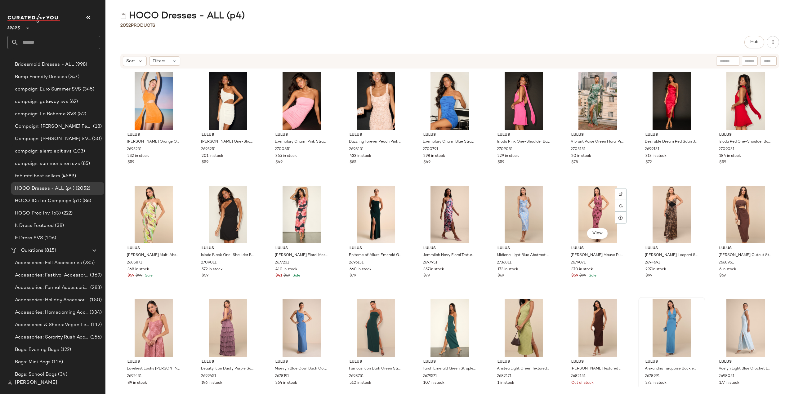
scroll to position [93, 0]
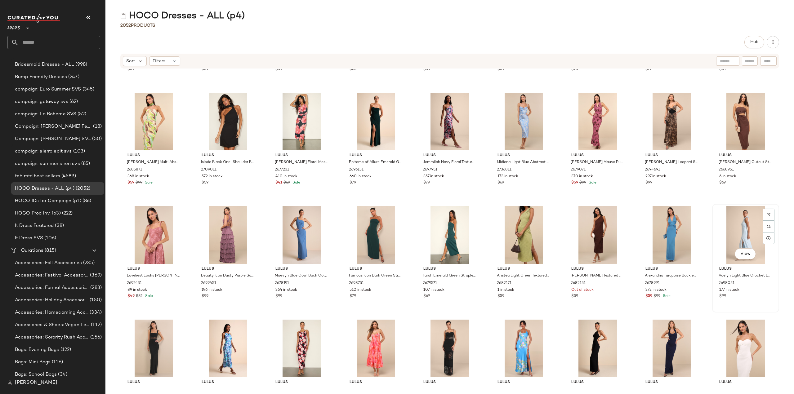
click at [746, 293] on div "177 in stock" at bounding box center [745, 291] width 53 height 6
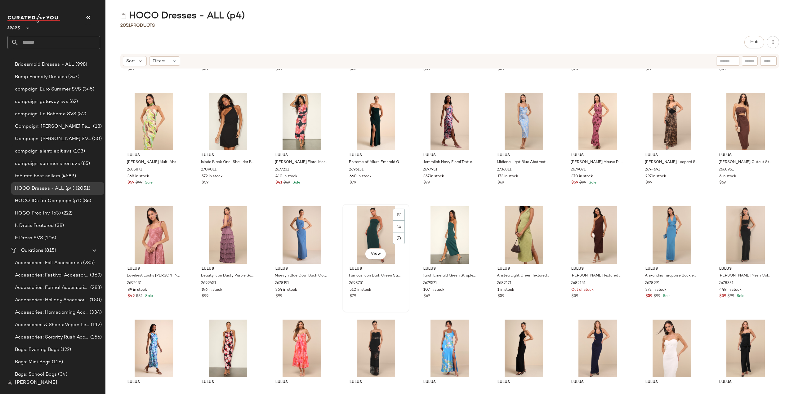
click at [374, 301] on div "View Lulus Famous Icon Dark Green Strapless Column Maxi Dress 2698751 510 in st…" at bounding box center [376, 258] width 66 height 107
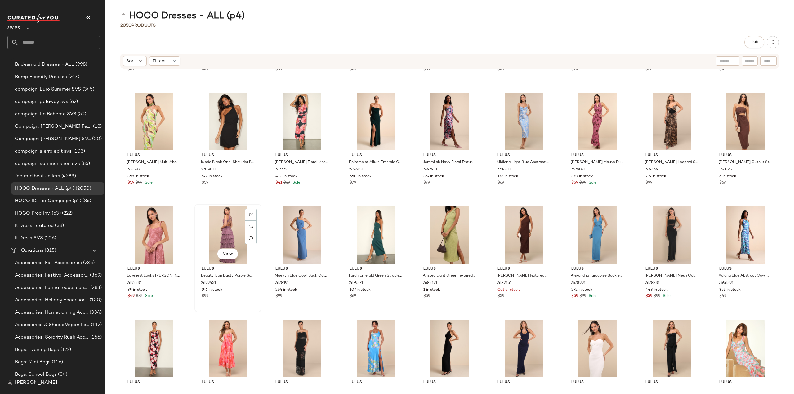
click at [231, 289] on div "196 in stock" at bounding box center [228, 291] width 53 height 6
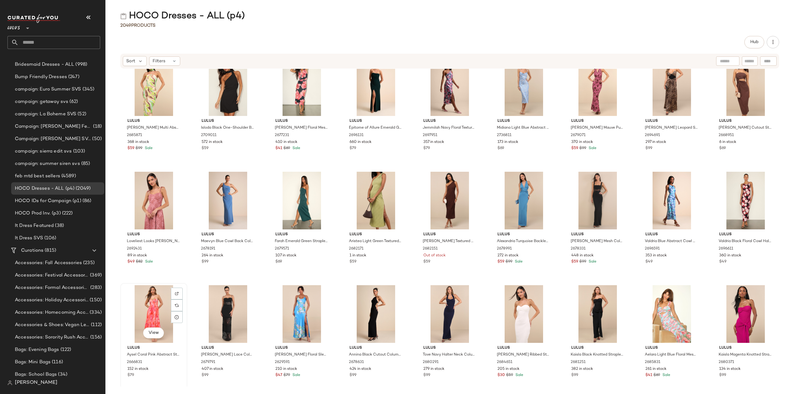
scroll to position [191, 0]
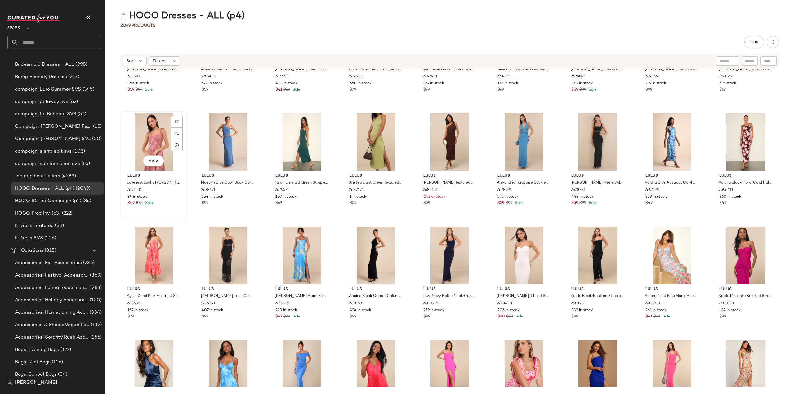
click at [162, 203] on div "$49 $82 Sale" at bounding box center [154, 204] width 53 height 6
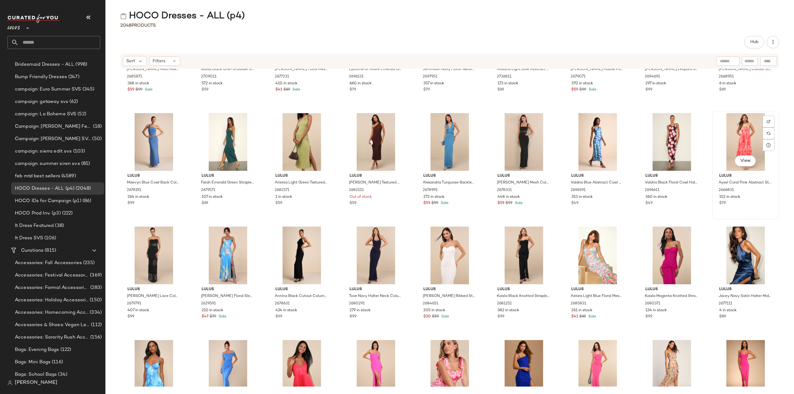
click at [760, 201] on div "$79" at bounding box center [745, 204] width 53 height 6
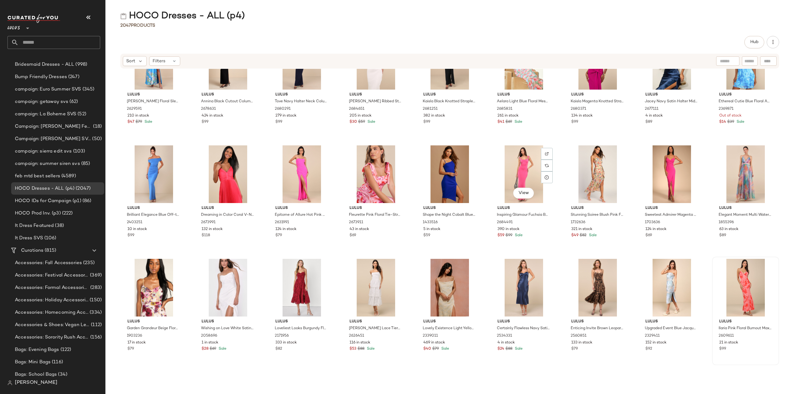
scroll to position [408, 0]
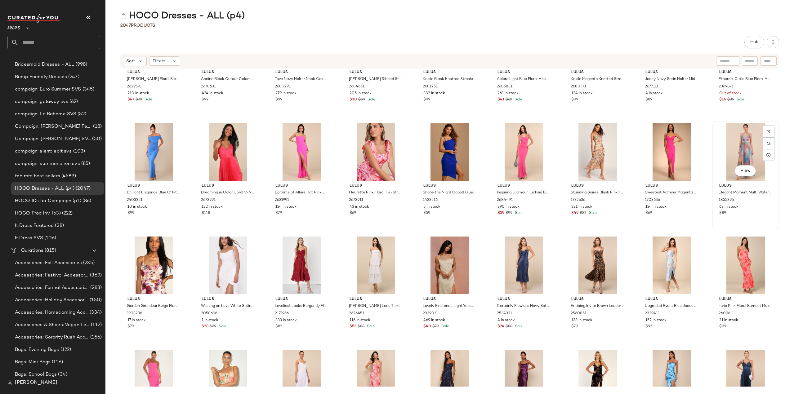
click at [746, 208] on div "63 in stock" at bounding box center [745, 207] width 53 height 6
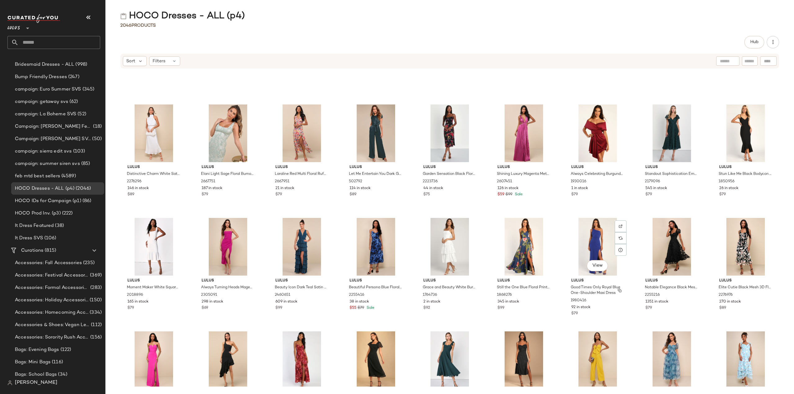
scroll to position [1153, 0]
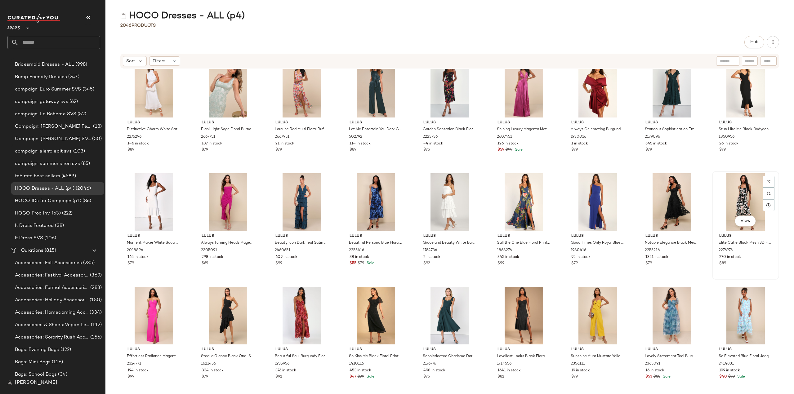
click at [764, 262] on div "$89" at bounding box center [745, 264] width 53 height 6
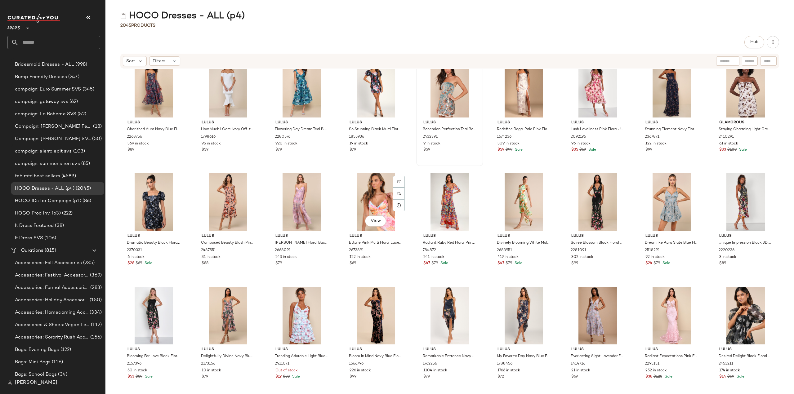
scroll to position [1463, 0]
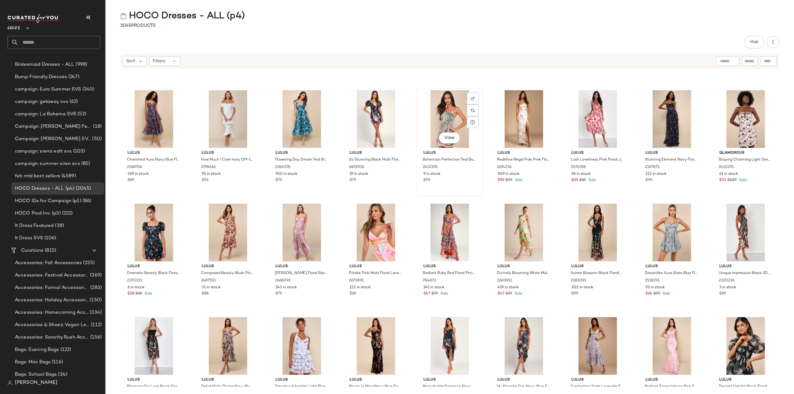
click at [456, 186] on div "View Lulus Bohemian Perfection Teal Boho Floral Strapless Tasseled Romper 24323…" at bounding box center [450, 142] width 66 height 107
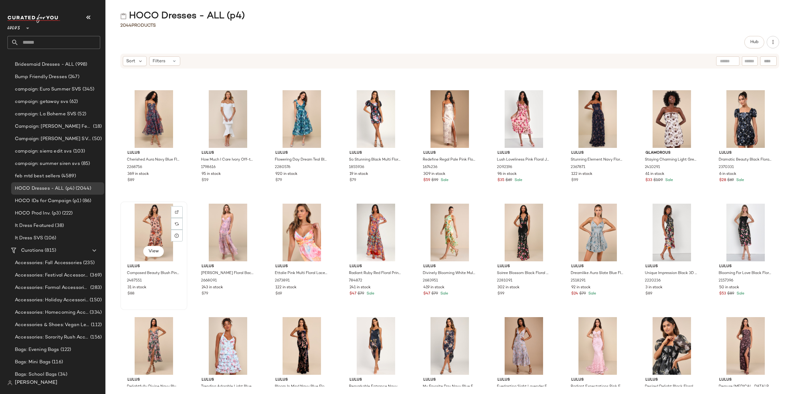
click at [156, 308] on div "View Lulus Composed Beauty Blush Pink Burnout Velvet Floral Midi Dress 2487551 …" at bounding box center [154, 255] width 66 height 107
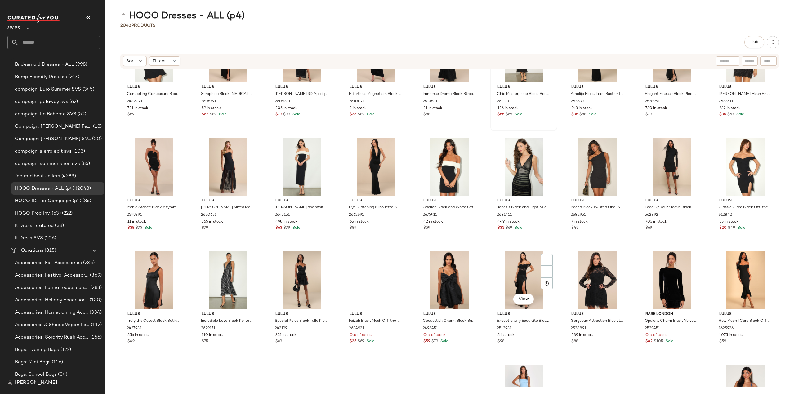
scroll to position [9002, 0]
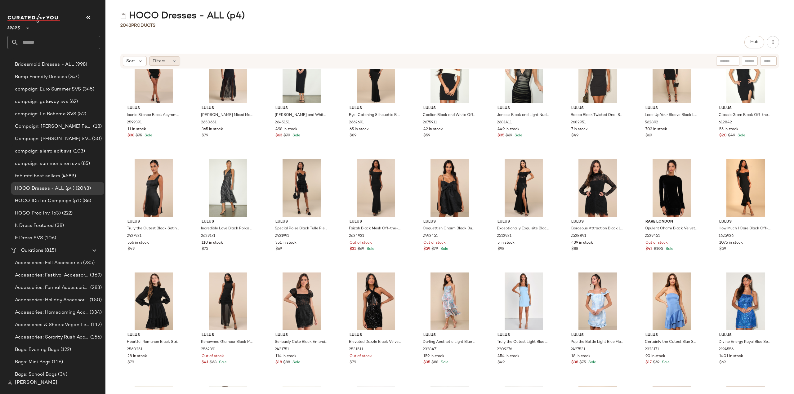
click at [163, 62] on span "Filters" at bounding box center [159, 61] width 13 height 7
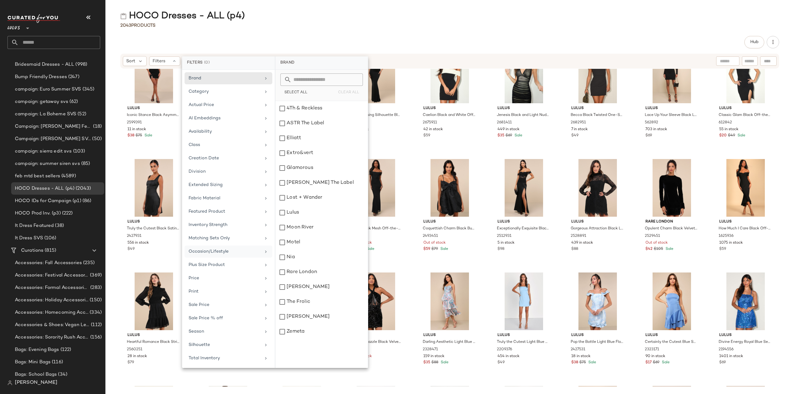
click at [266, 249] on icon at bounding box center [265, 251] width 5 height 5
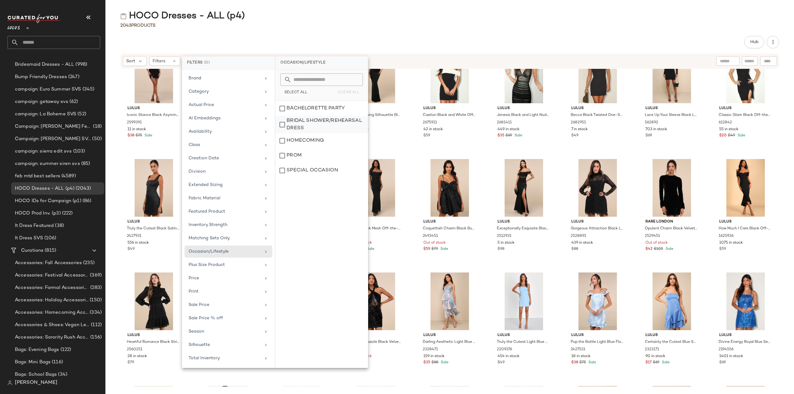
click at [280, 133] on div "BRIDAL SHOWER/REHEARSAL DRESS" at bounding box center [321, 140] width 92 height 15
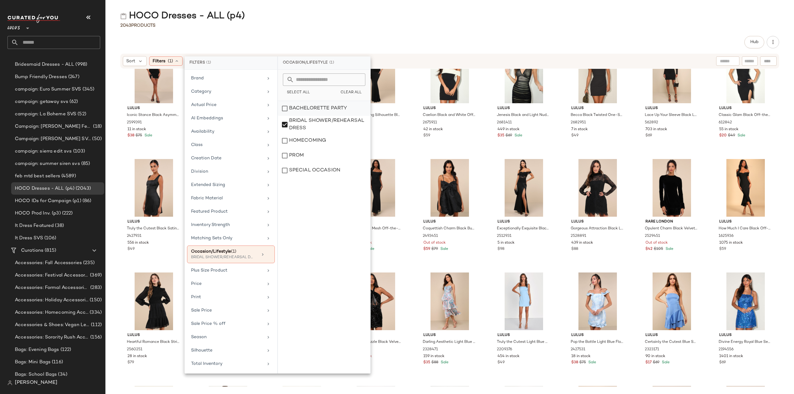
click at [285, 116] on div "BACHELORETTE PARTY" at bounding box center [324, 124] width 92 height 17
click at [285, 170] on div "SPECIAL OCCASION" at bounding box center [324, 170] width 92 height 15
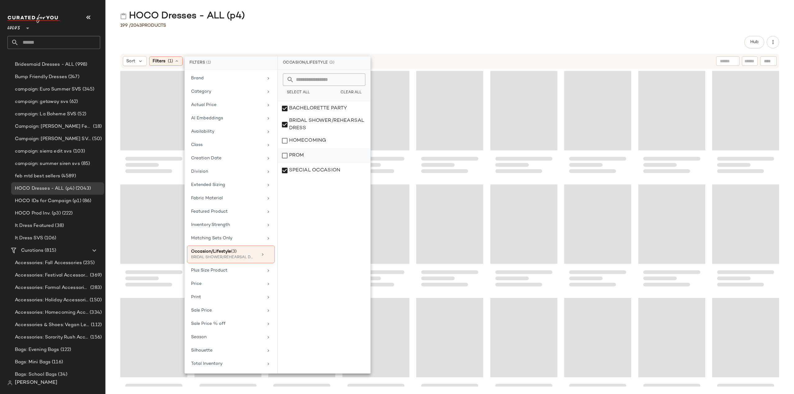
click at [283, 163] on div "PROM" at bounding box center [324, 170] width 92 height 15
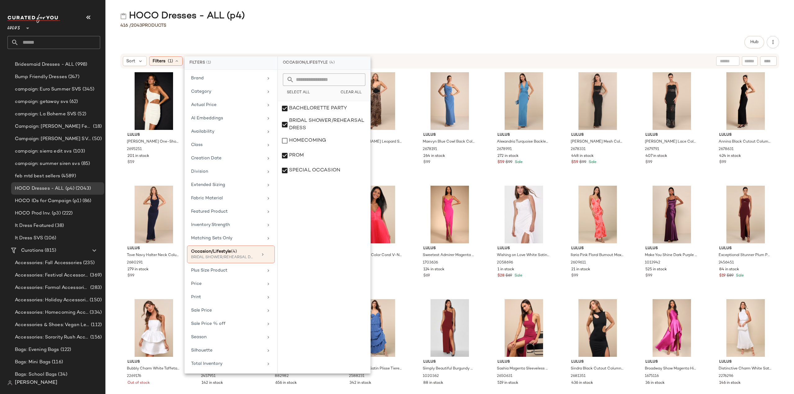
click at [110, 174] on div "Lulus Neila White One-Shoulder Cutout Sash Mini Dress 2695251 201 in stock $59 …" at bounding box center [449, 228] width 689 height 318
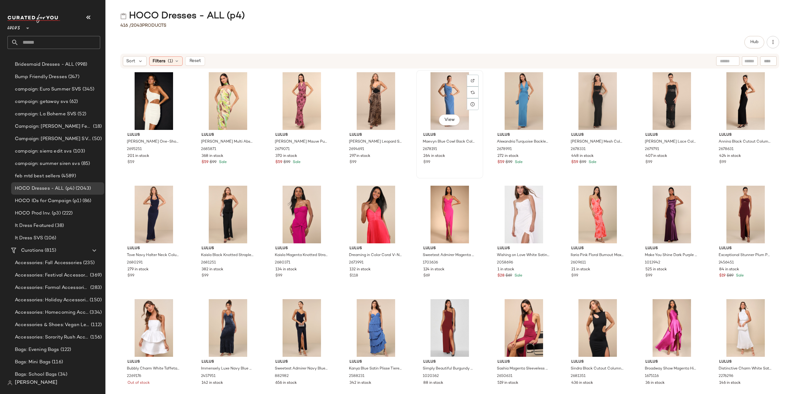
click at [463, 168] on div "View Lulus Maevyn Blue Cowl Back Column Maxi Dress 2678191 264 in stock $99" at bounding box center [450, 124] width 66 height 107
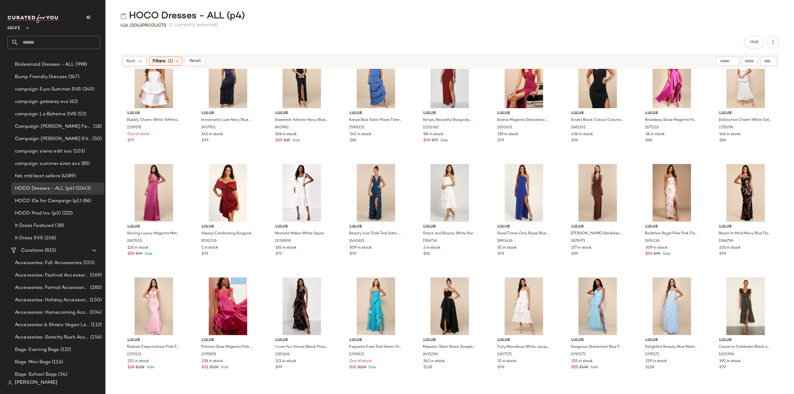
scroll to position [346, 0]
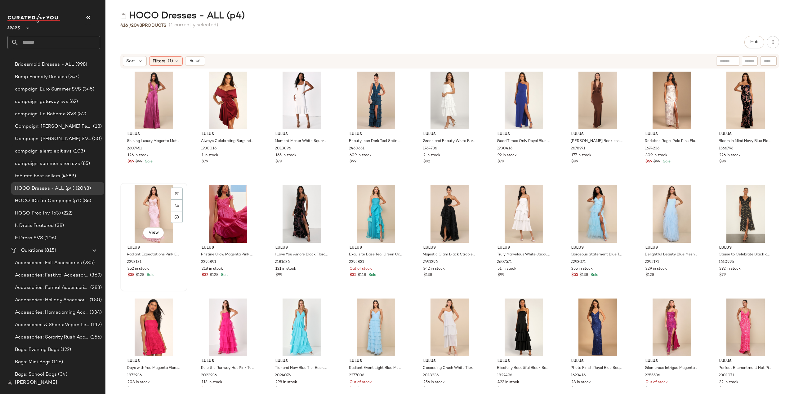
click at [175, 280] on div "View Lulus Radiant Expectations Pink Embroidered Floral Bustier Maxi Dress 2293…" at bounding box center [154, 237] width 66 height 107
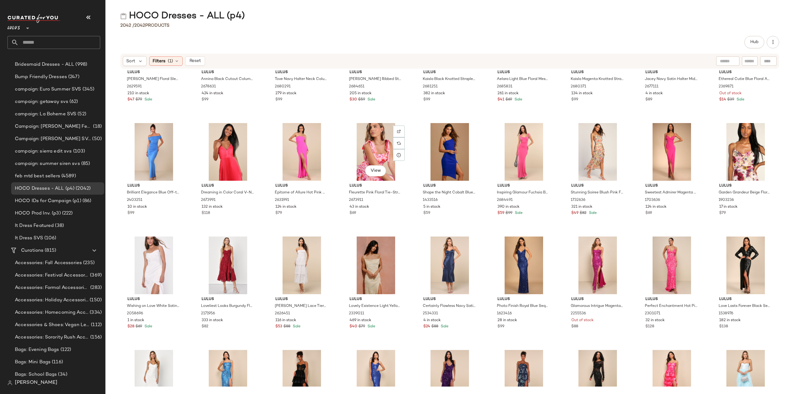
scroll to position [315, 0]
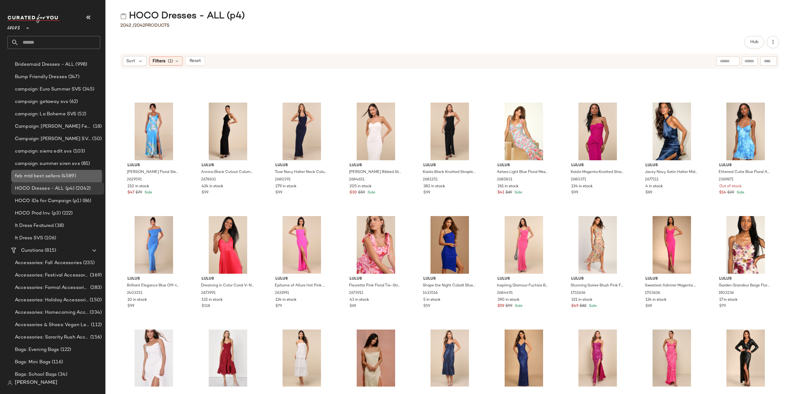
click at [52, 178] on span "feb mtd best sellers" at bounding box center [37, 176] width 45 height 7
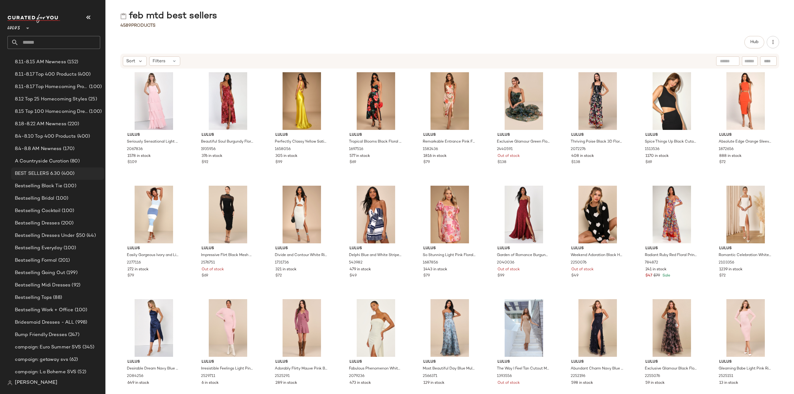
scroll to position [372, 0]
click at [35, 152] on span "A Countryside Curation" at bounding box center [42, 151] width 54 height 7
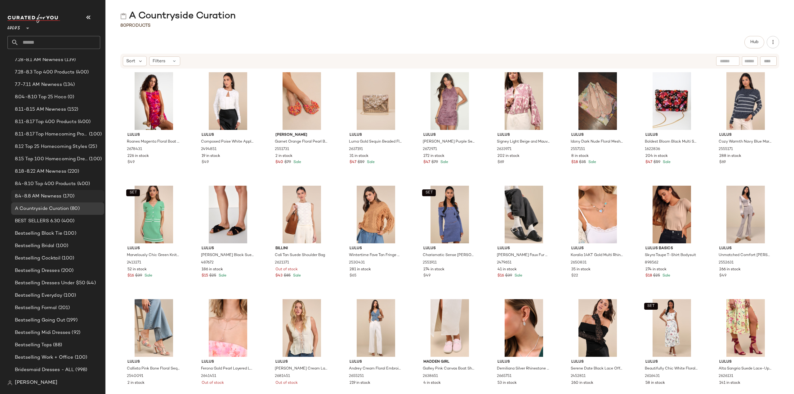
scroll to position [341, 0]
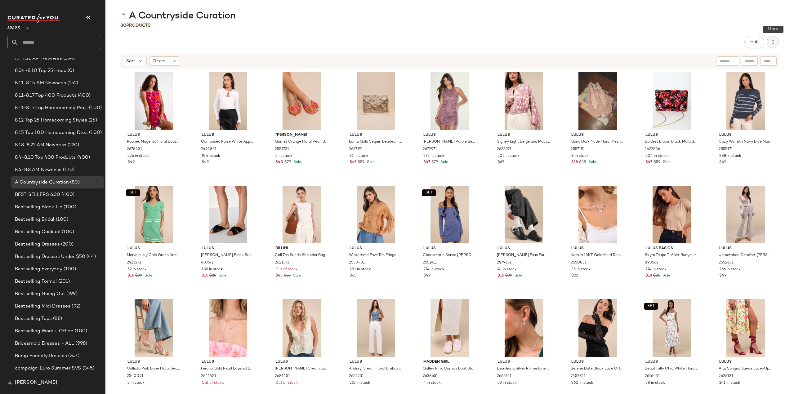
click at [773, 44] on icon "button" at bounding box center [773, 42] width 6 height 6
click at [182, 39] on div "Hub" at bounding box center [449, 42] width 659 height 12
click at [47, 189] on span "Settings" at bounding box center [50, 190] width 20 height 5
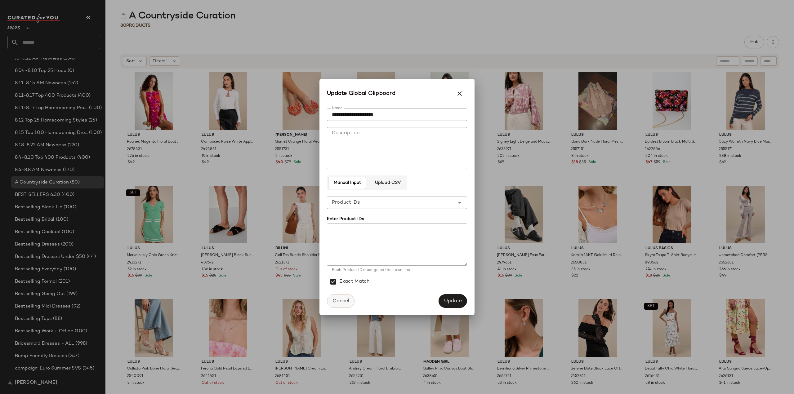
click at [333, 303] on span "Cancel" at bounding box center [340, 301] width 17 height 6
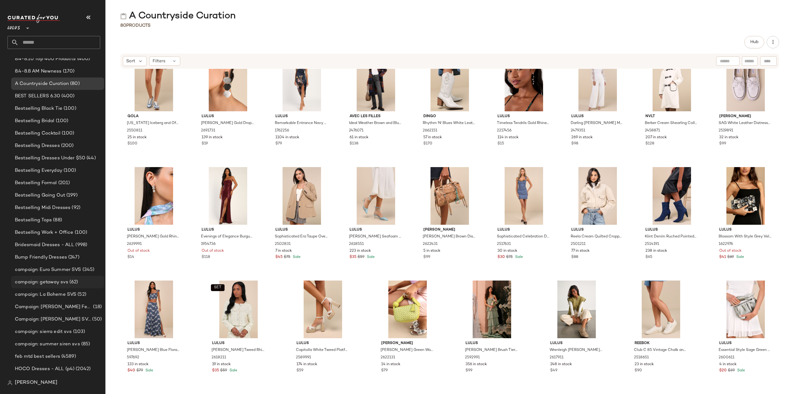
scroll to position [496, 0]
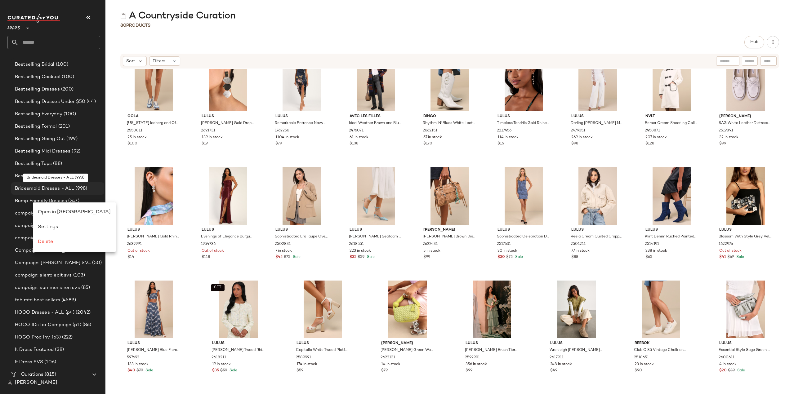
click at [42, 189] on span "Bridesmaid Dresses - ALL" at bounding box center [44, 188] width 59 height 7
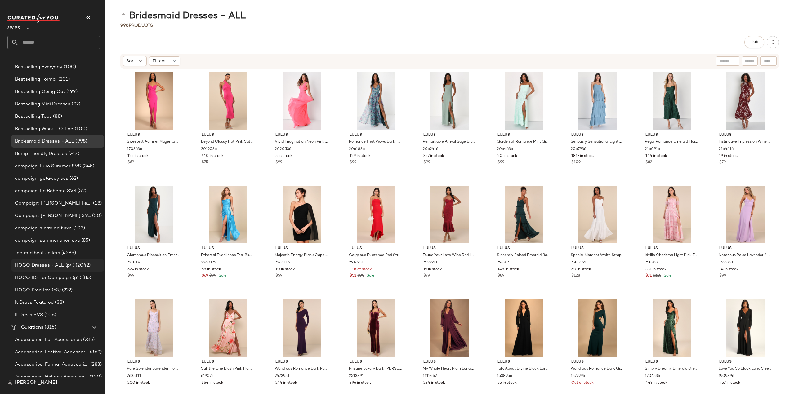
scroll to position [558, 0]
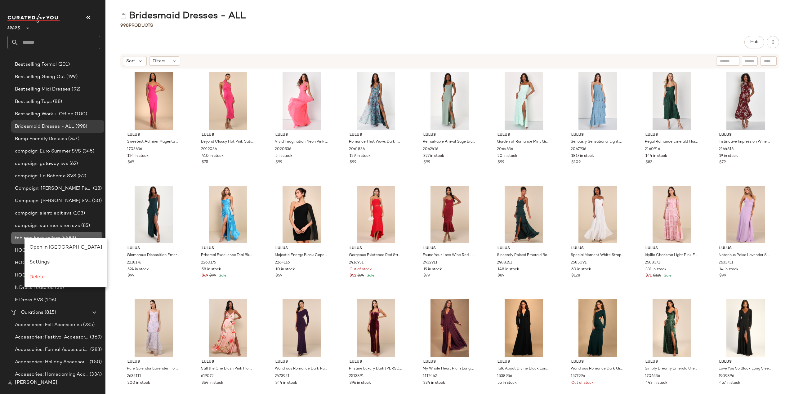
click at [16, 238] on span "feb mtd best sellers" at bounding box center [37, 238] width 45 height 7
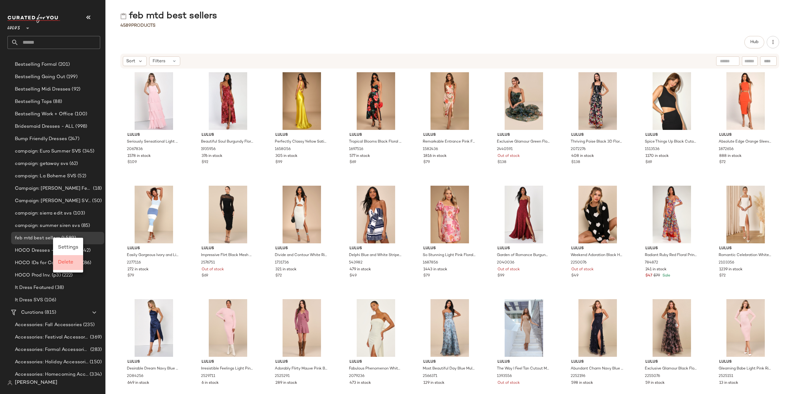
click at [61, 260] on span "Delete" at bounding box center [65, 262] width 15 height 5
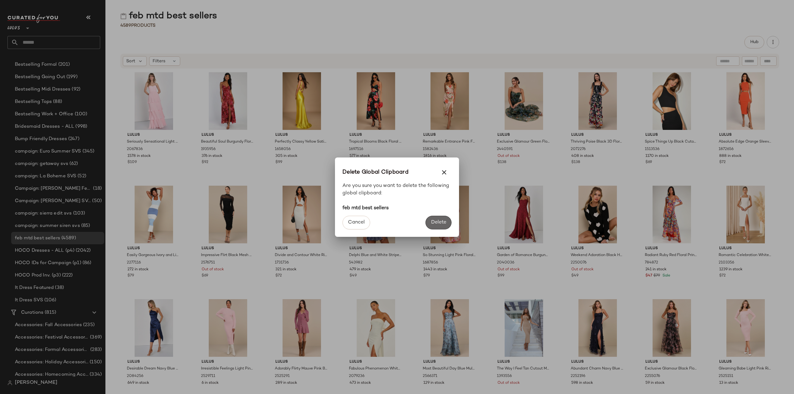
click at [437, 222] on span "Delete" at bounding box center [439, 223] width 16 height 6
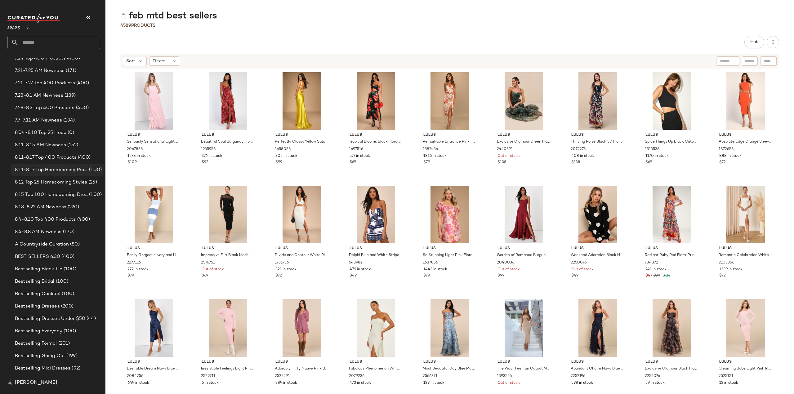
scroll to position [341, 0]
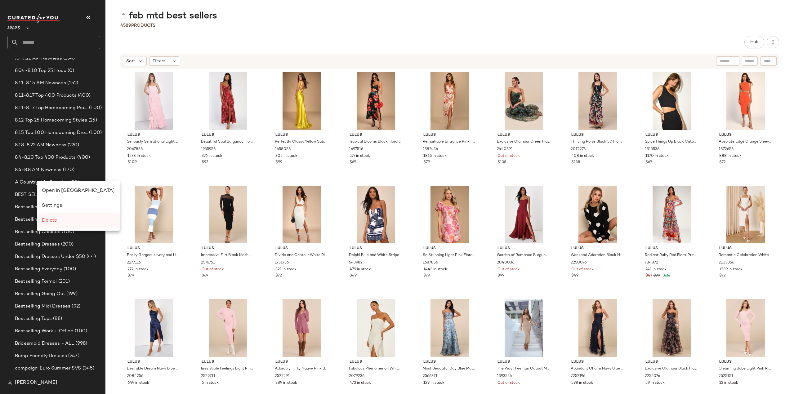
click at [50, 220] on span "Delete" at bounding box center [49, 220] width 15 height 5
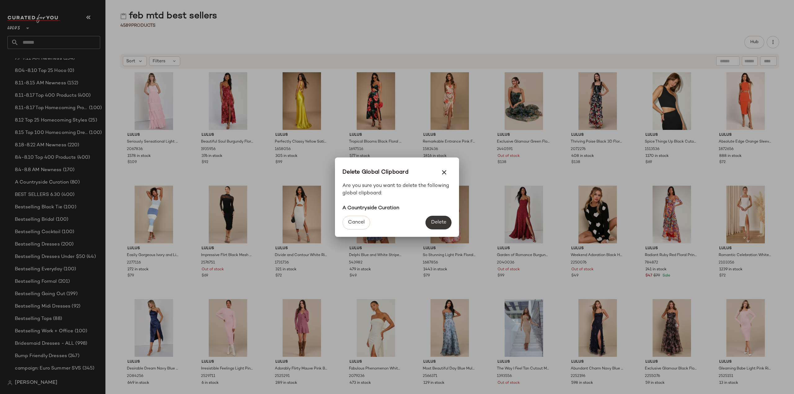
click at [439, 222] on span "Delete" at bounding box center [439, 223] width 16 height 6
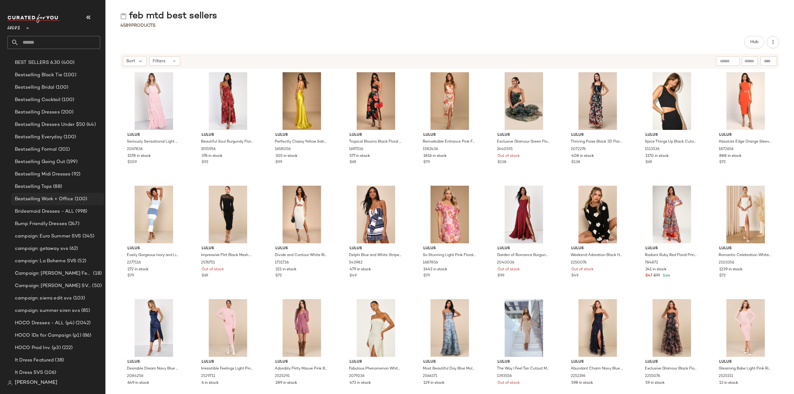
scroll to position [465, 0]
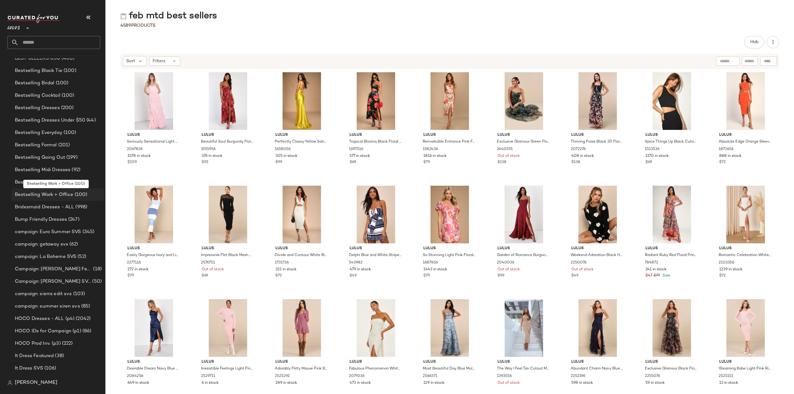
click at [18, 192] on span "Bestselling Work + Office" at bounding box center [44, 194] width 59 height 7
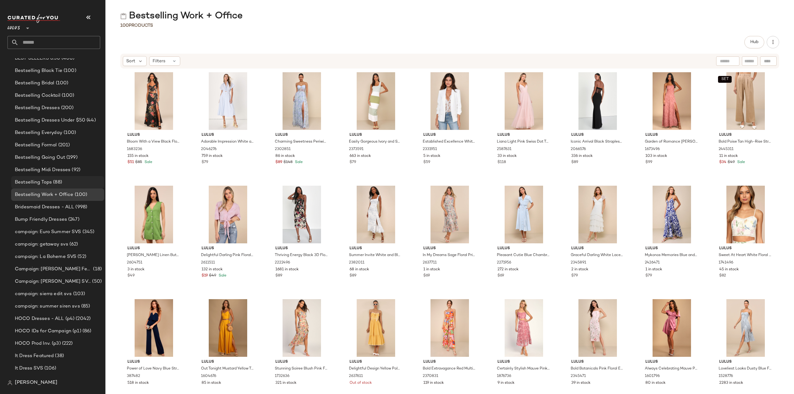
click at [32, 180] on span "Bestselling Tops" at bounding box center [33, 182] width 37 height 7
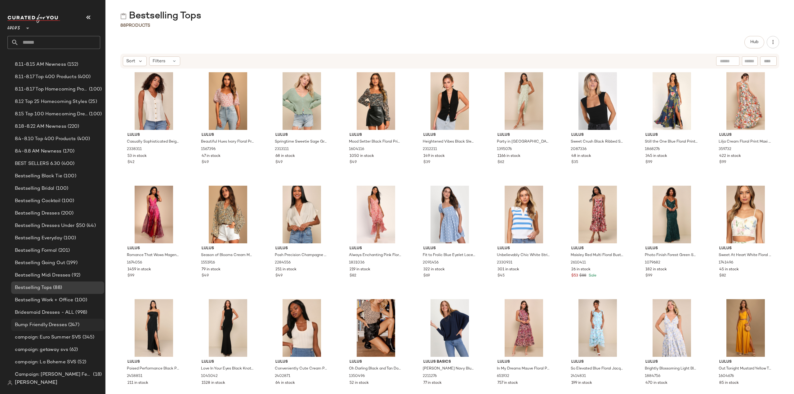
scroll to position [372, 0]
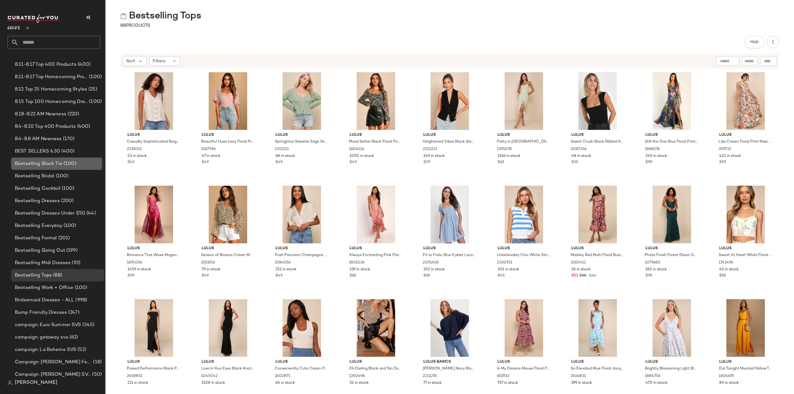
click at [40, 160] on span "Bestselling Black Tie" at bounding box center [38, 163] width 47 height 7
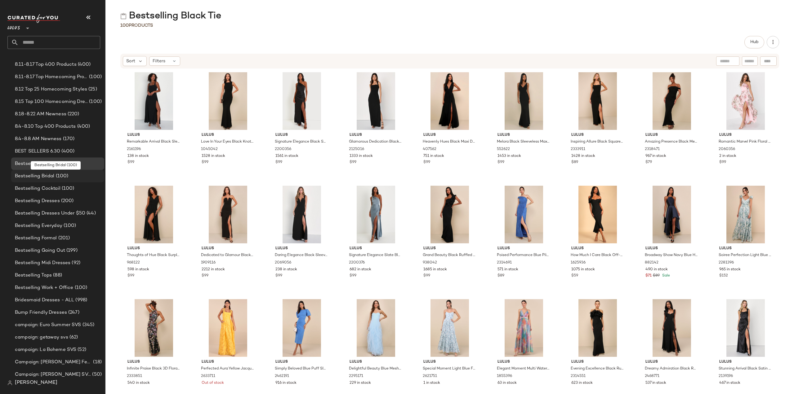
click at [32, 178] on span "Bestselling Bridal" at bounding box center [35, 176] width 40 height 7
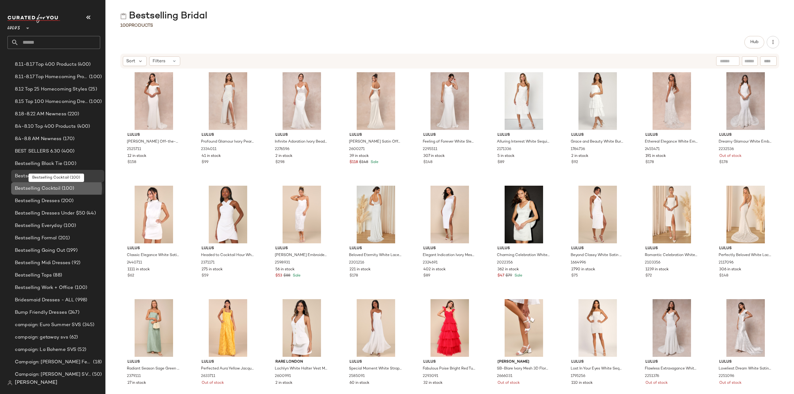
click at [32, 188] on span "Bestselling Cocktail" at bounding box center [38, 188] width 46 height 7
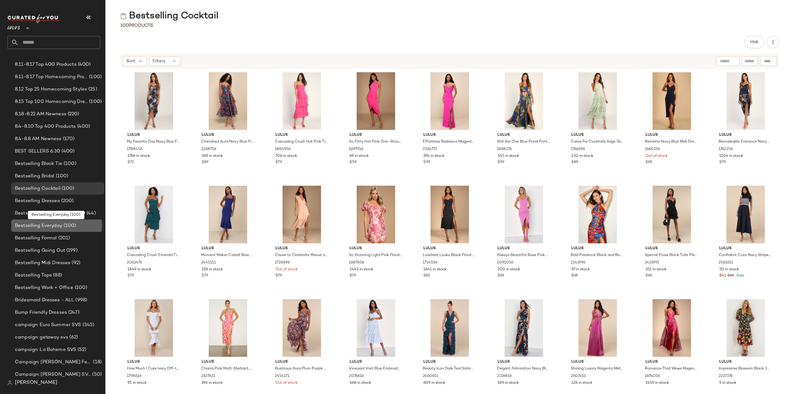
click at [34, 226] on span "Bestselling Everyday" at bounding box center [38, 225] width 47 height 7
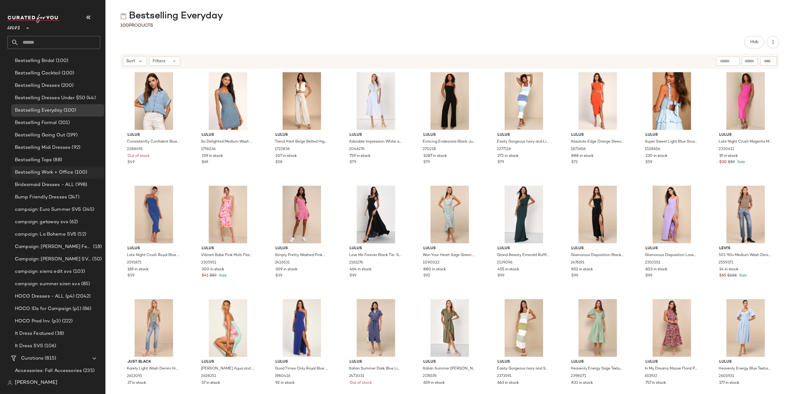
scroll to position [496, 0]
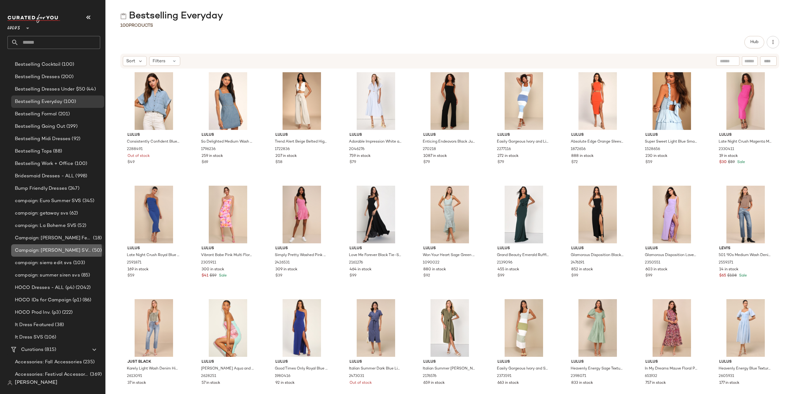
click at [26, 251] on span "Campaign: [PERSON_NAME] SVS" at bounding box center [53, 250] width 76 height 7
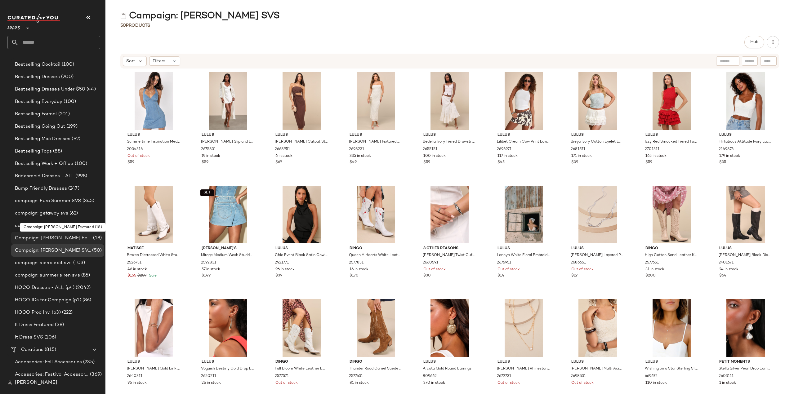
click at [25, 236] on span "Campaign: [PERSON_NAME] Featured" at bounding box center [53, 238] width 77 height 7
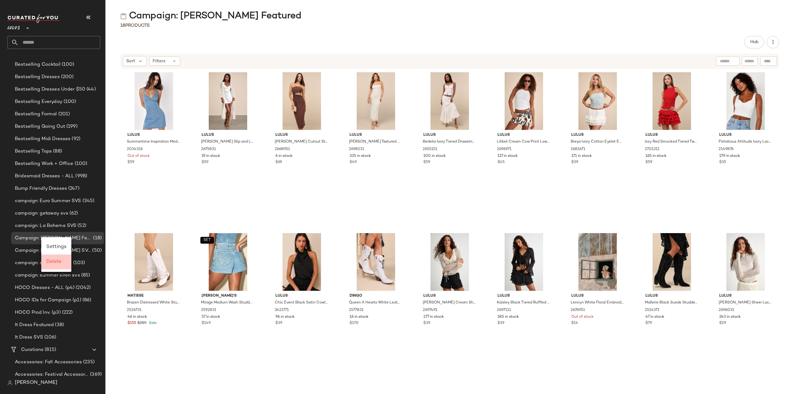
click at [53, 261] on span "Delete" at bounding box center [53, 261] width 15 height 5
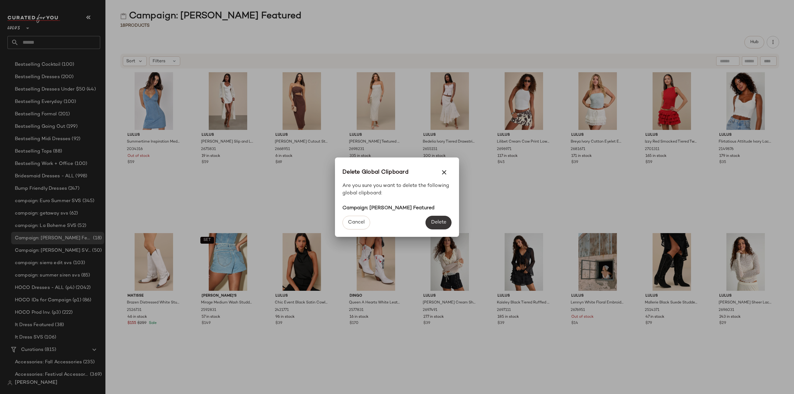
click at [436, 222] on span "Delete" at bounding box center [439, 223] width 16 height 6
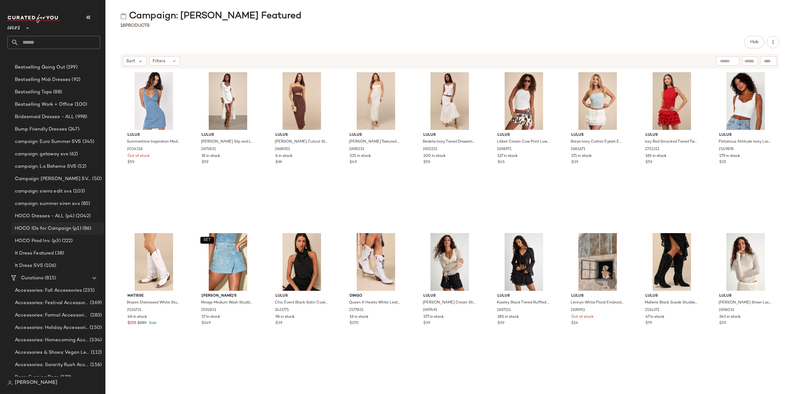
scroll to position [558, 0]
click at [26, 225] on span "HOCO IDs for Campaign (p1)" at bounding box center [48, 225] width 66 height 7
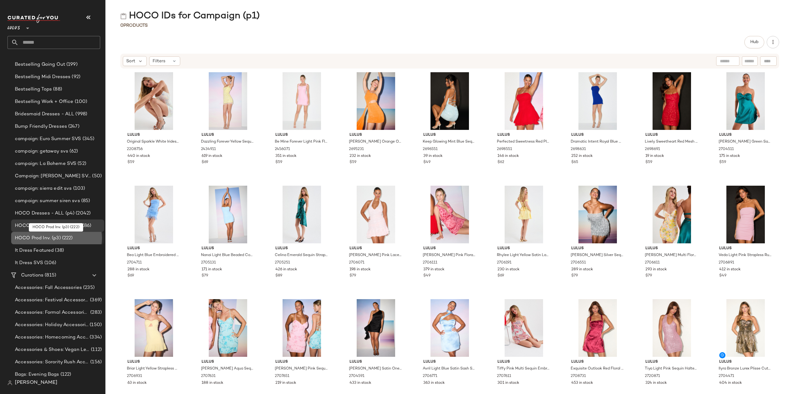
click at [21, 239] on span "HOCO Prod Inv. (p3)" at bounding box center [38, 238] width 46 height 7
